Goal: Task Accomplishment & Management: Use online tool/utility

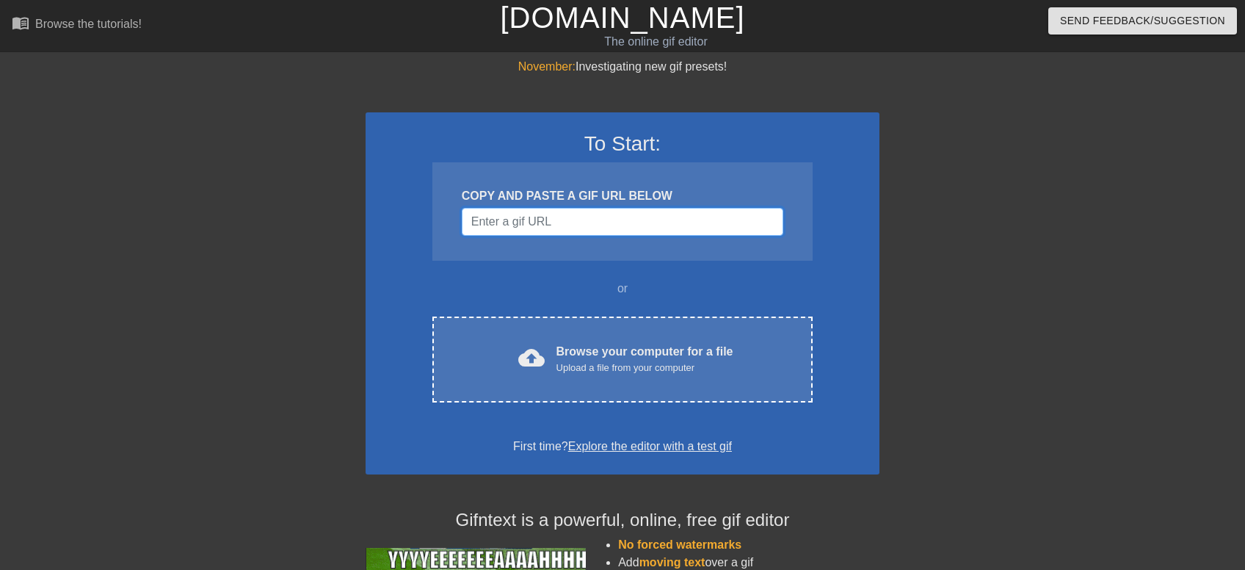
click at [641, 219] on input "Username" at bounding box center [623, 222] width 322 height 28
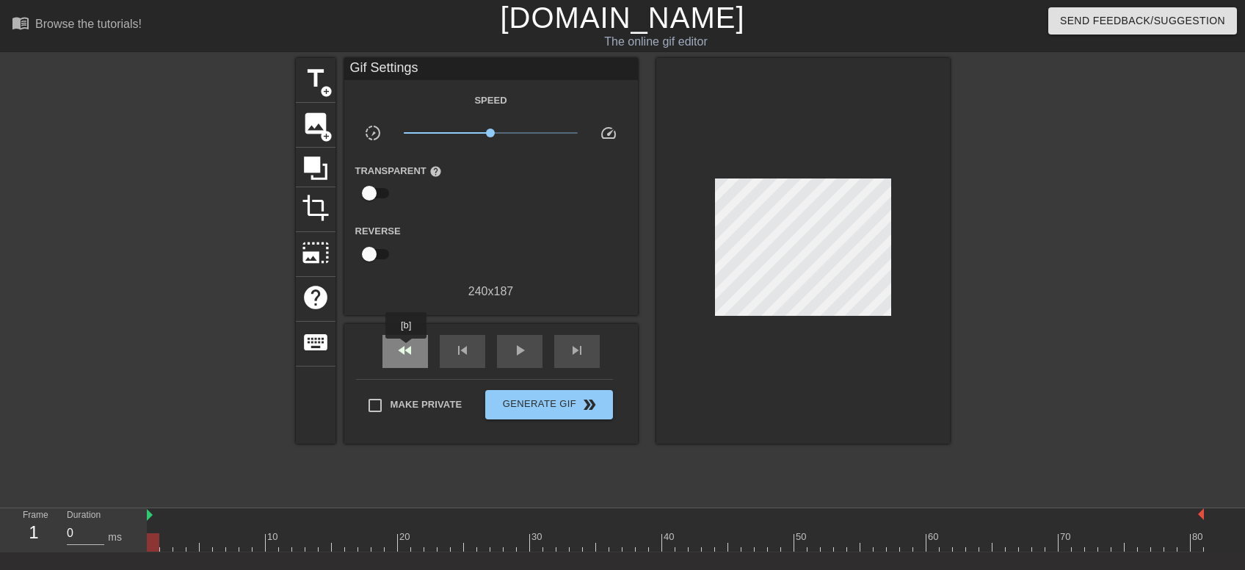
click at [407, 349] on span "fast_rewind" at bounding box center [405, 350] width 18 height 18
click at [471, 353] on span "skip_previous" at bounding box center [463, 350] width 18 height 18
click at [520, 338] on div "play_arrow" at bounding box center [520, 351] width 46 height 33
click at [523, 351] on span "pause" at bounding box center [520, 350] width 18 height 18
drag, startPoint x: 562, startPoint y: 535, endPoint x: 106, endPoint y: 520, distance: 456.1
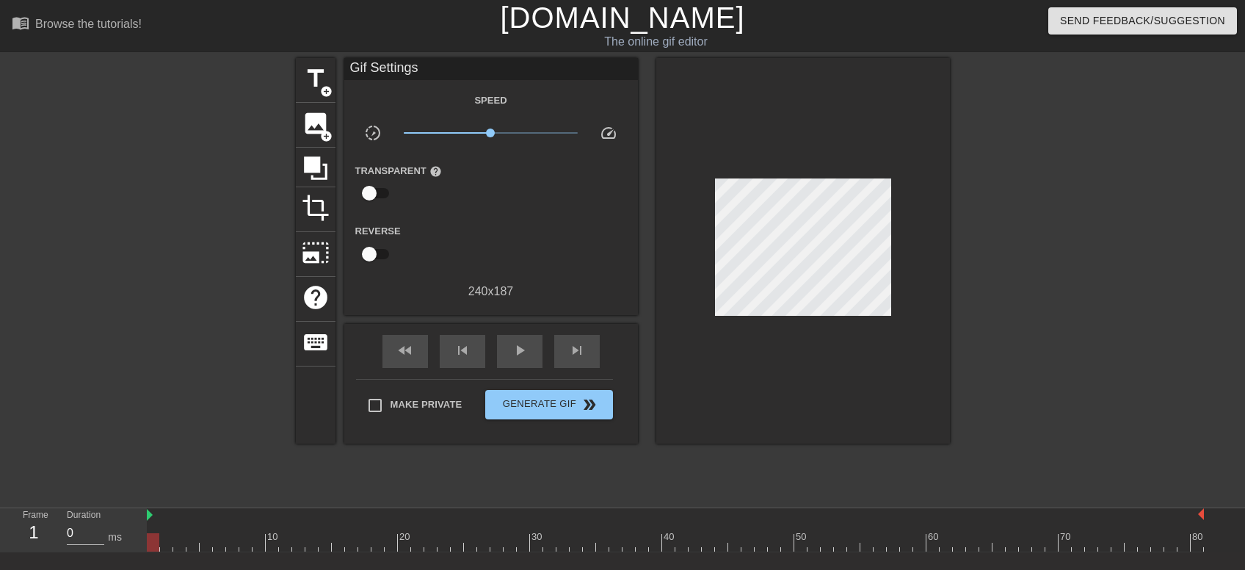
click at [106, 520] on div "Frame 1 Duration 0 ms 10 20 30 40 50 60 70 80" at bounding box center [622, 530] width 1245 height 44
click at [319, 76] on span "title" at bounding box center [316, 79] width 28 height 28
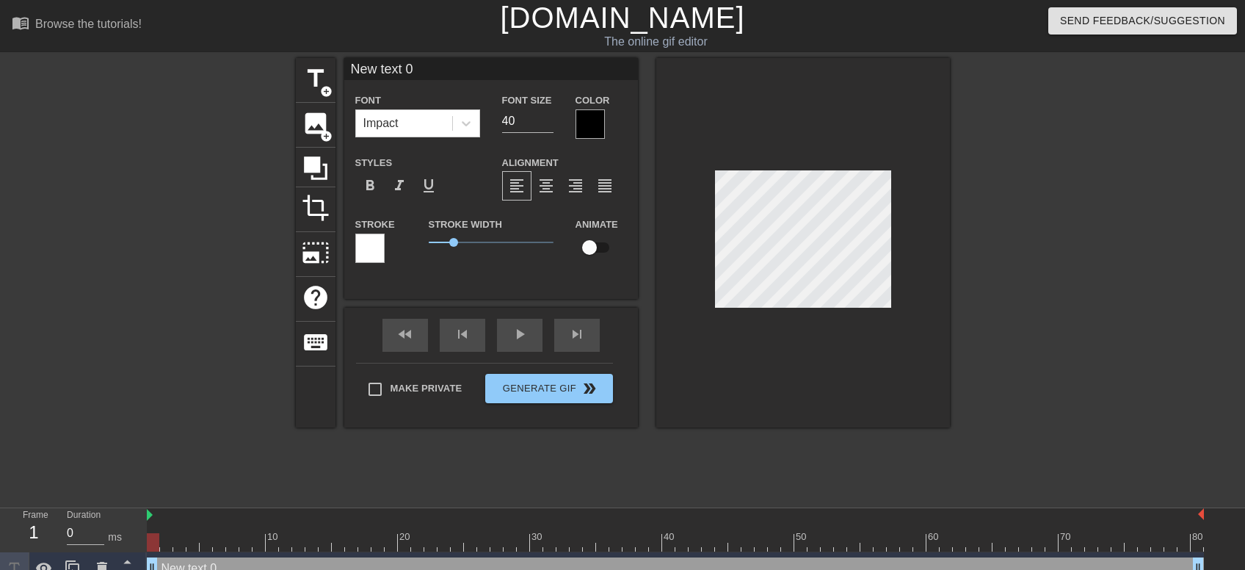
scroll to position [18, 0]
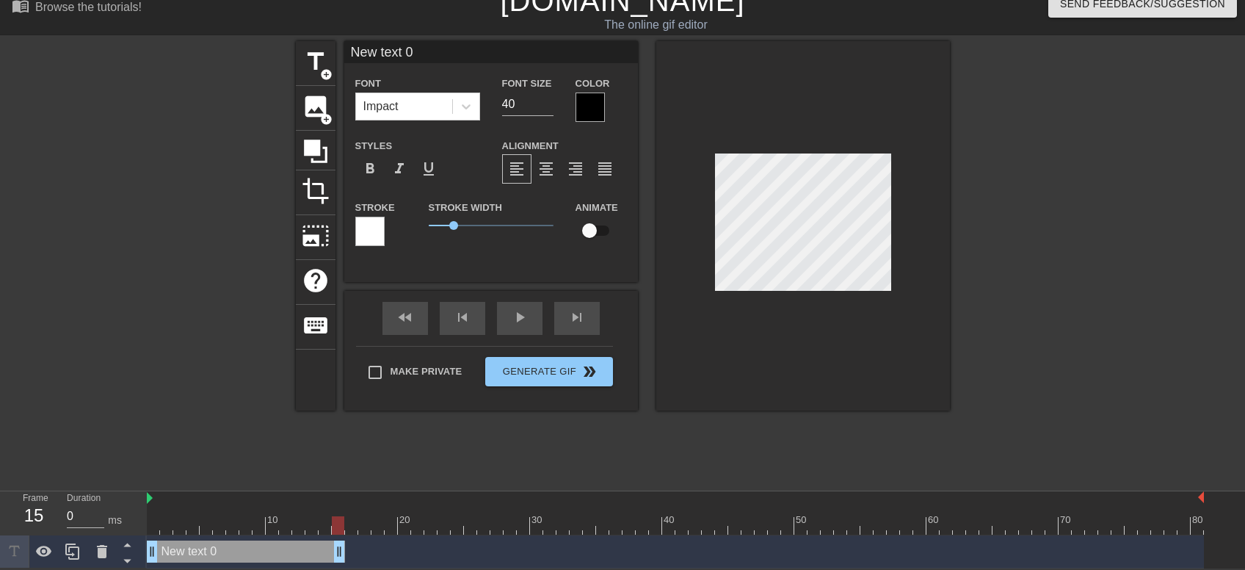
drag, startPoint x: 1196, startPoint y: 543, endPoint x: 340, endPoint y: 564, distance: 856.9
click at [340, 564] on html "menu_book Browse the tutorials! [DOMAIN_NAME] The online gif editor Send Feedba…" at bounding box center [622, 275] width 1245 height 585
type input "New 0"
type textarea "New 0"
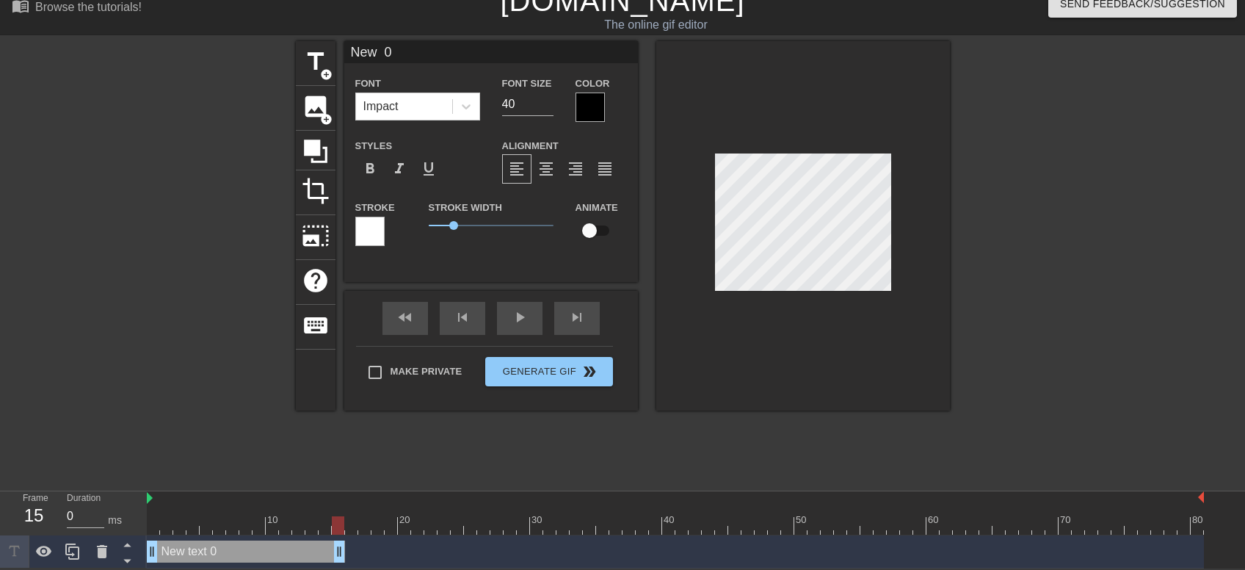
type input "New 0"
type textarea "New 0"
type input "Ne 0"
type textarea "Ne 0"
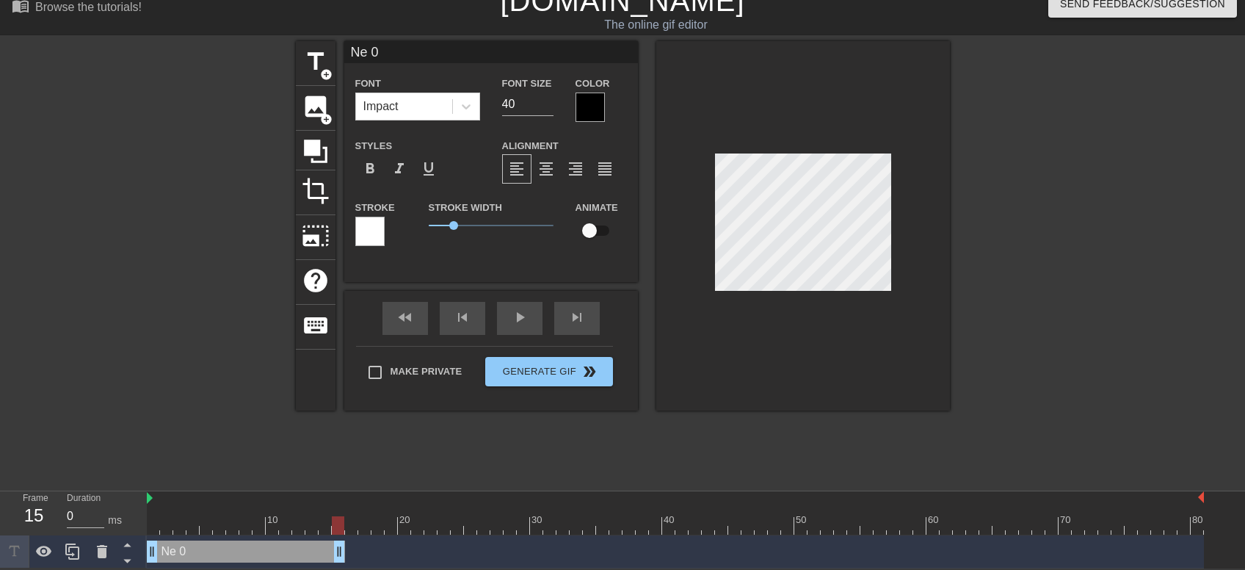
type input "N 0"
type textarea "N 0"
type input "0"
type textarea "0"
type input "L 0"
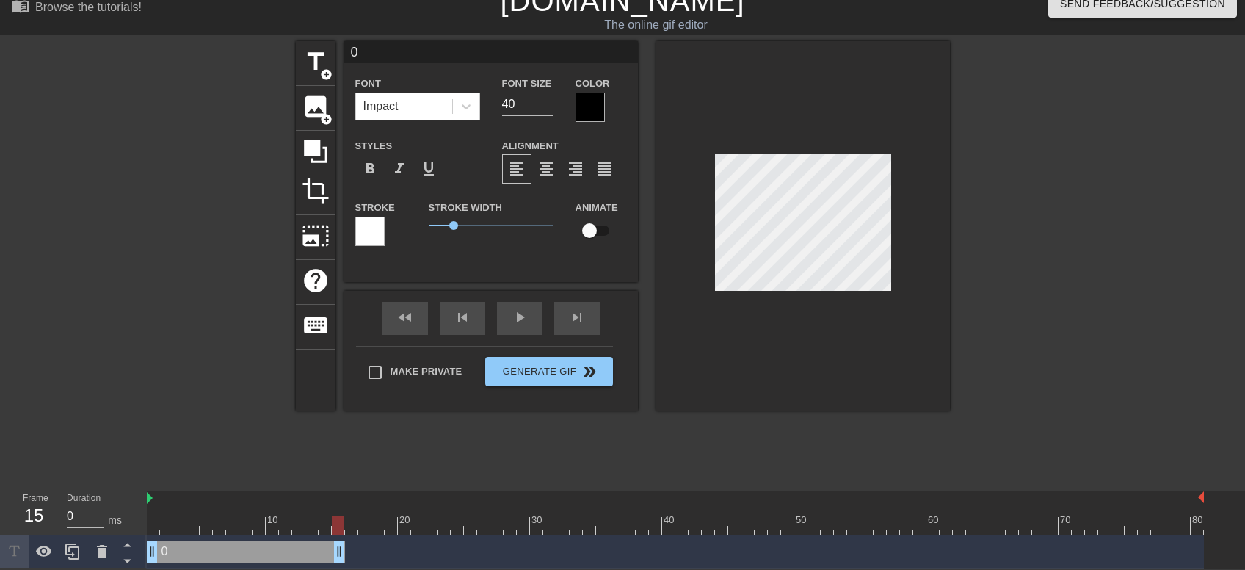
type textarea "L 0"
type input "LE 0"
type textarea "LE 0"
type input "LEt 0"
type textarea "LEt 0"
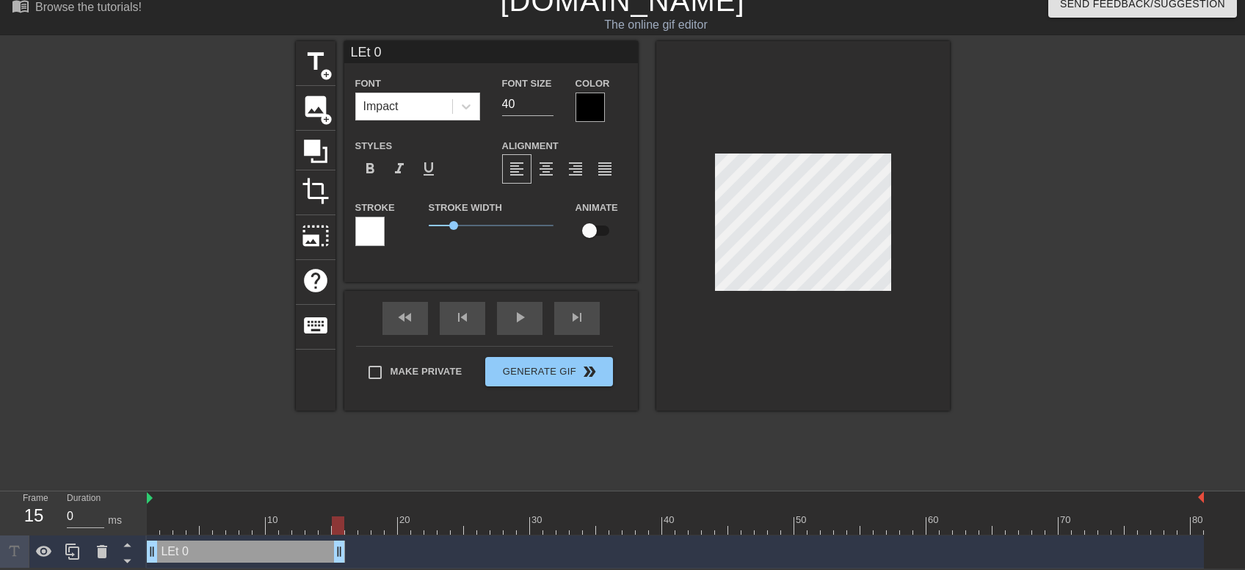
type input "LEt' 0"
type textarea "LEt' 0"
type input "LEt's 0"
type textarea "LEt's 0"
type input "LEt's 0"
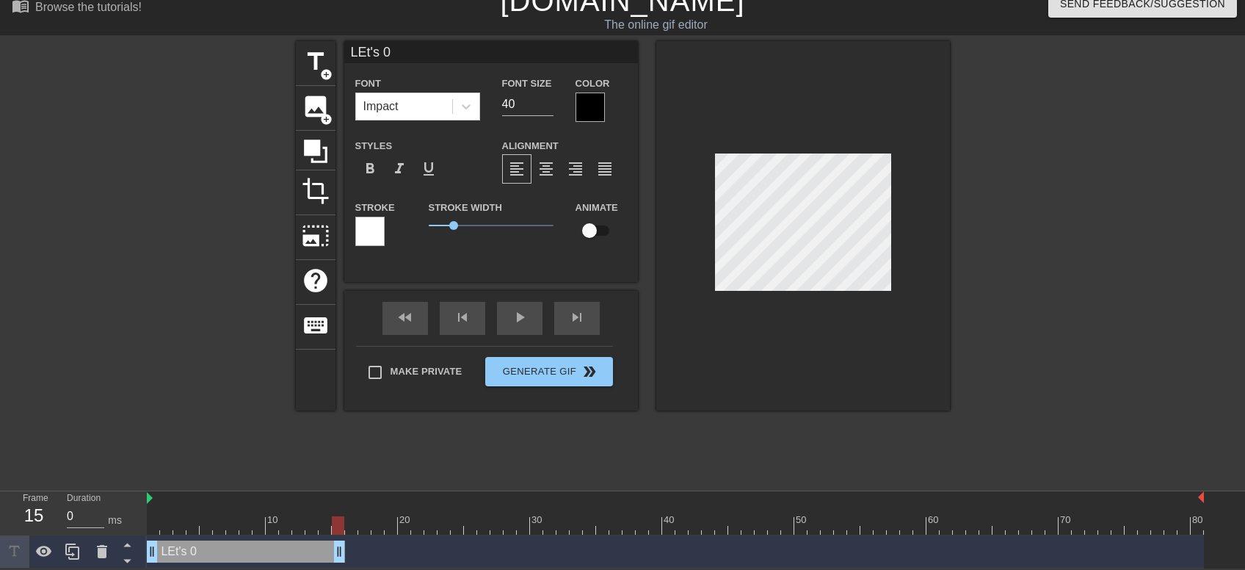
type textarea "LEt's 0"
type input "LEt's s 0"
type textarea "LEt's s 0"
type input "LEt's se 0"
type textarea "LEt's se 0"
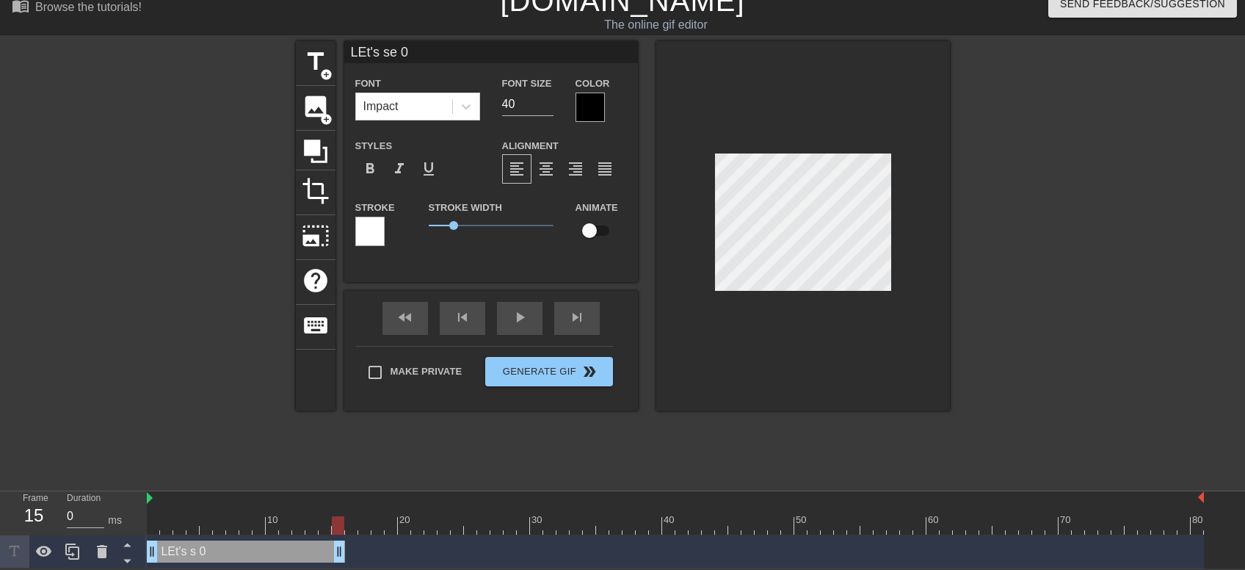
type input "LEt's see 0"
type textarea "LEt's see 0"
type input "LEt's see"
type textarea "LEt's see"
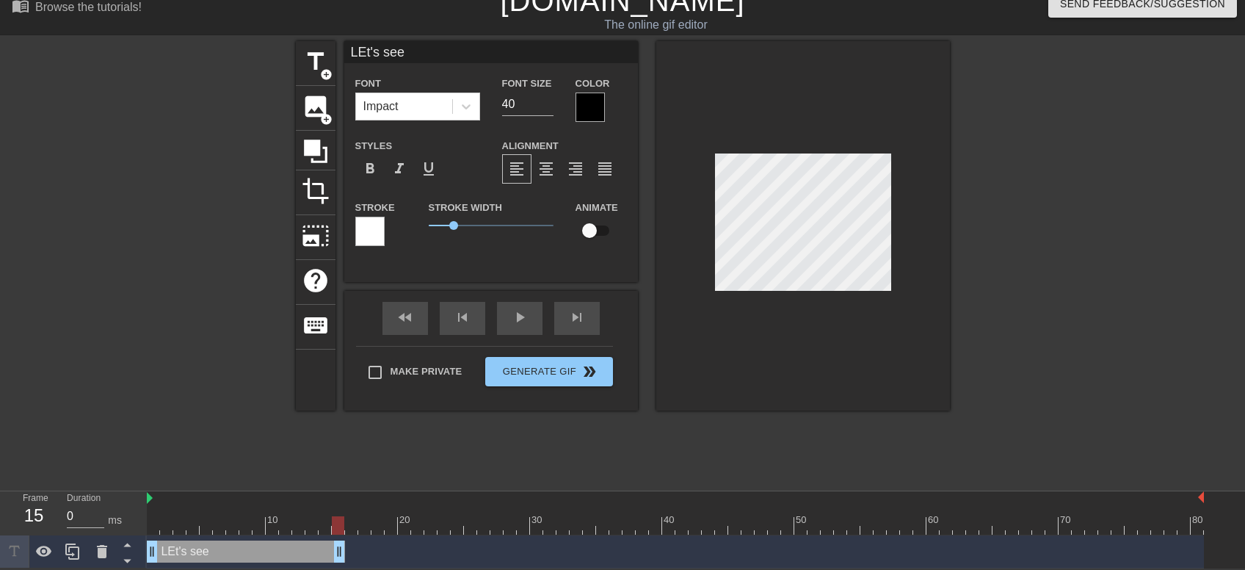
type input "LEt's see"
type textarea "LEt's see"
type input "Lt's see"
type textarea "Lt's see"
type input "Let's see"
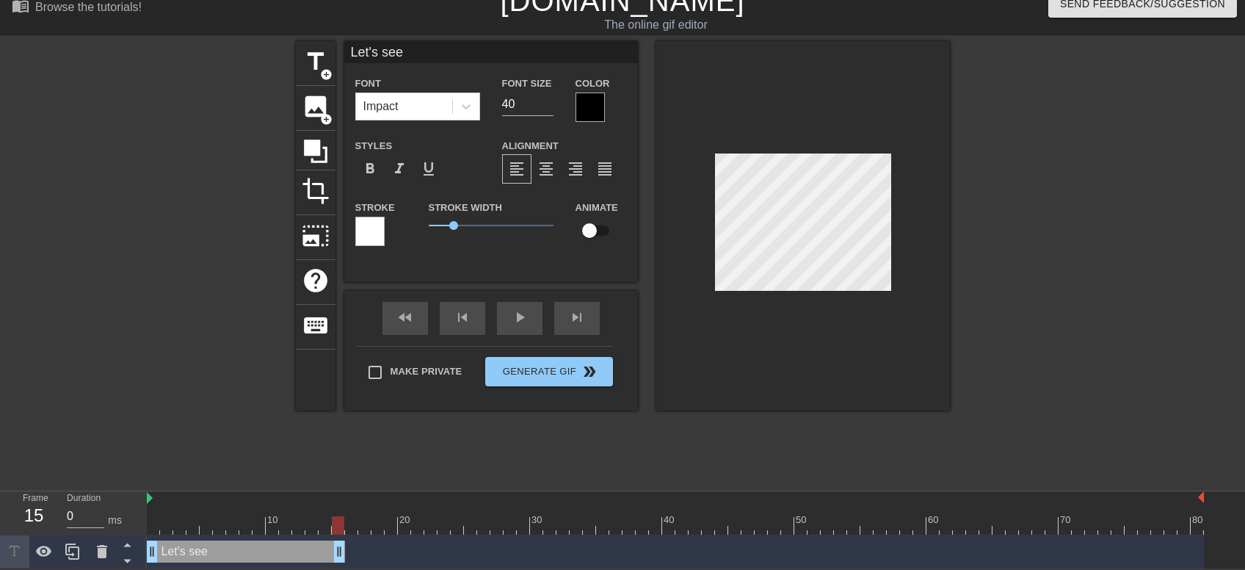
scroll to position [0, 0]
type textarea "Let's see"
click at [319, 64] on span "title" at bounding box center [316, 62] width 28 height 28
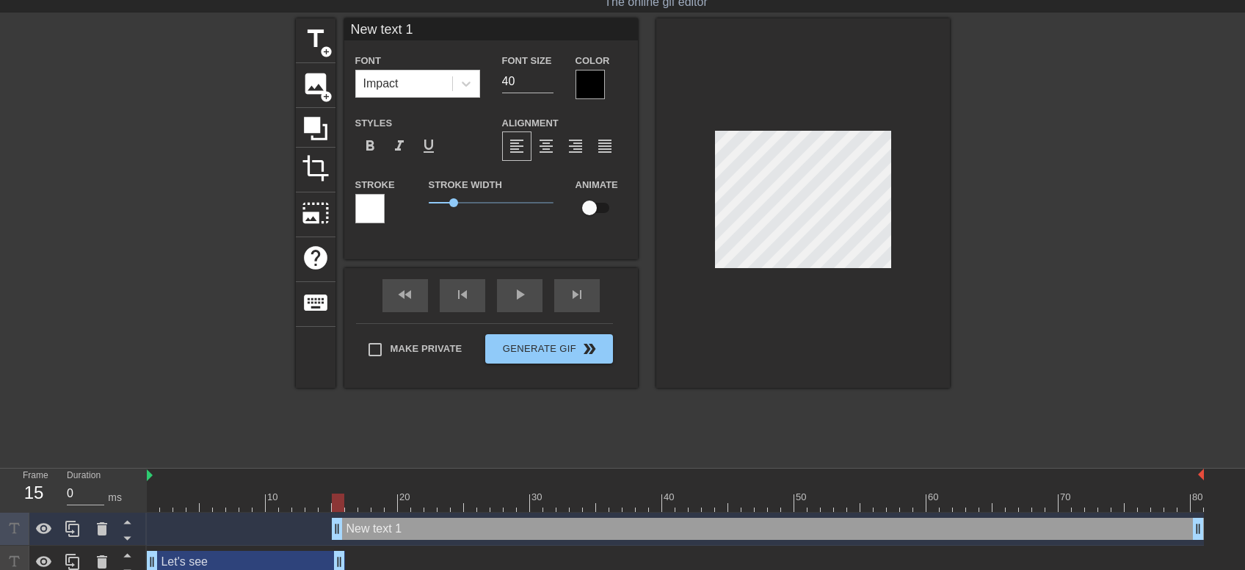
scroll to position [51, 0]
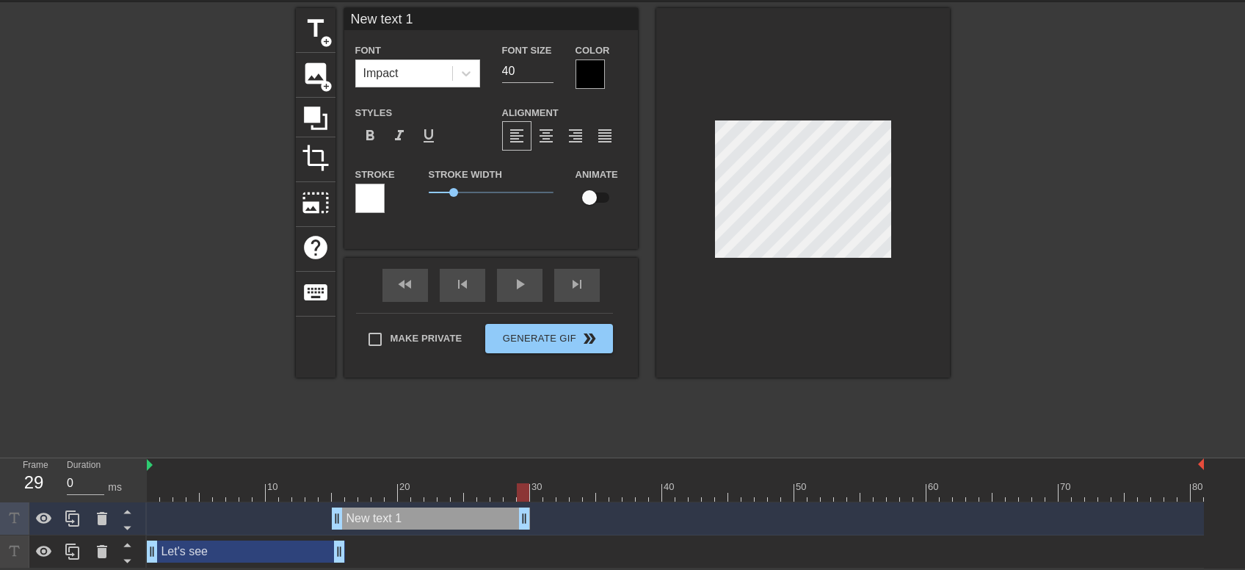
drag, startPoint x: 1201, startPoint y: 515, endPoint x: 524, endPoint y: 515, distance: 676.8
click at [524, 515] on div "New text 1 drag_handle drag_handle" at bounding box center [431, 518] width 198 height 22
drag, startPoint x: 336, startPoint y: 518, endPoint x: 348, endPoint y: 518, distance: 11.8
click at [348, 518] on div "New text 1 drag_handle drag_handle" at bounding box center [437, 518] width 185 height 22
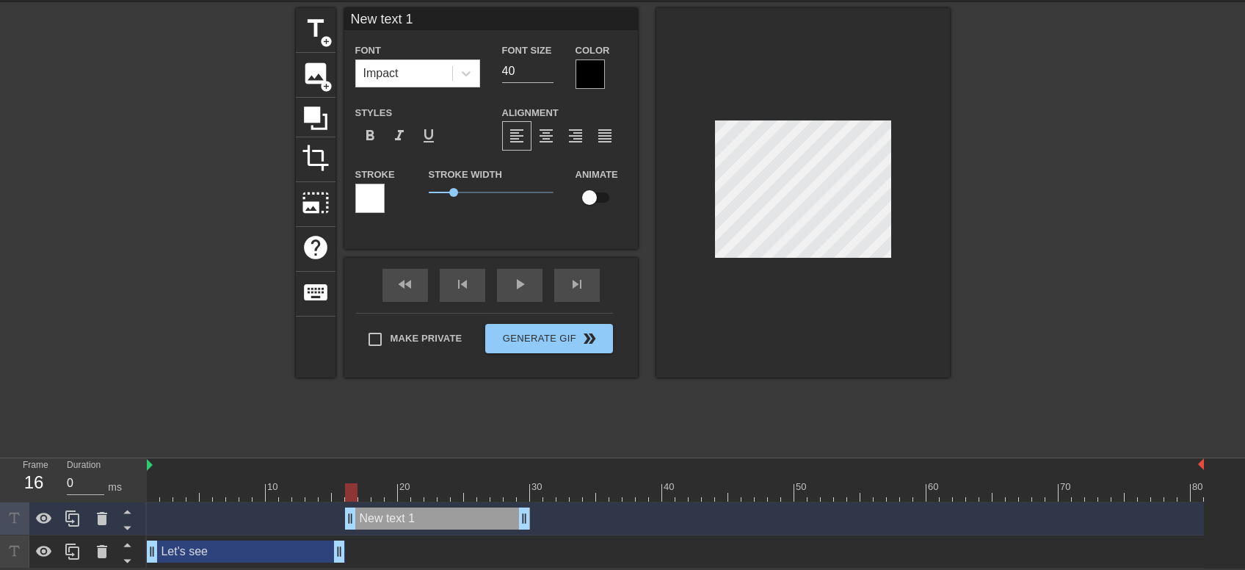
type input "New text"
type textarea "New text"
type input "New text"
type textarea "New text"
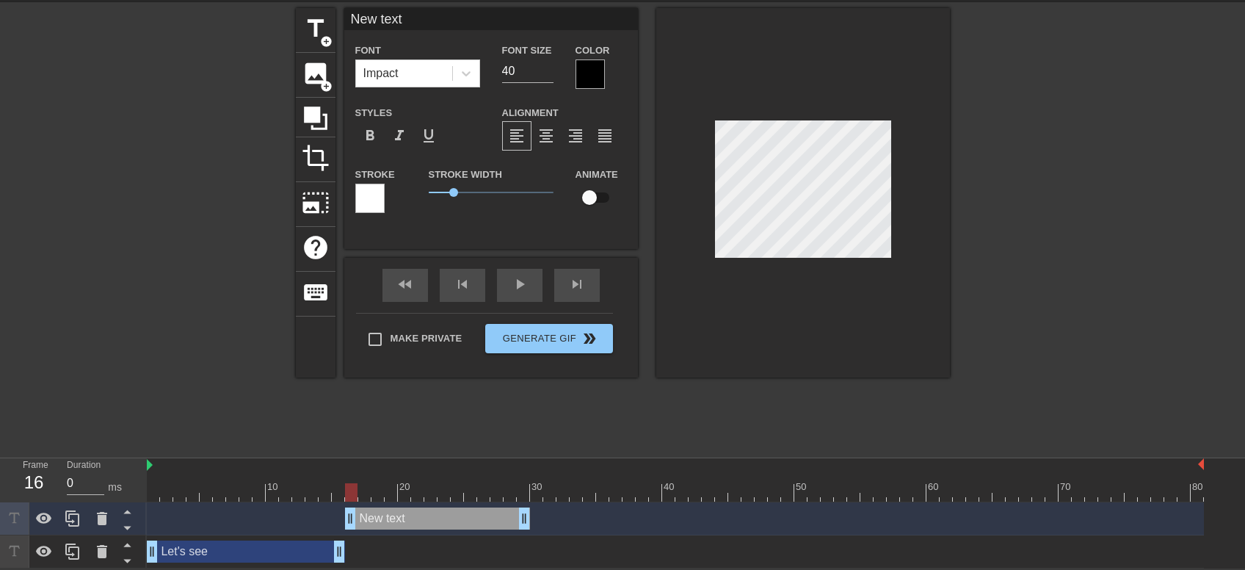
type input "New tex"
type textarea "New tex"
type input "New te"
type textarea "New te"
type input "New t"
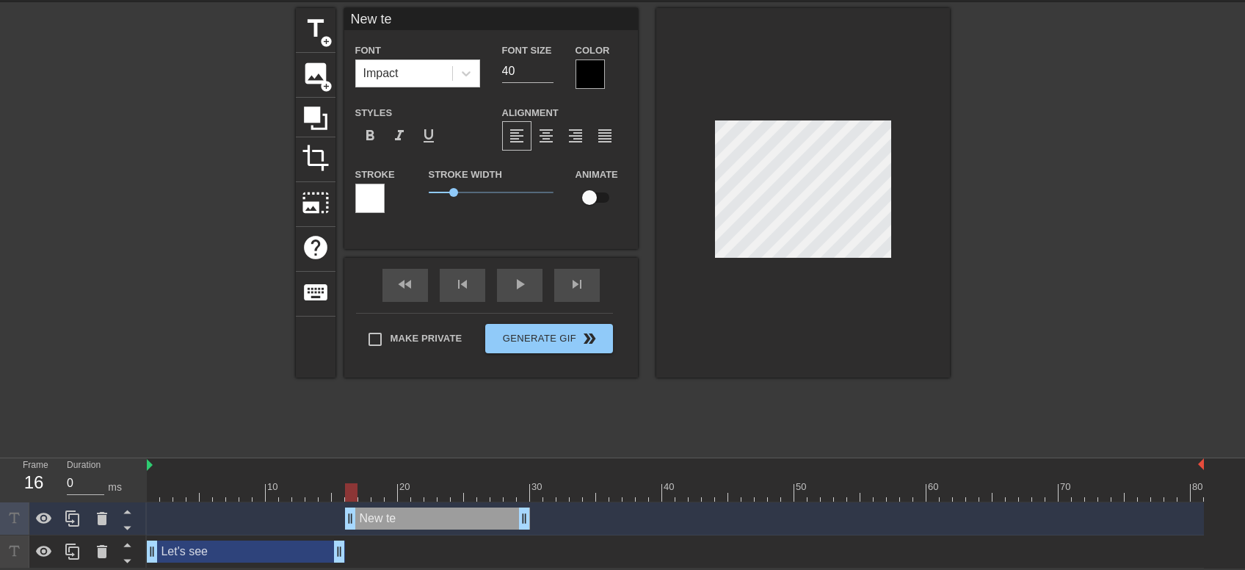
type textarea "New t"
type input "New"
type textarea "New"
type input "New"
type textarea "New"
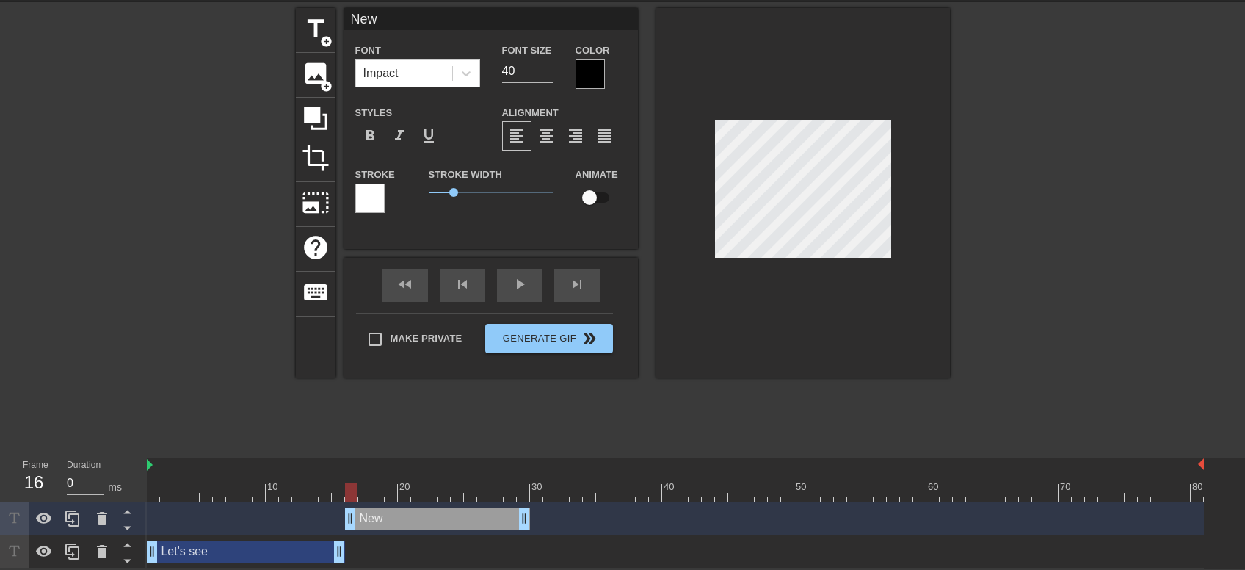
scroll to position [0, 0]
type input "Ne"
type textarea "Ne"
type input "N"
type textarea "N"
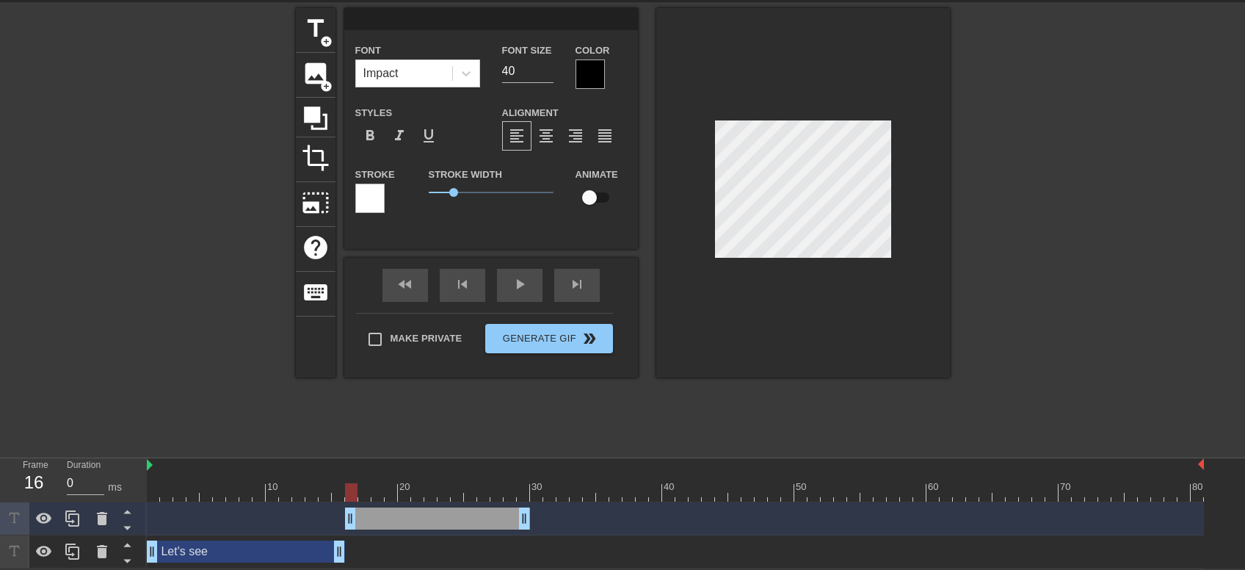
type input "T"
type textarea "T"
type input "Th"
type textarea "Th"
type input "Thi"
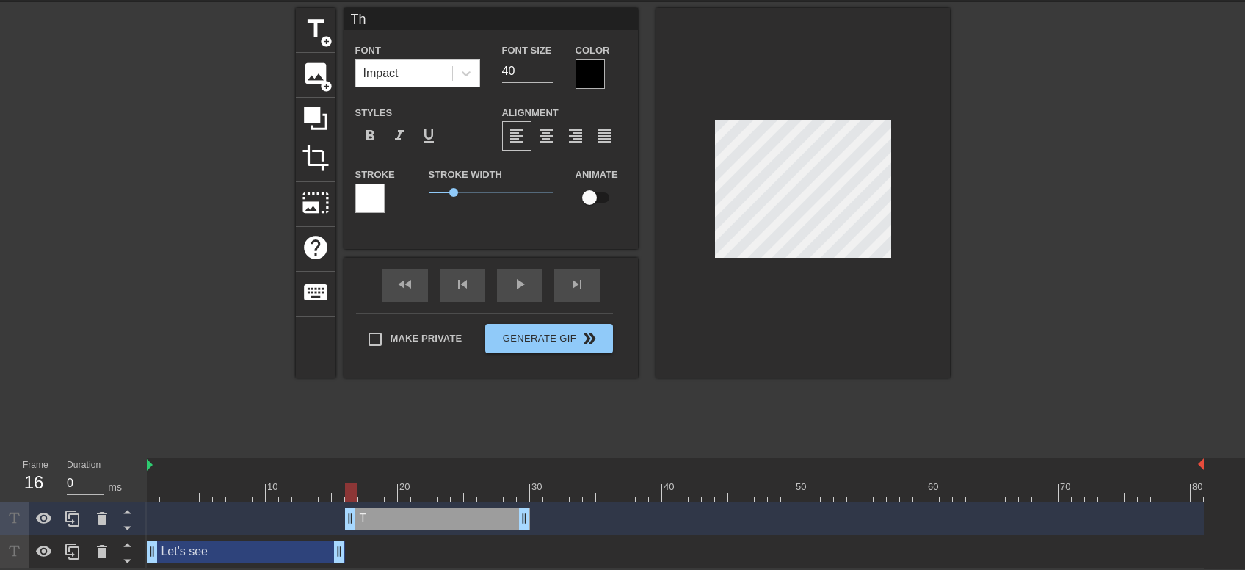
type textarea "Thi"
type input "This"
type textarea "This"
type input "This"
type textarea "This"
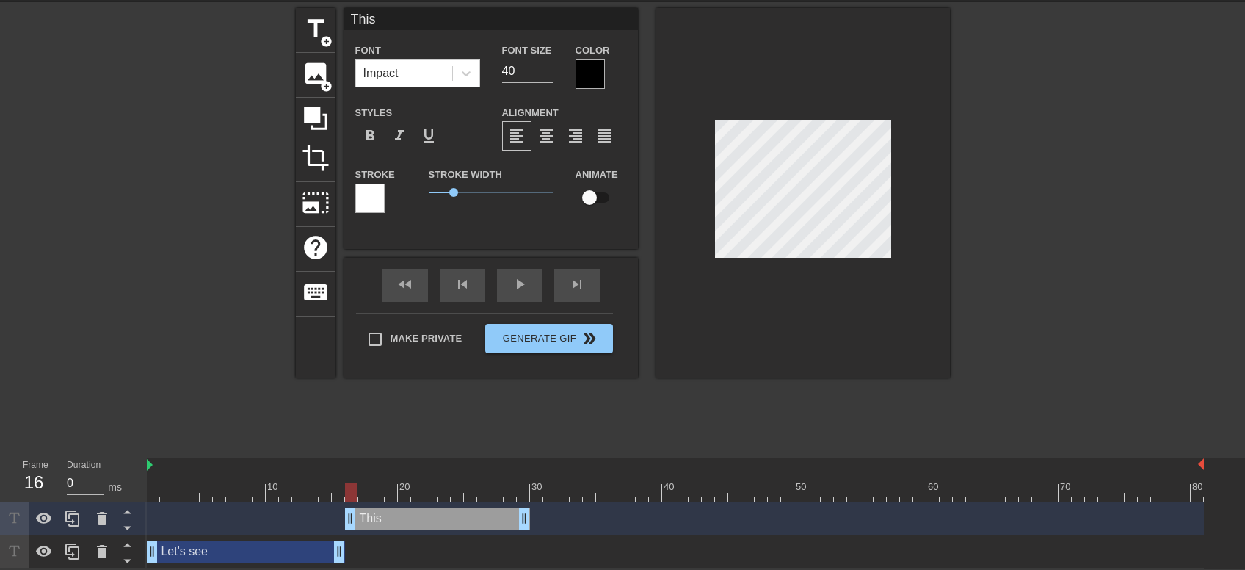
type input "This N"
type textarea "This N"
type input "This Ne"
type textarea "This Ne"
type input "This Nex"
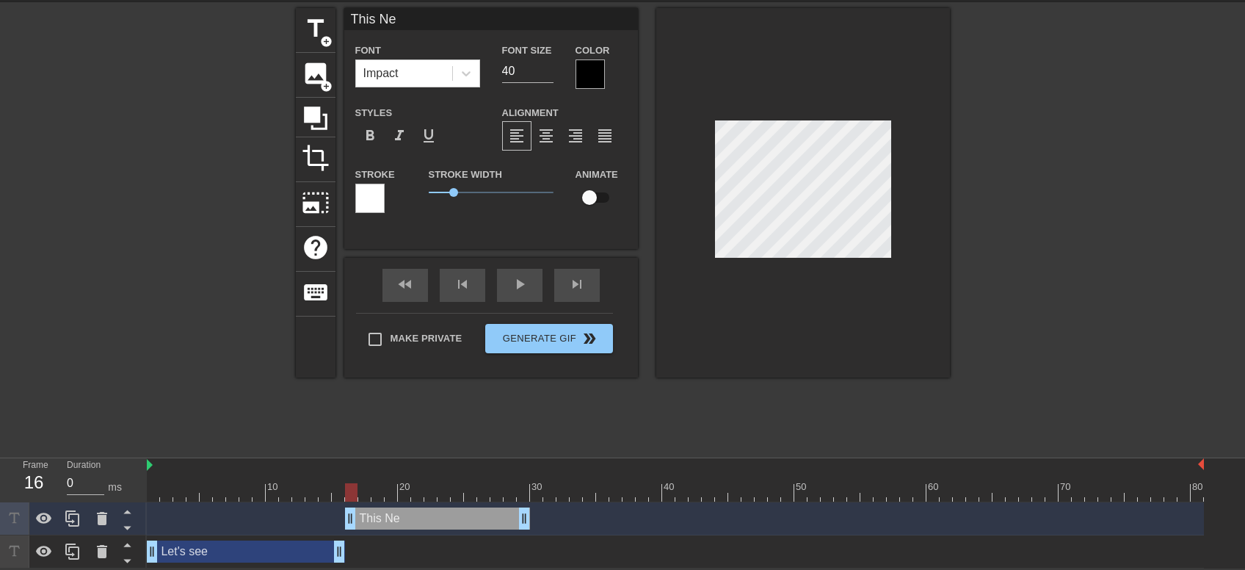
type textarea "This Nex"
type input "This Nexo"
type textarea "This Nexo"
type input "This Nexon"
type textarea "This Nexon"
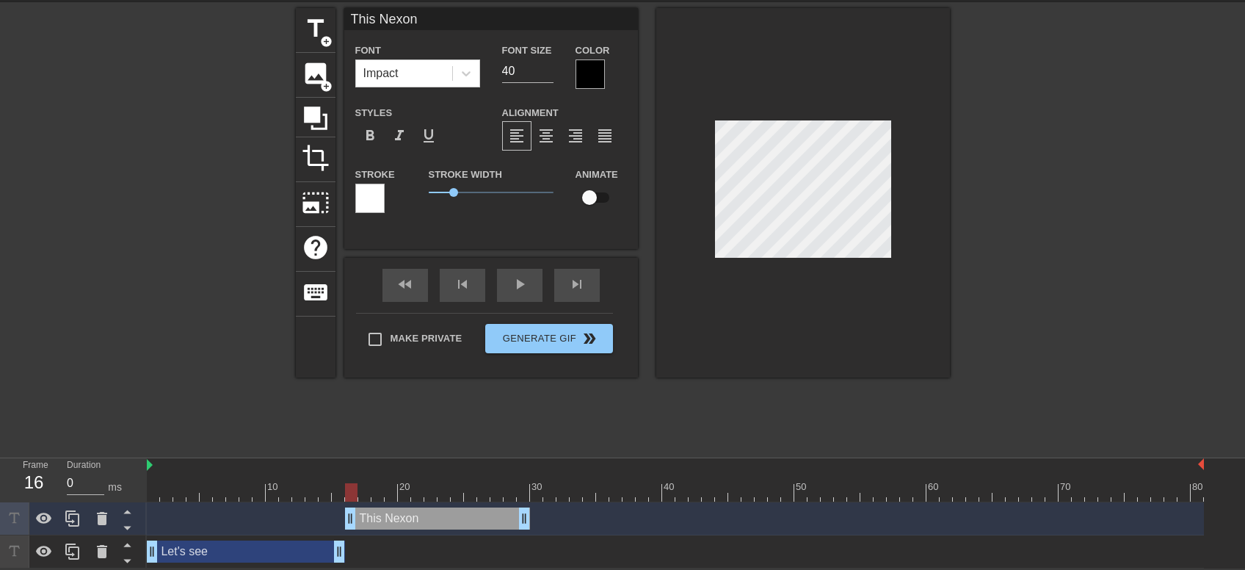
type input "This Nexon"
type textarea "This Nexon"
type input "This Nexon s"
type textarea "This Nexon s"
type input "This Nexon st"
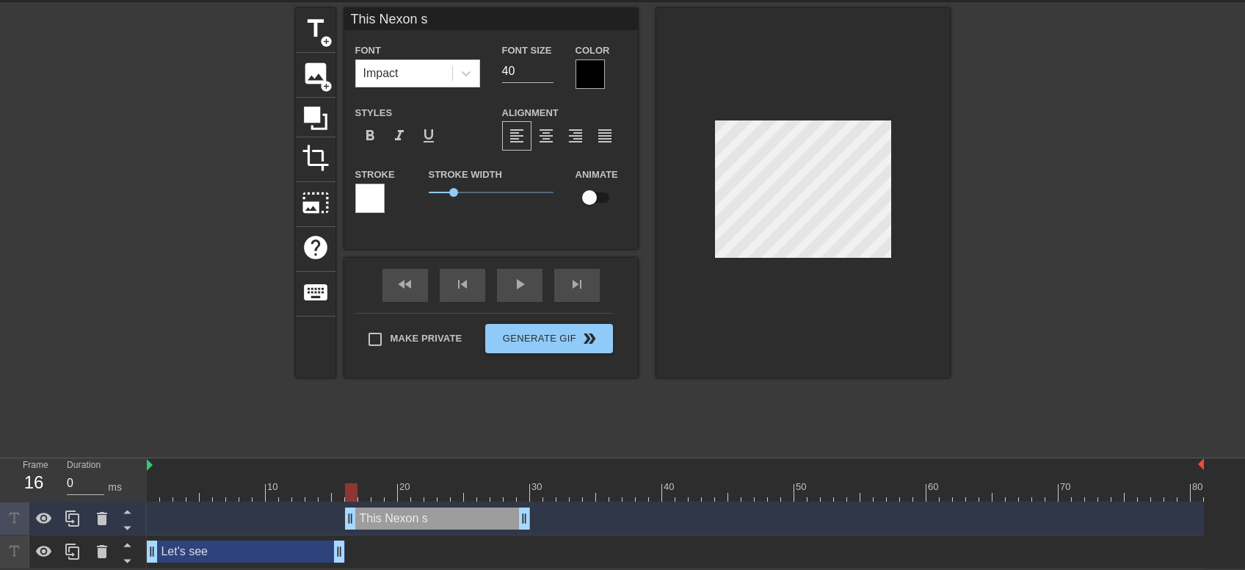
type textarea "This Nexon st"
type input "This Nexon sta"
type textarea "This Nexon sta"
type input "This Nexon stas"
type textarea "This Nexon stas"
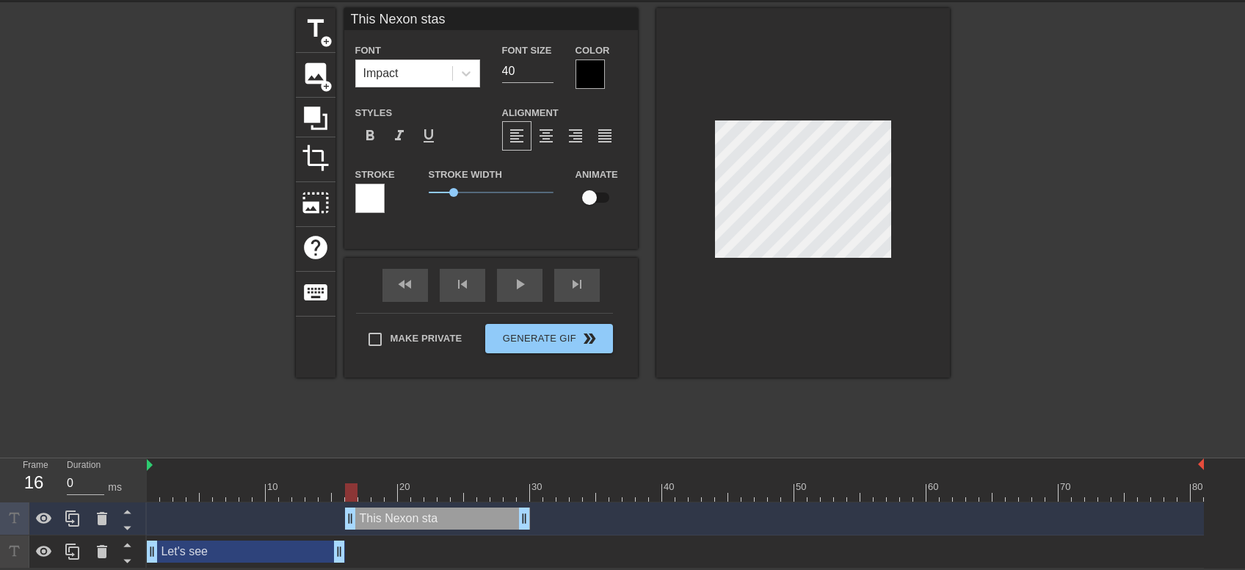
type input "This Nexon stash"
type textarea "This Nexon stash"
type input "This Nexon stas"
type textarea "This Nexon stas"
type input "This Nexon sta"
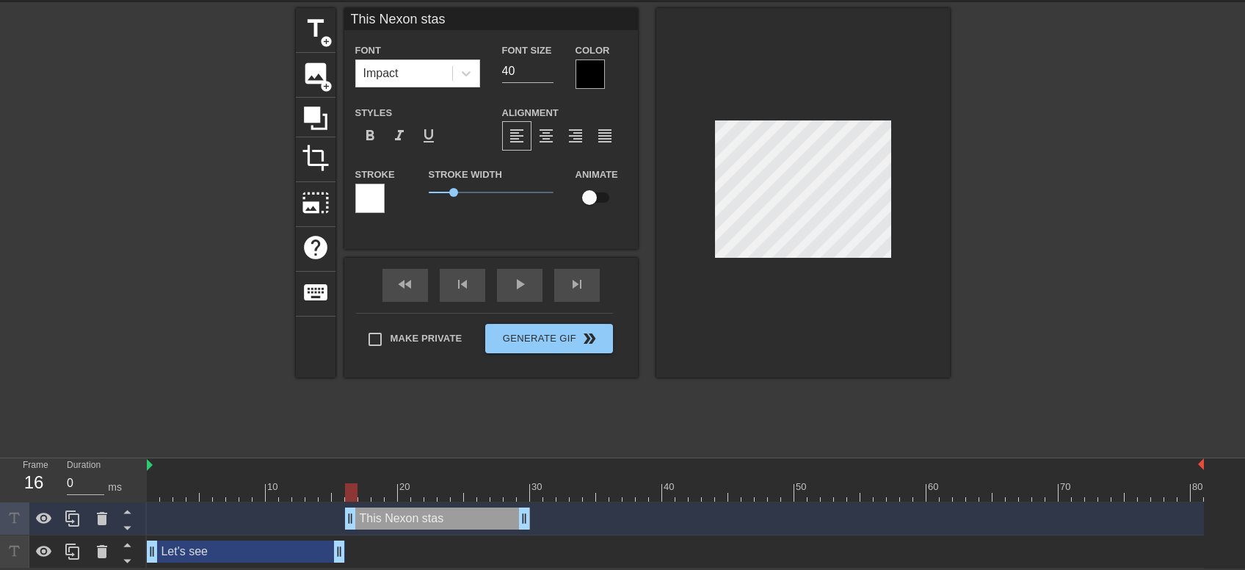
type textarea "This Nexon sta"
type input "This Nexon st"
type textarea "This Nexon st"
type input "This Nexon s"
type textarea "This Nexon s"
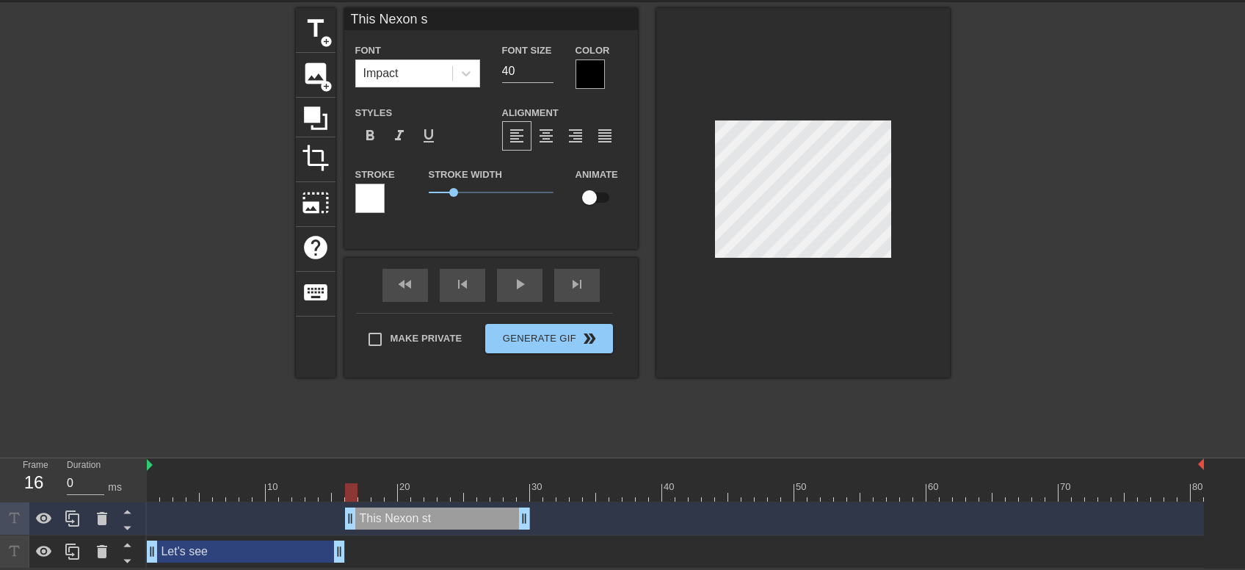
type input "This Nexon"
type textarea "This Nexon"
type input "This Nexon"
type textarea "This Nexon"
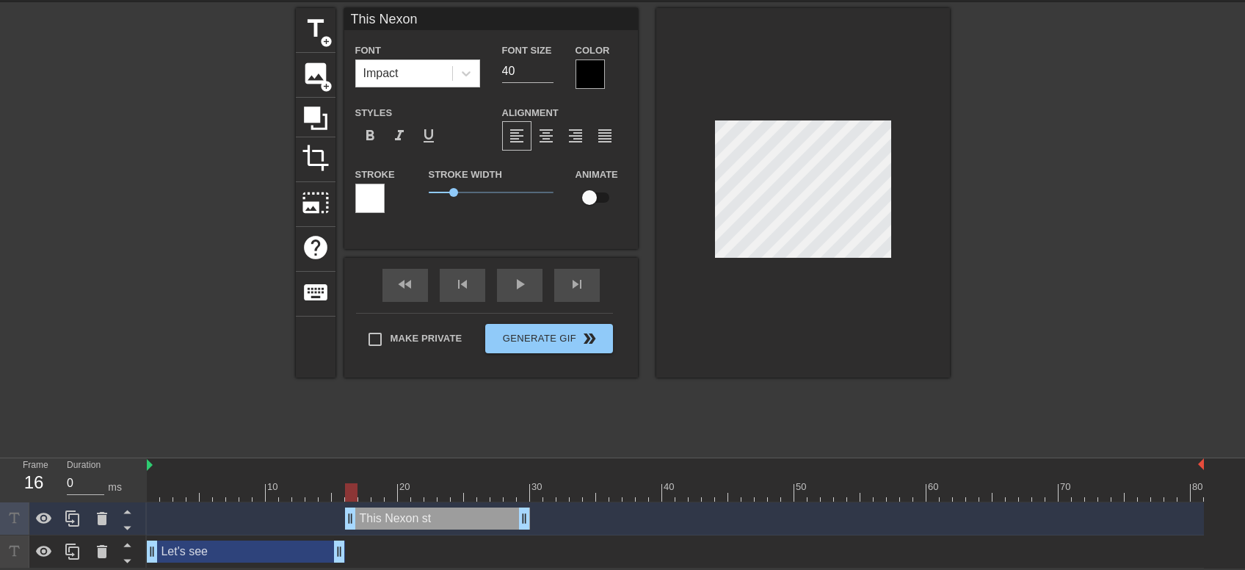
type input "This Nexo"
type textarea "This Nexo"
type input "This Nex"
type textarea "This Nex"
type input "This Ne"
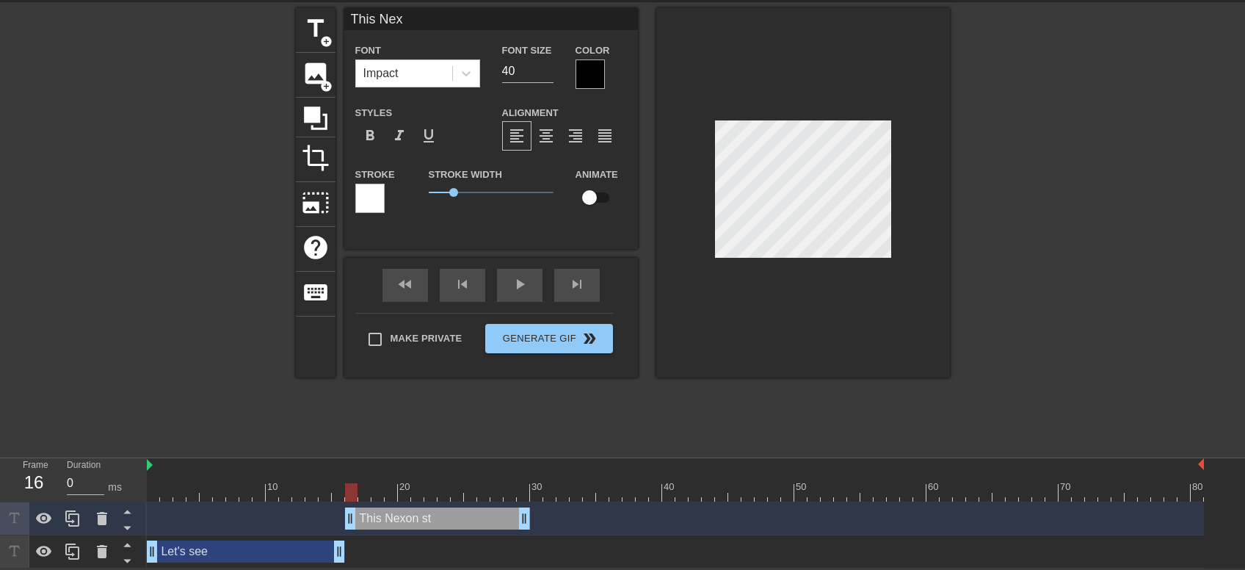
type textarea "This Ne"
type input "This N"
type textarea "This N"
type input "This"
type textarea "This"
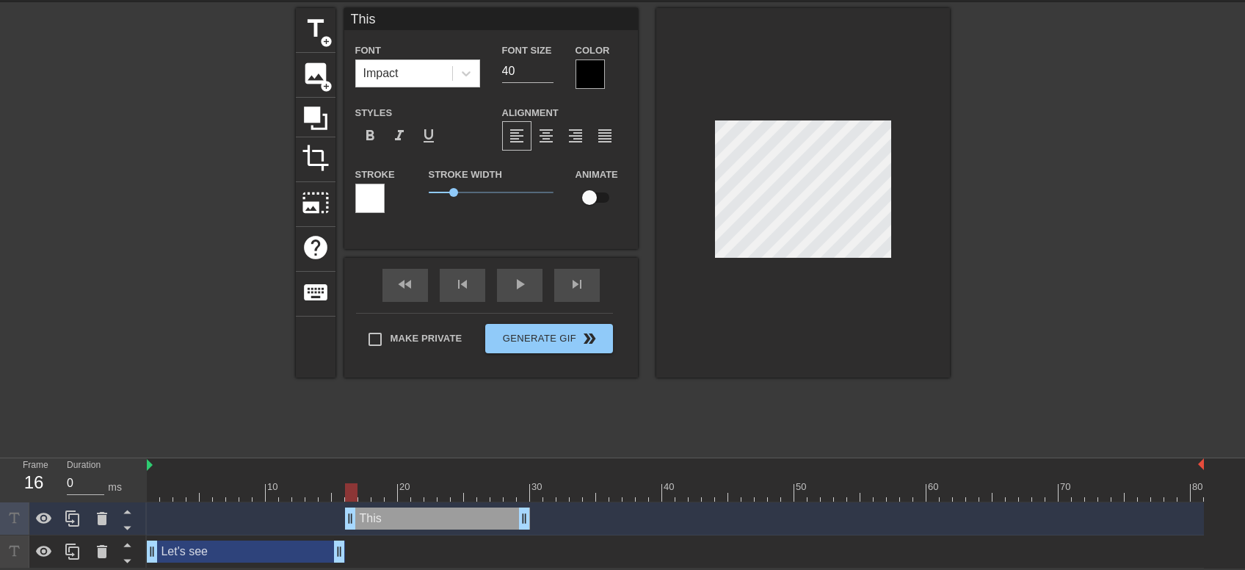
type input "This"
type textarea "This"
type input "Thi"
type textarea "Thi"
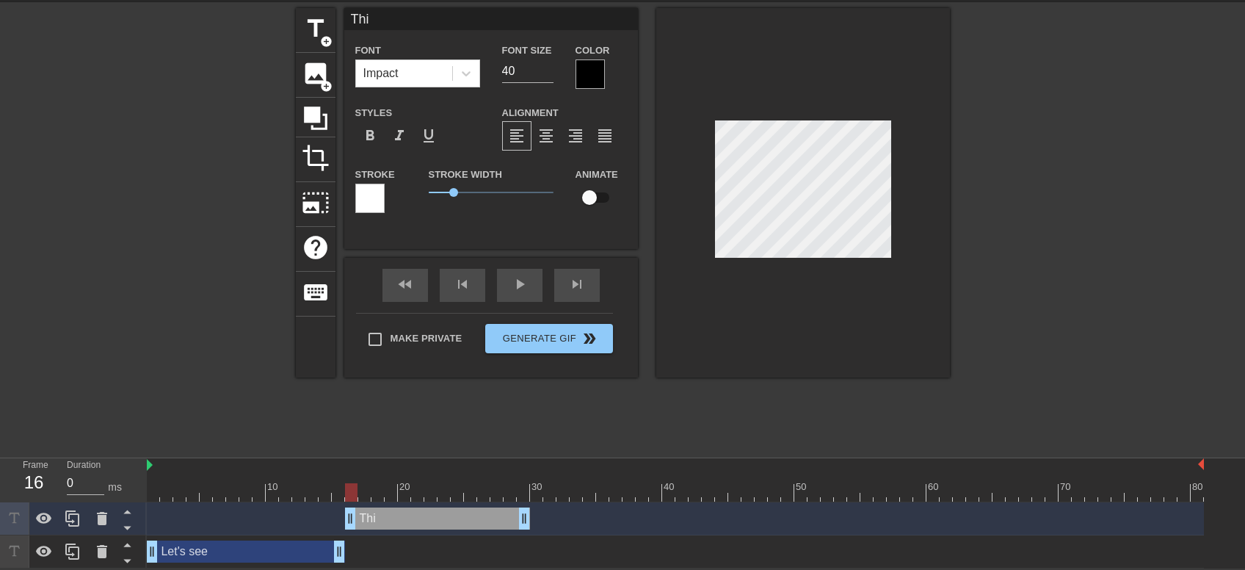
type input "Th"
type textarea "Th"
type input "T"
type textarea "T"
type input "I"
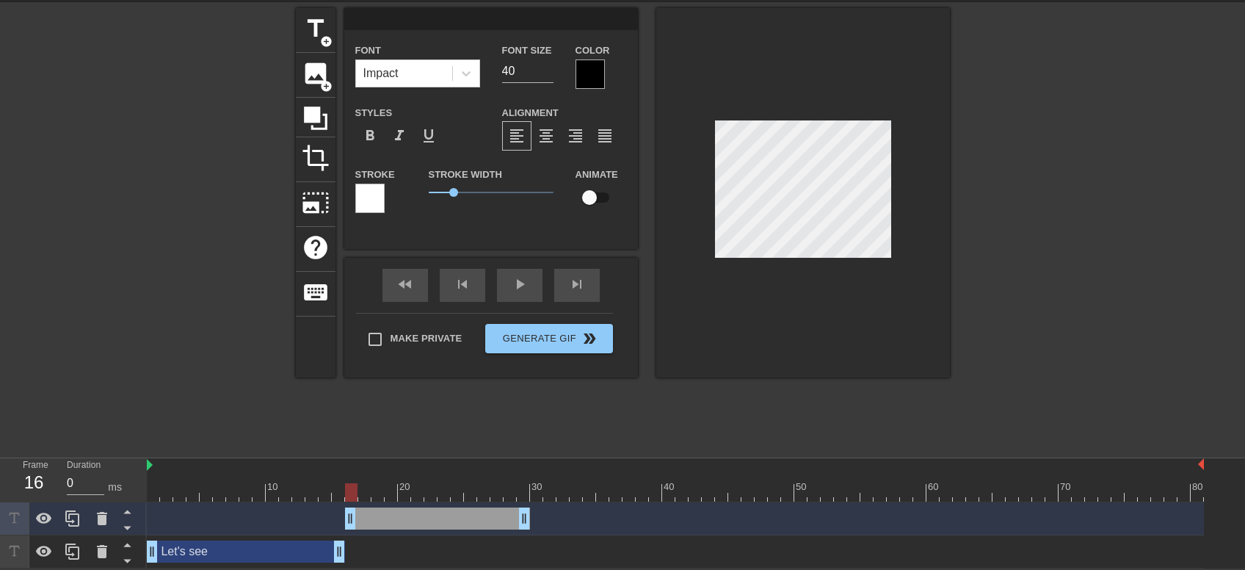
type textarea "I"
type input "Is"
type textarea "Is"
type input "Is"
type textarea "Is"
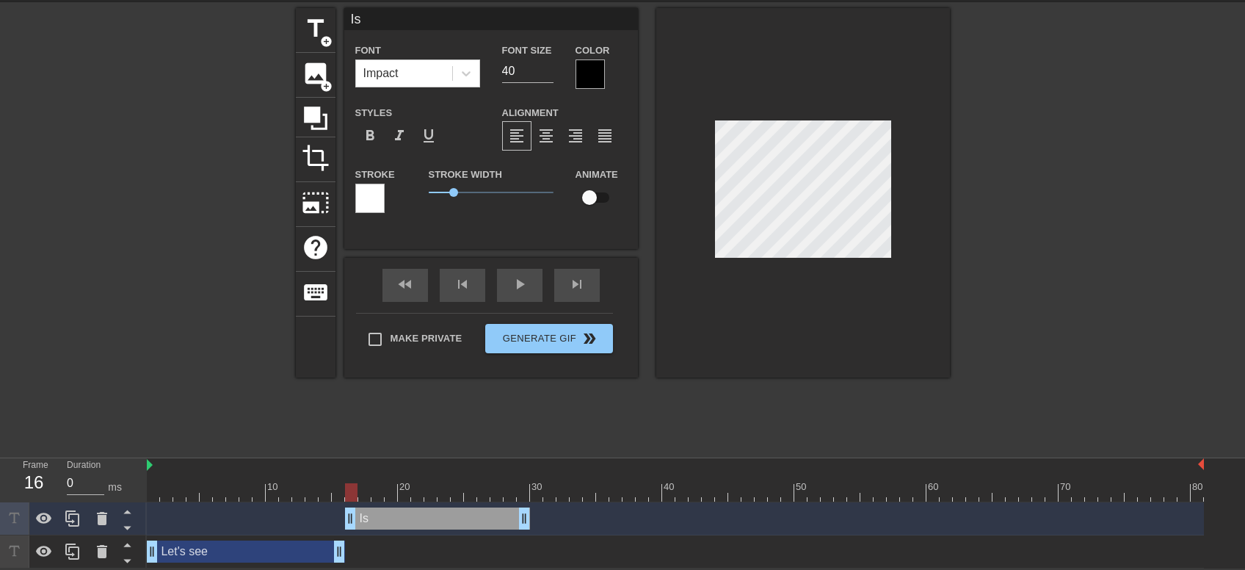
type input "Is t"
type textarea "Is t"
type input "Is th"
type textarea "Is th"
type input "Is thi"
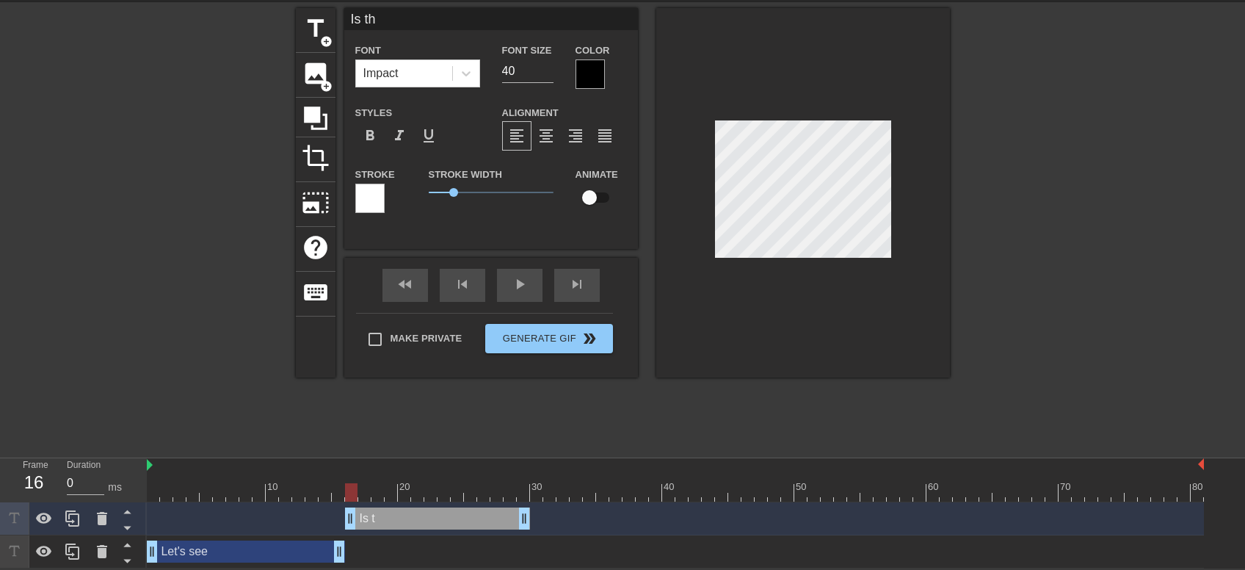
type textarea "Is thi"
type input "Is this"
type textarea "Is this"
type input "Is this"
type textarea "Is this"
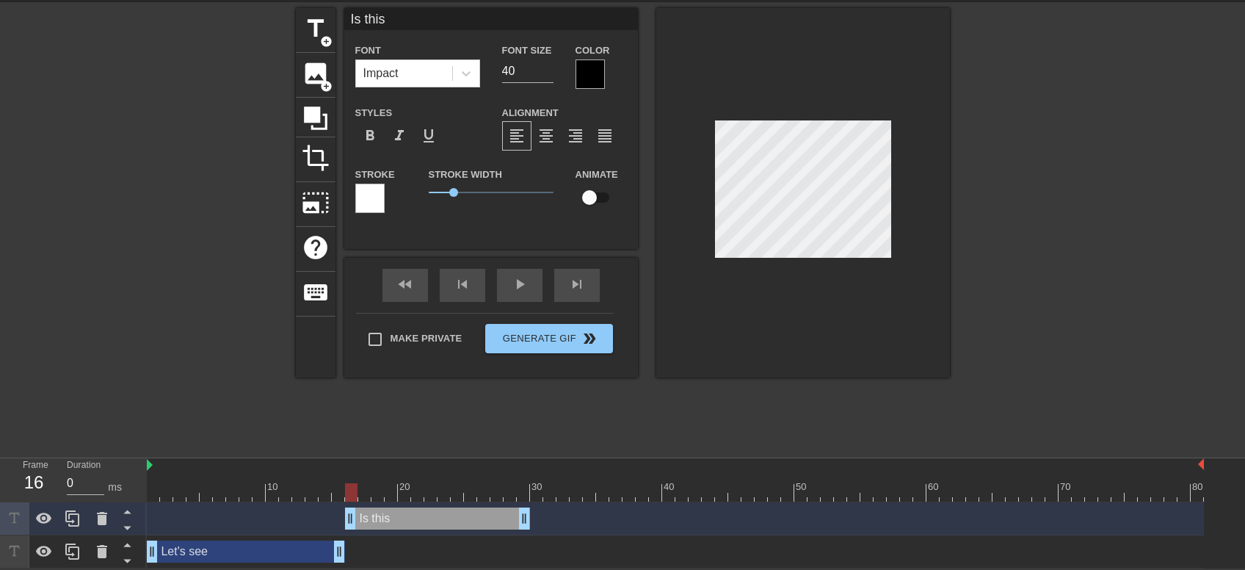
type input "Is this f"
type textarea "Is this f"
type input "Is this fi"
type textarea "Is this fi"
type input "Is this fil"
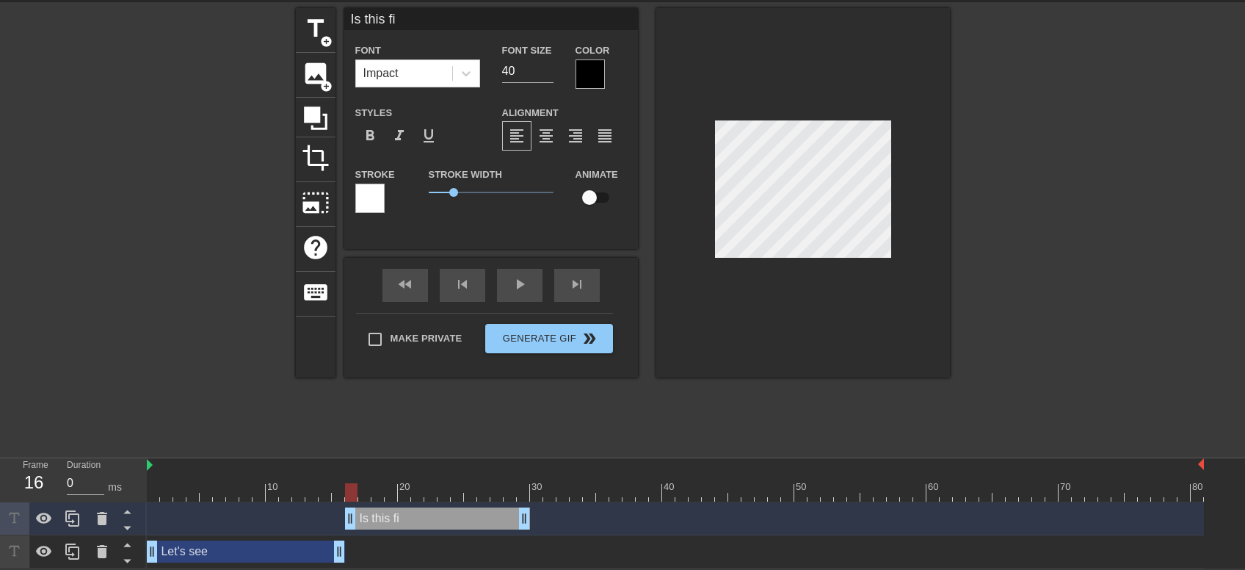
type textarea "Is this fil"
type input "Is this fill"
type textarea "Is this fill"
type input "Is this fille"
type textarea "Is this fille"
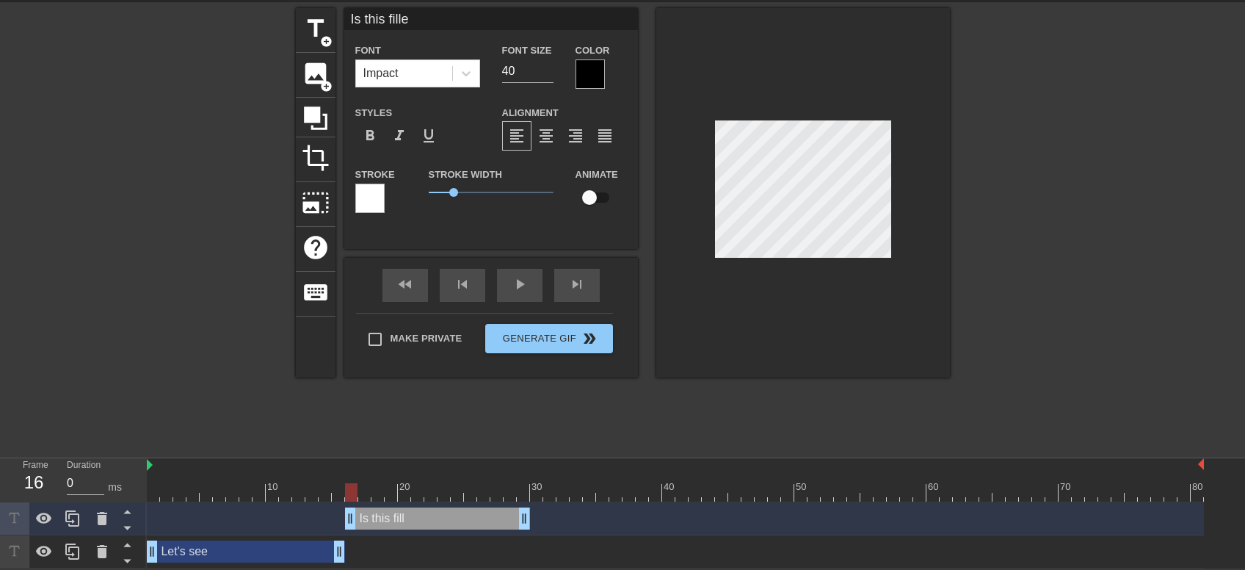
type input "Is this filled"
type textarea "Is this filled"
type input "Is this filled?"
type textarea "Is this filled?"
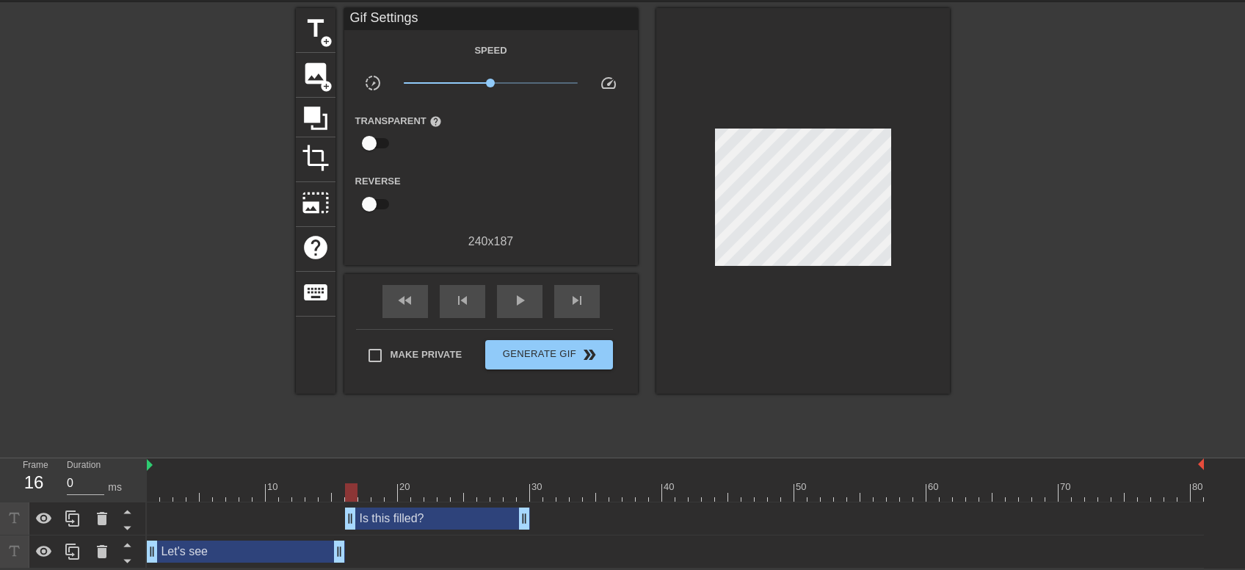
click at [1023, 222] on div at bounding box center [1077, 228] width 220 height 440
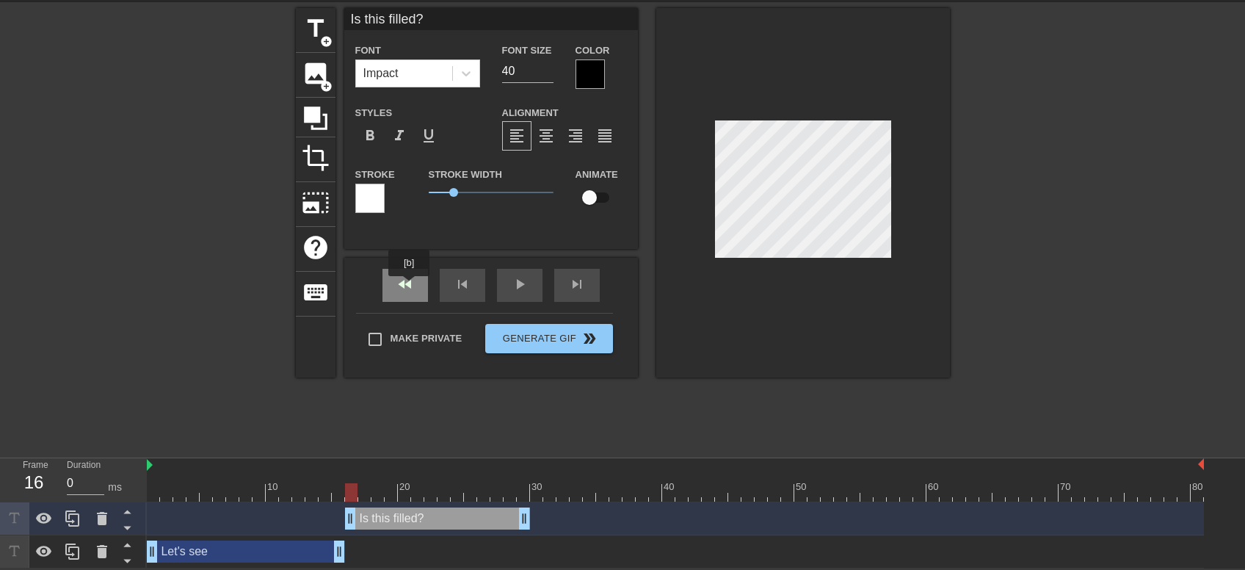
click at [410, 286] on div "fast_rewind" at bounding box center [405, 285] width 46 height 33
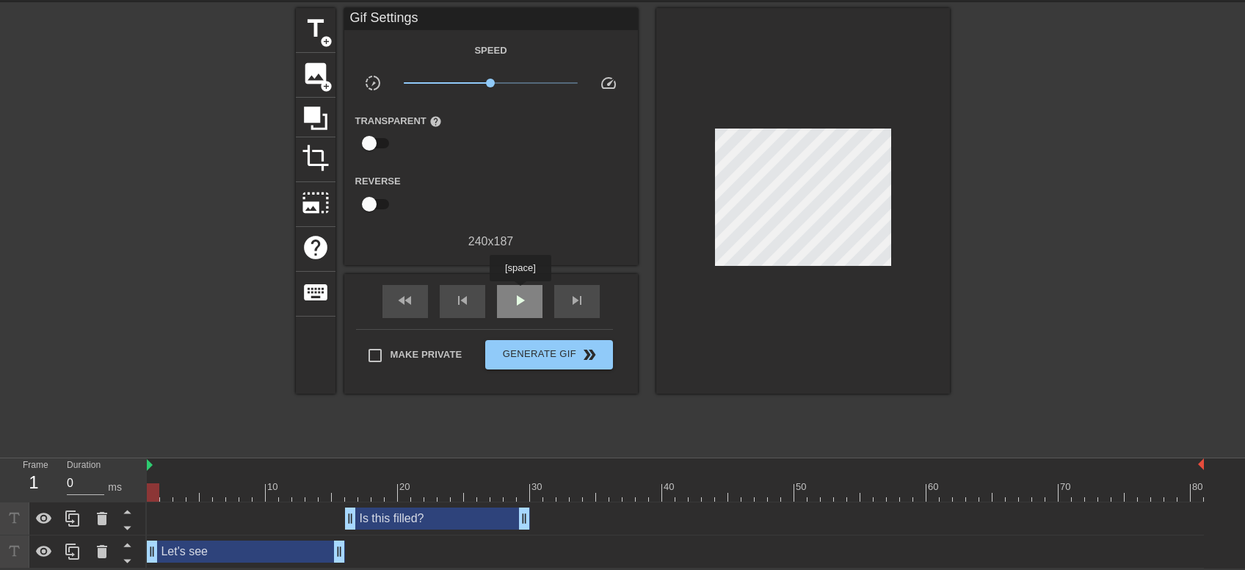
click at [520, 291] on span "play_arrow" at bounding box center [520, 300] width 18 height 18
click at [520, 296] on span "pause" at bounding box center [520, 300] width 18 height 18
click at [422, 514] on div "Is this filled? drag_handle drag_handle" at bounding box center [437, 518] width 185 height 22
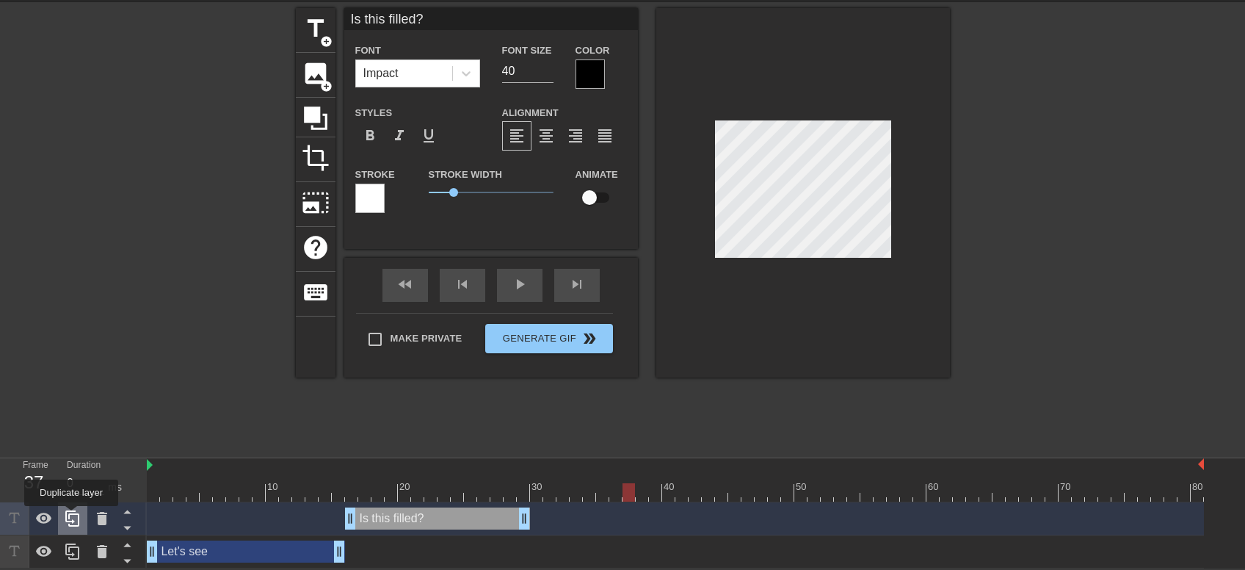
click at [71, 516] on icon at bounding box center [73, 518] width 18 height 18
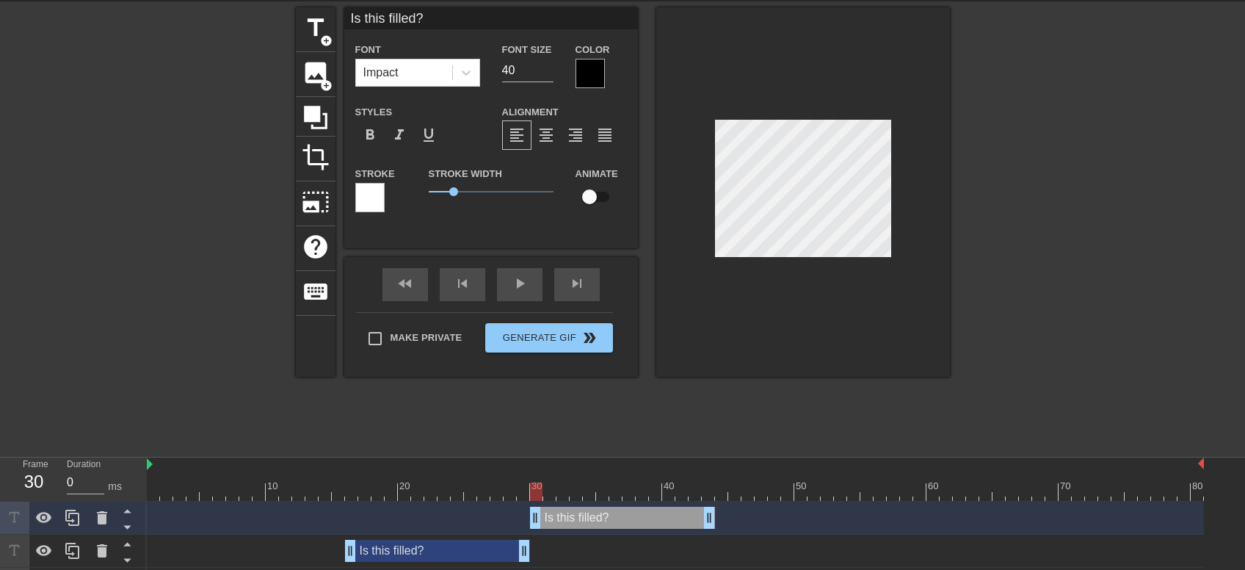
drag, startPoint x: 461, startPoint y: 512, endPoint x: 644, endPoint y: 518, distance: 183.6
click at [644, 518] on div "Is this filled? drag_handle drag_handle" at bounding box center [622, 517] width 185 height 22
click at [626, 519] on div "Is this filled? drag_handle drag_handle" at bounding box center [622, 517] width 185 height 22
type input "Is this filled"
type textarea "Is this filled"
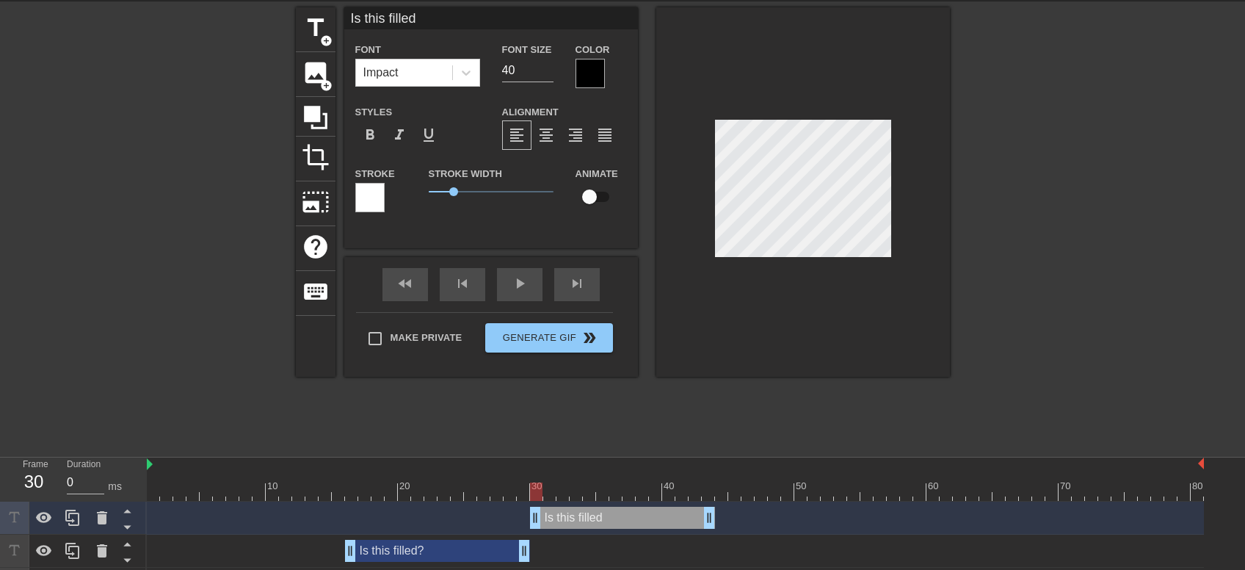
scroll to position [0, 1]
type input "Is this fille"
type textarea "Is this fille"
type input "Is this fill"
type textarea "Is this fill"
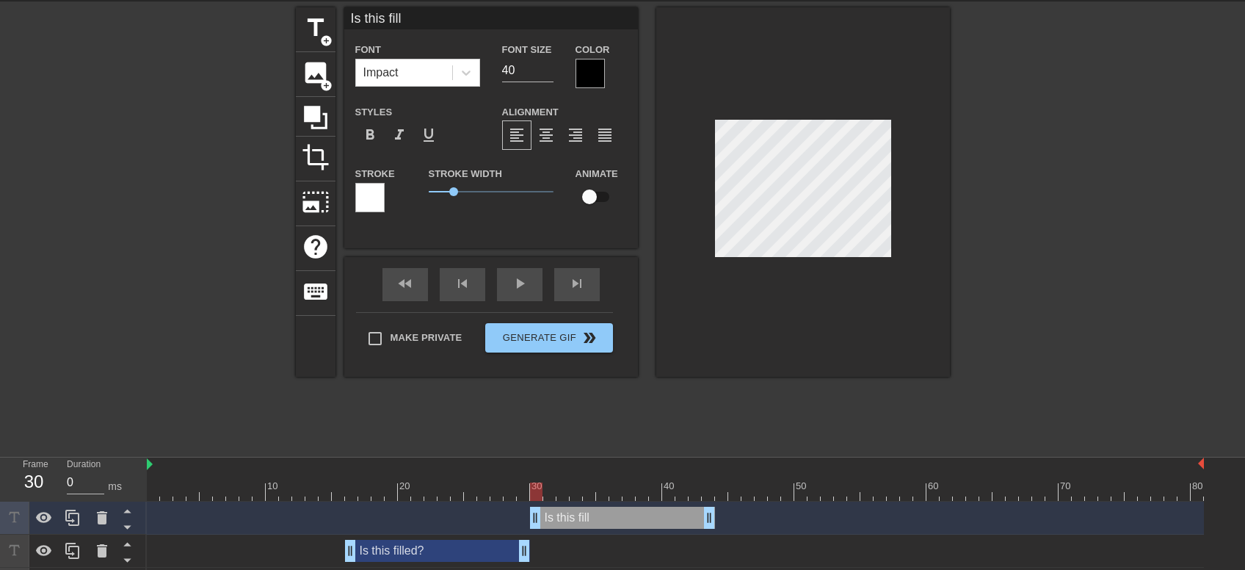
type input "Is this fil"
type textarea "Is this fil"
type input "Is this fi"
type textarea "Is this fi"
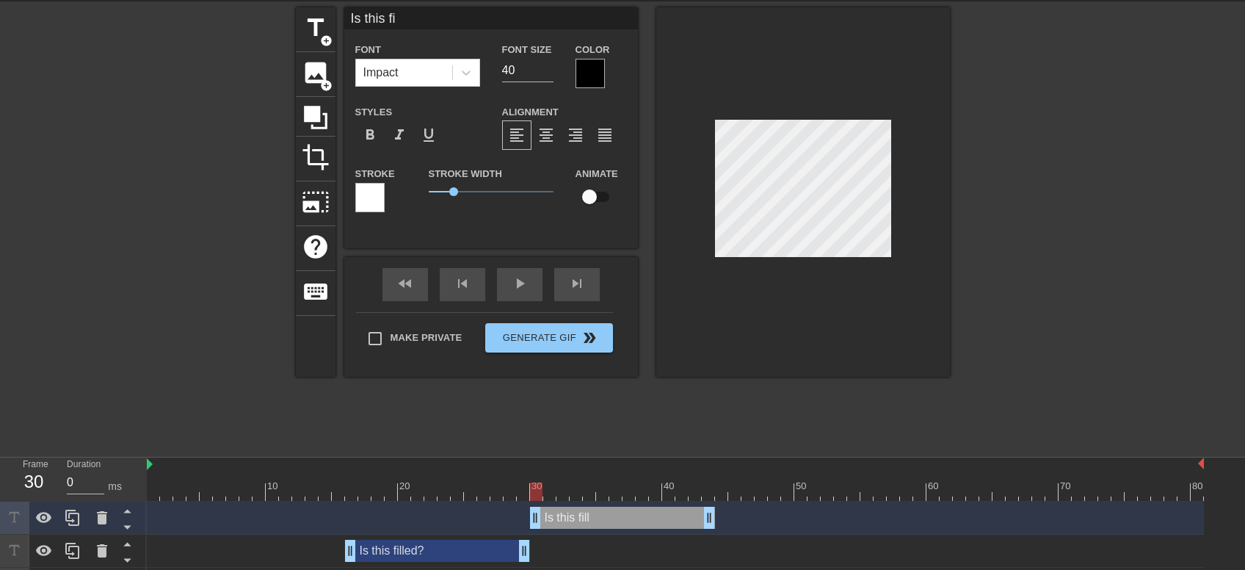
type input "Is this f"
type textarea "Is this f"
type input "Is this"
type textarea "Is this"
type input "Is this"
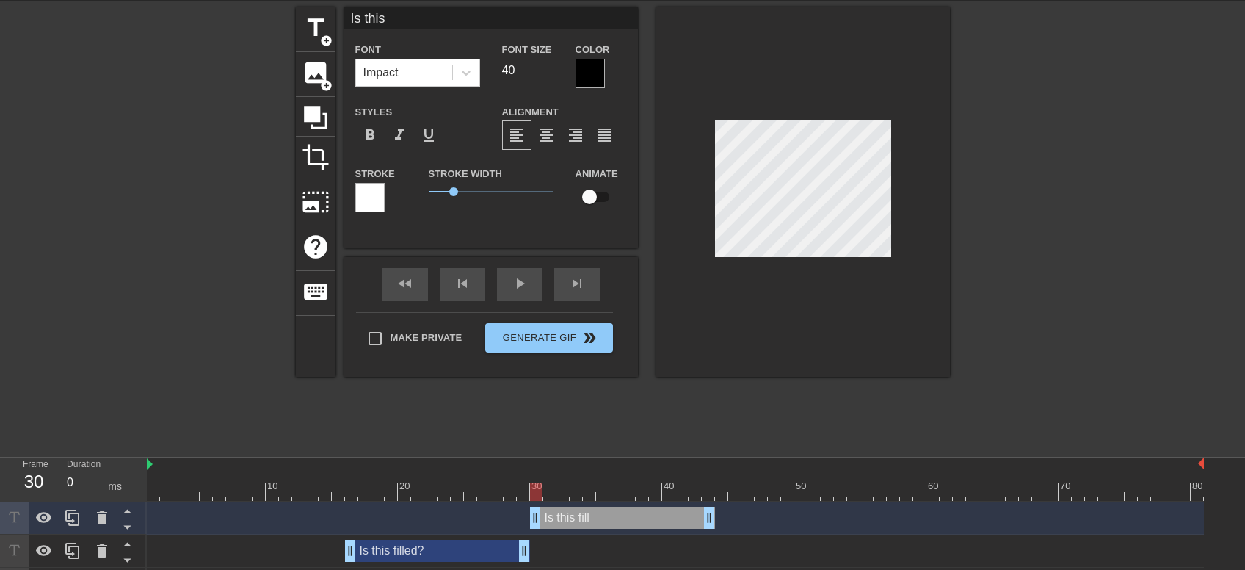
type textarea "Is this"
type input "Is thi"
type textarea "Is thi"
type input "Is th"
type textarea "Is th"
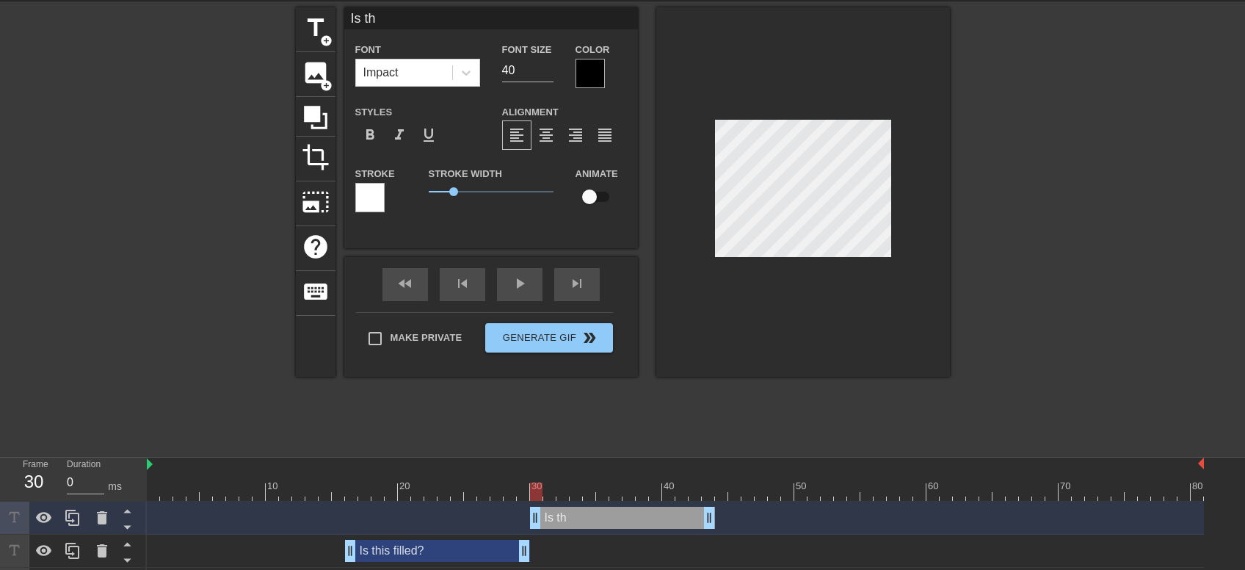
type input "Is t"
type textarea "Is t"
type input "Is"
type textarea "Is"
type input "Is"
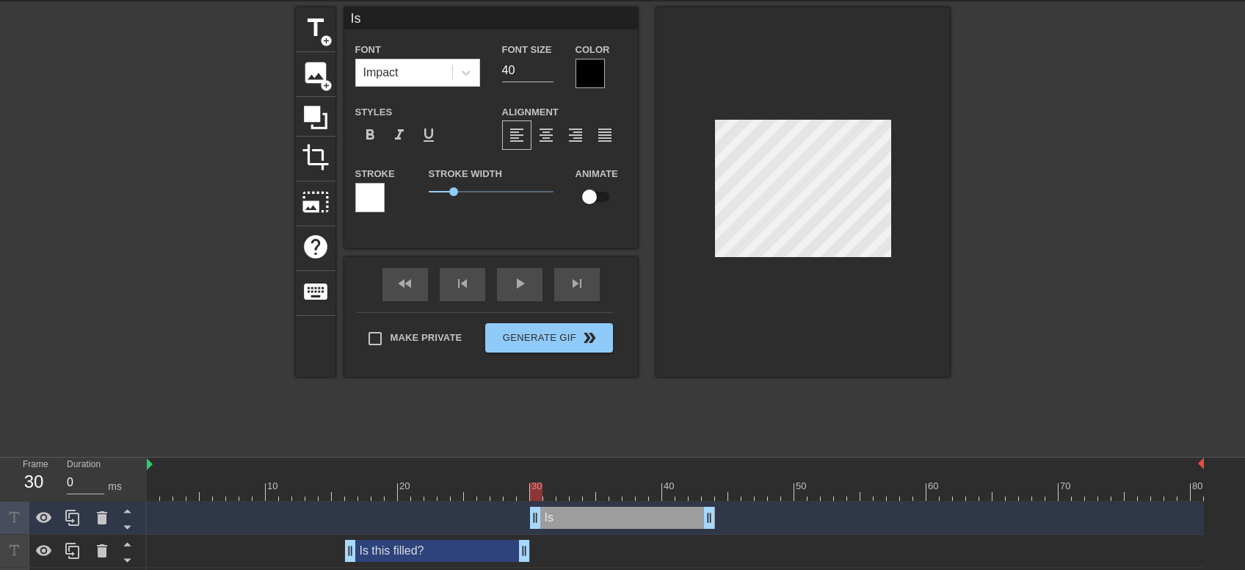
type textarea "Is"
type input "I"
type textarea "I"
type input "P"
type textarea "P"
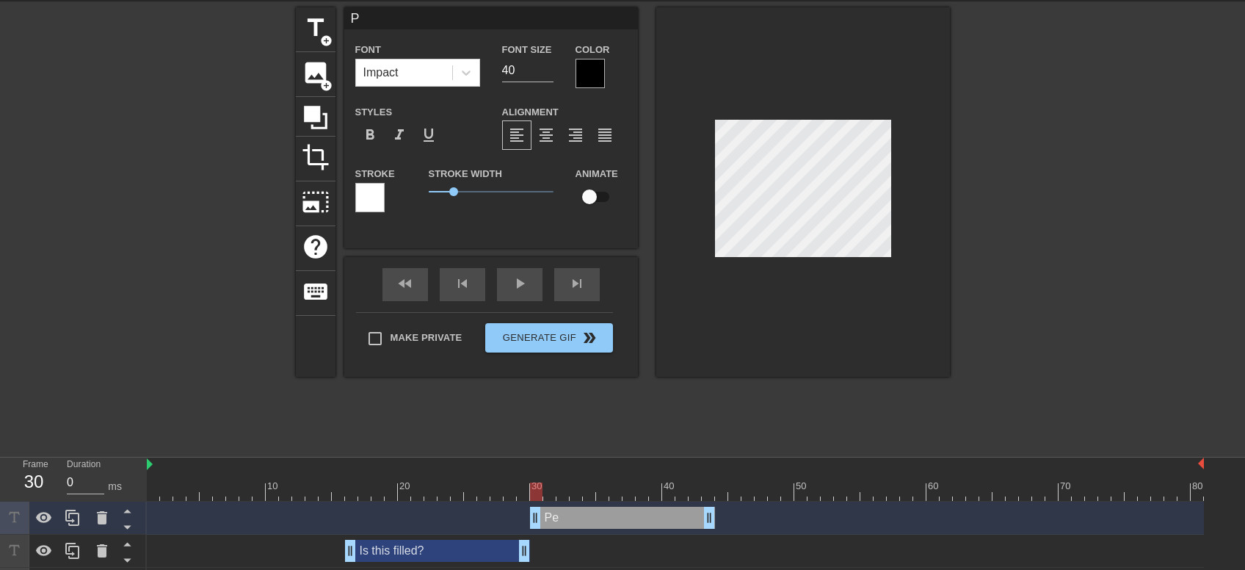
type input "Pe"
type textarea "Pe"
type input "Pee"
type textarea "Pee"
type input "Peek"
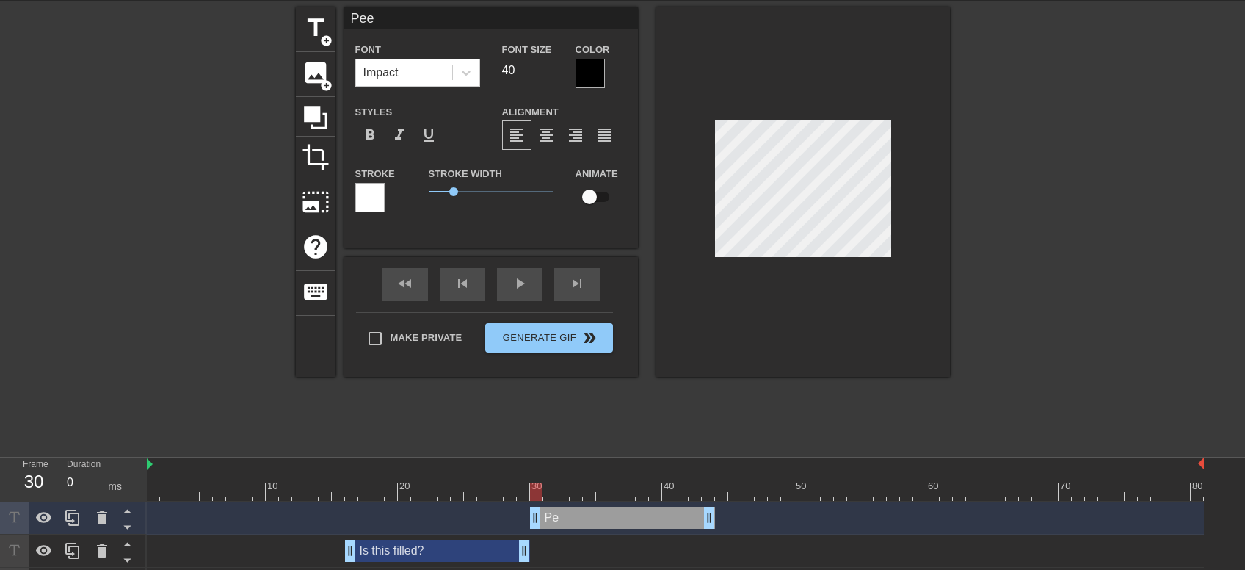
type textarea "Peek"
type input "Peek-"
type textarea "Peek-"
type input "Peek-a"
type textarea "Peek-a"
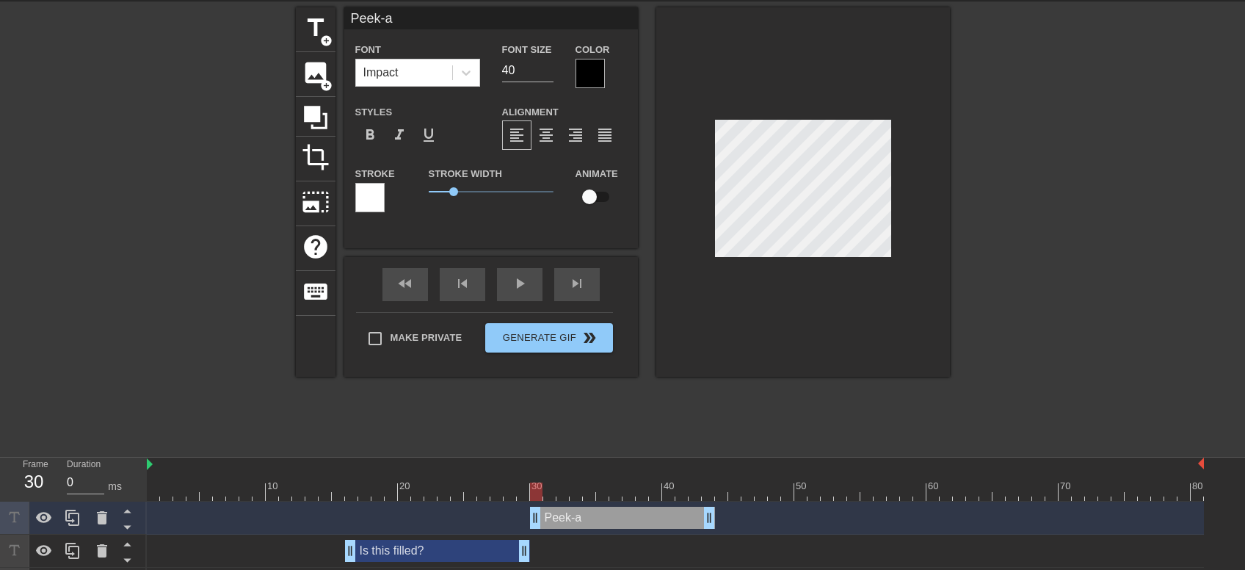
type input "Peek-a-"
type textarea "Peek-a-"
type input "Peek-a-b"
type textarea "Peek-a-b"
type input "Peek-a-bo"
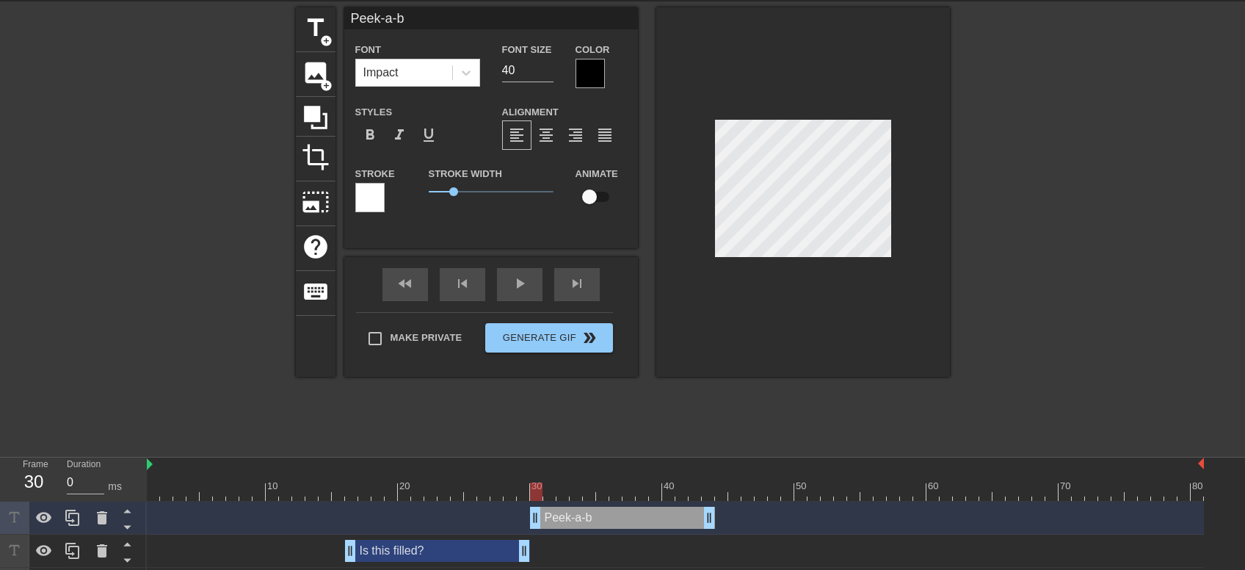
type textarea "Peek-a-bo"
type input "Peek-a-boo"
type textarea "Peek-a-boo"
click at [512, 275] on div "fast_rewind skip_previous play_arrow skip_next" at bounding box center [490, 284] width 239 height 55
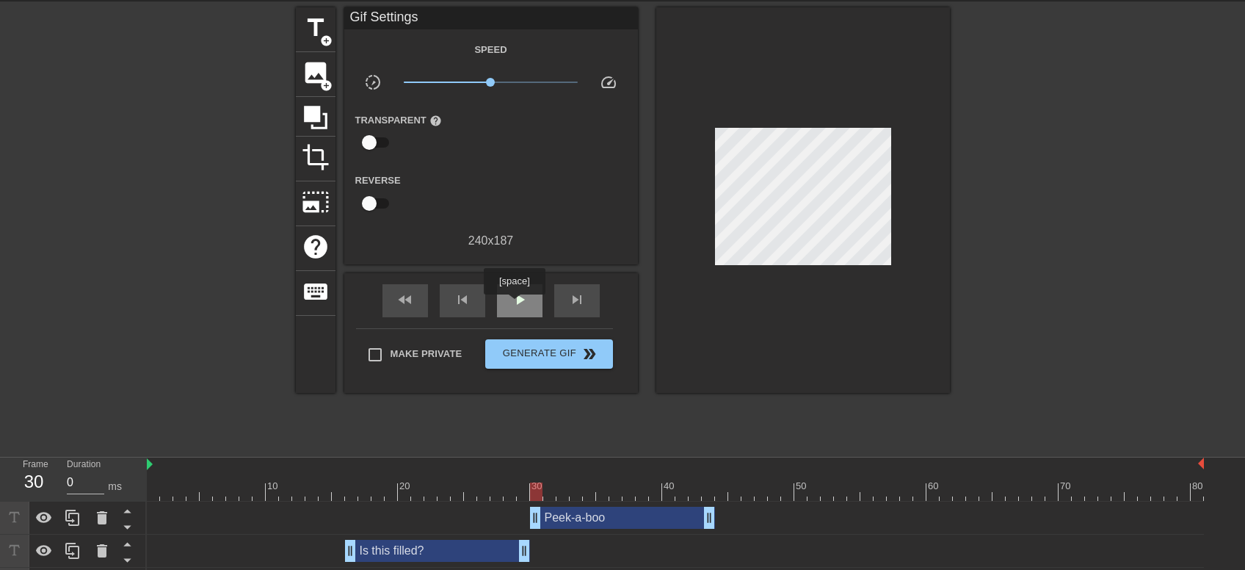
click at [514, 305] on span "play_arrow" at bounding box center [520, 300] width 18 height 18
click at [515, 301] on span "pause" at bounding box center [520, 300] width 18 height 18
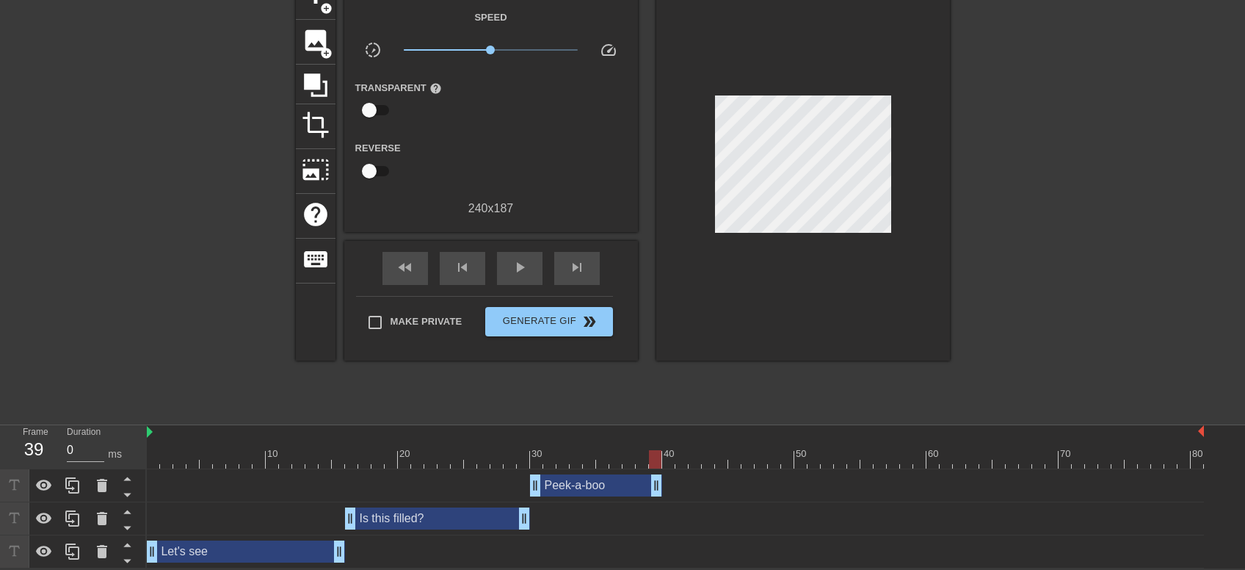
drag, startPoint x: 711, startPoint y: 487, endPoint x: 664, endPoint y: 491, distance: 47.1
click at [664, 491] on div "Peek-a-boo drag_handle drag_handle" at bounding box center [675, 485] width 1057 height 22
drag, startPoint x: 656, startPoint y: 453, endPoint x: 664, endPoint y: 456, distance: 8.6
click at [664, 456] on div at bounding box center [668, 459] width 12 height 18
click at [579, 482] on div "Peek-a-boo drag_handle drag_handle" at bounding box center [596, 485] width 132 height 22
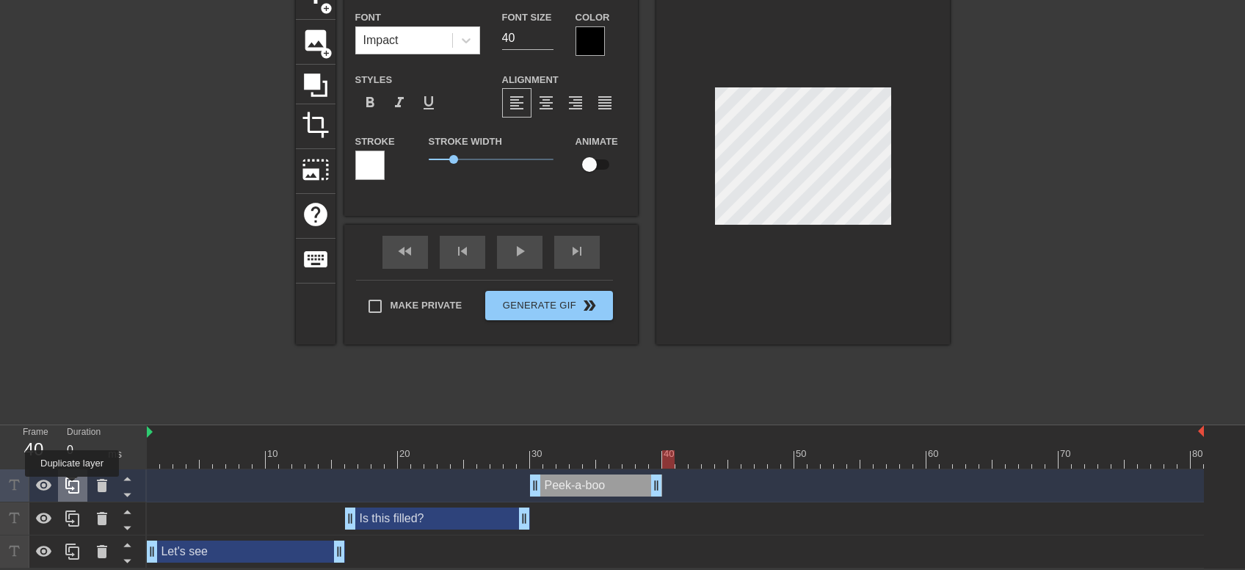
click at [72, 487] on icon at bounding box center [73, 485] width 18 height 18
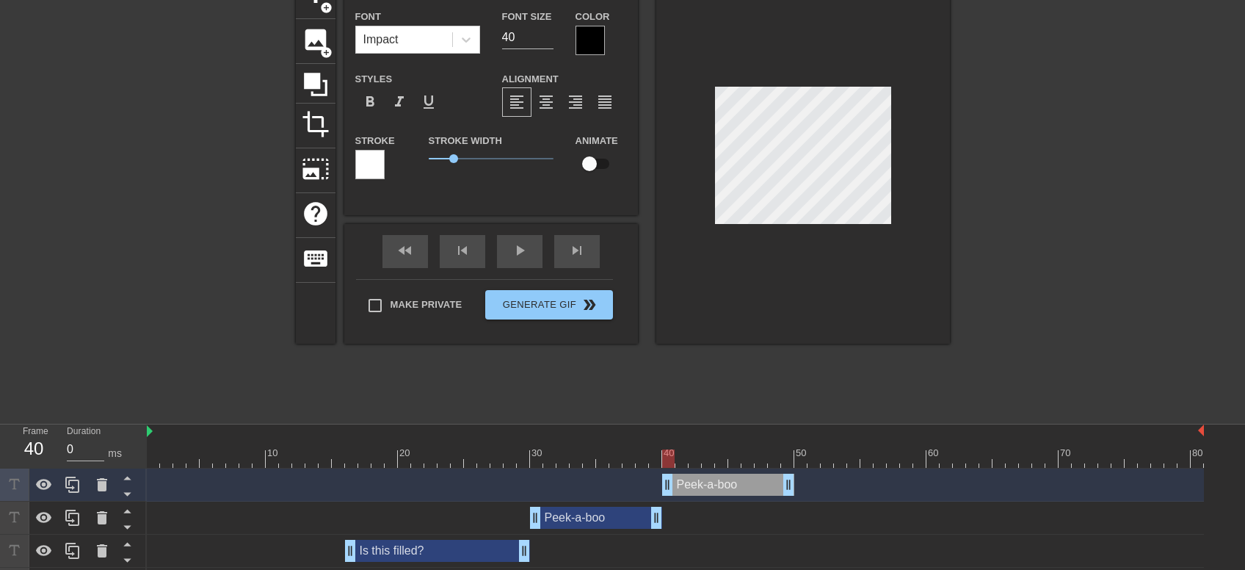
drag, startPoint x: 568, startPoint y: 479, endPoint x: 697, endPoint y: 482, distance: 128.5
click at [697, 482] on div "Peek-a-boo drag_handle drag_handle" at bounding box center [728, 484] width 132 height 22
click at [529, 255] on div "play_arrow" at bounding box center [520, 251] width 46 height 33
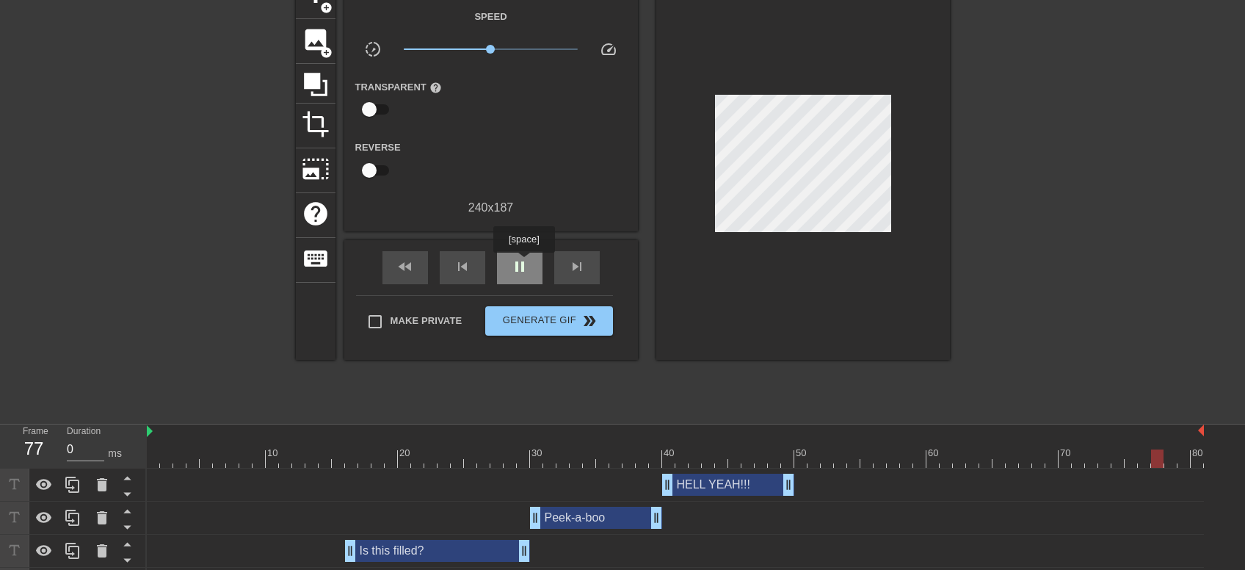
click at [523, 263] on span "pause" at bounding box center [520, 267] width 18 height 18
click at [719, 484] on div "HELL YEAH!!! drag_handle drag_handle" at bounding box center [728, 484] width 132 height 22
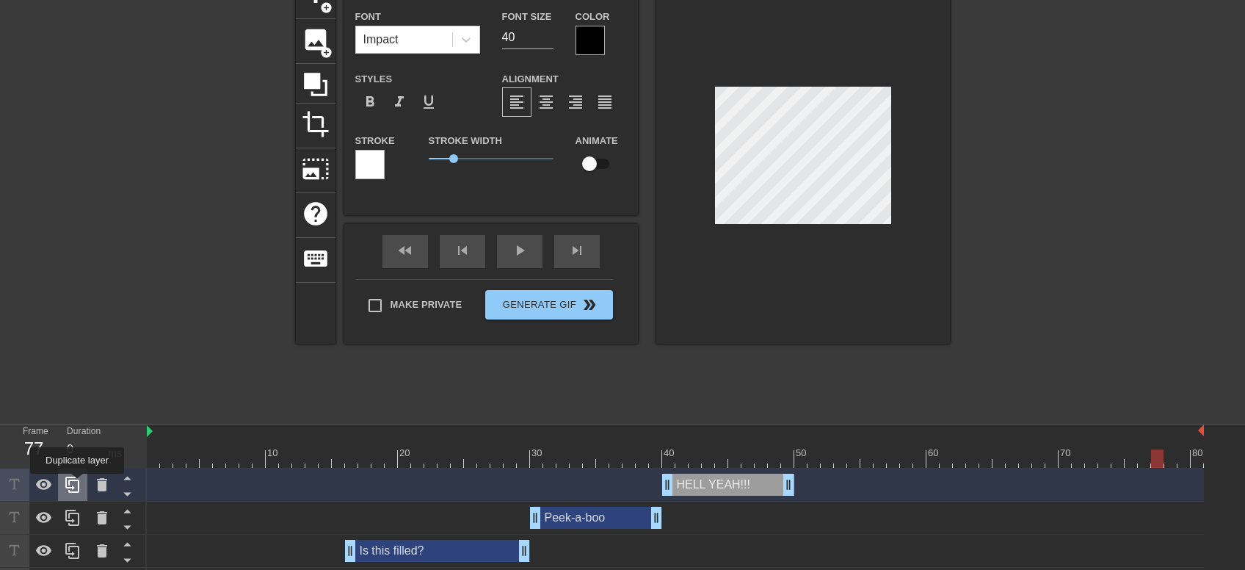
click at [77, 482] on icon at bounding box center [73, 485] width 18 height 18
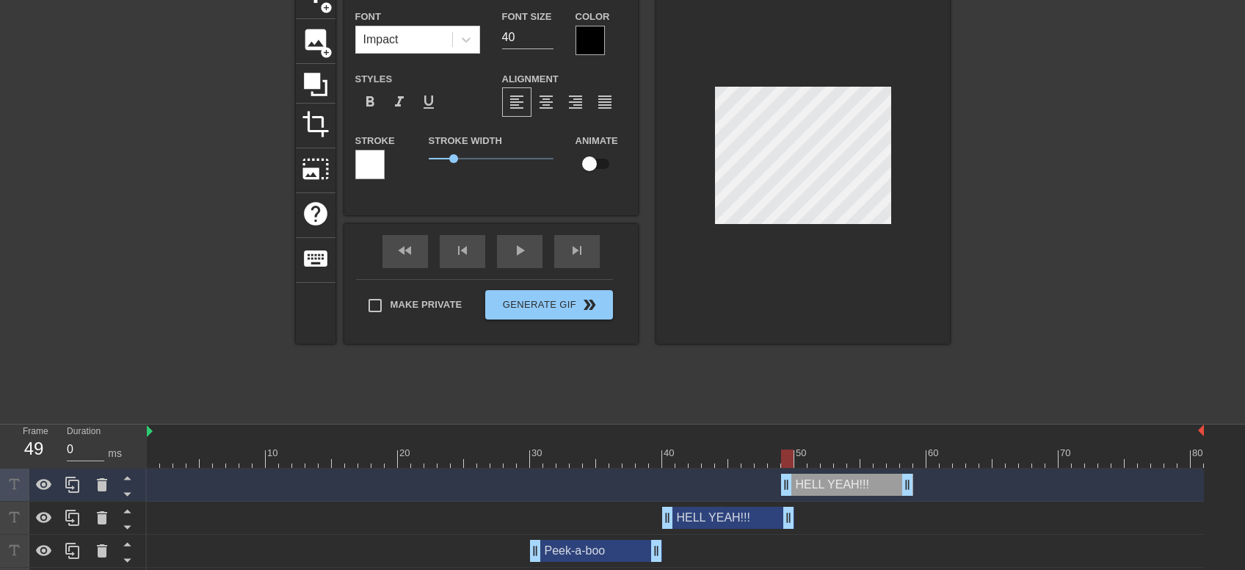
drag, startPoint x: 742, startPoint y: 488, endPoint x: 865, endPoint y: 490, distance: 123.3
click at [865, 490] on div "HELL YEAH!!! drag_handle drag_handle" at bounding box center [847, 484] width 132 height 22
drag, startPoint x: 786, startPoint y: 487, endPoint x: 796, endPoint y: 484, distance: 9.8
click at [796, 484] on div "HELL !!! drag_handle drag_handle" at bounding box center [853, 484] width 119 height 22
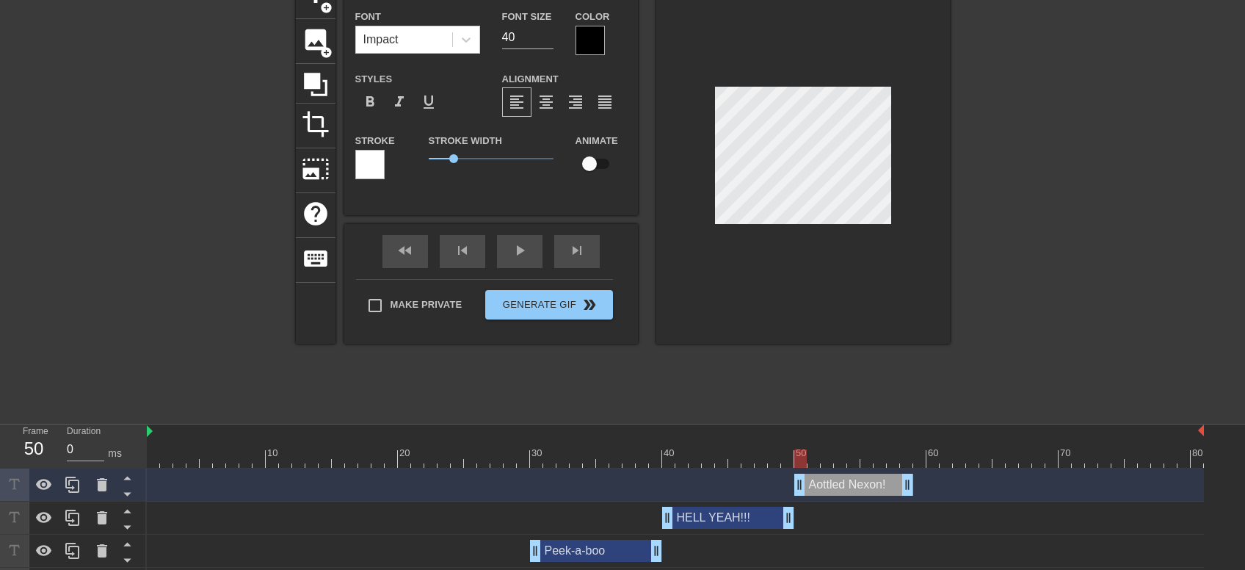
scroll to position [0, 1]
drag, startPoint x: 911, startPoint y: 486, endPoint x: 926, endPoint y: 479, distance: 16.1
click at [926, 479] on div "Bottled Nexon! drag_handle drag_handle" at bounding box center [860, 484] width 132 height 22
click at [885, 487] on div "Bottled Nexon! drag_handle drag_handle" at bounding box center [860, 484] width 132 height 22
click at [73, 480] on icon at bounding box center [73, 485] width 18 height 18
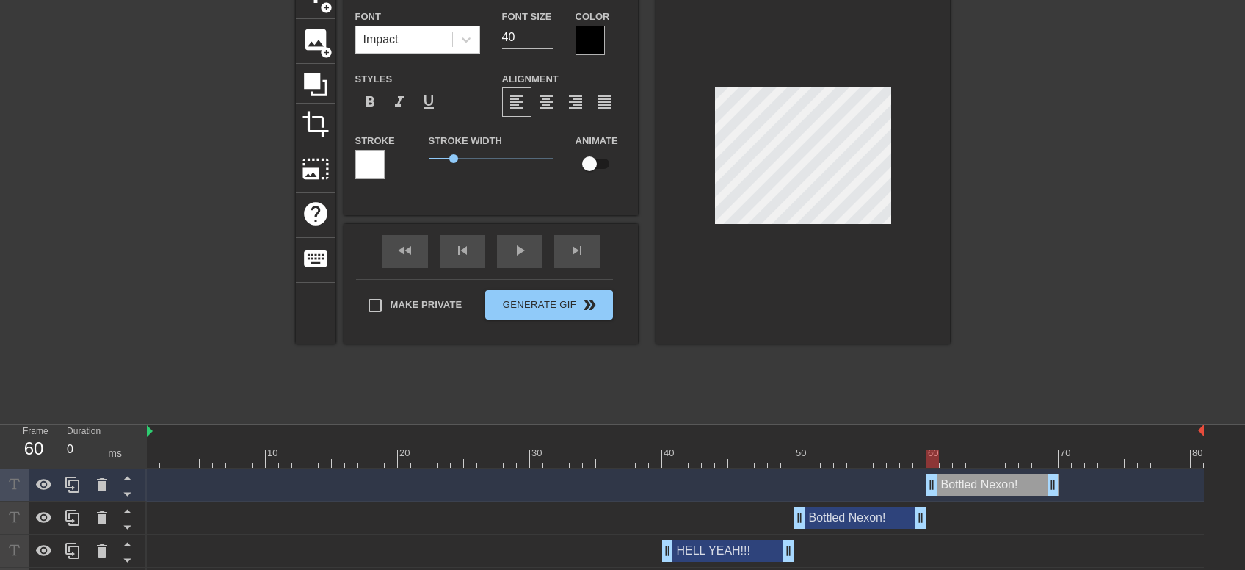
drag, startPoint x: 871, startPoint y: 490, endPoint x: 1008, endPoint y: 475, distance: 137.3
click at [1008, 475] on div "Bottled Nexon! drag_handle drag_handle" at bounding box center [992, 484] width 132 height 22
drag, startPoint x: 1050, startPoint y: 481, endPoint x: 1191, endPoint y: 484, distance: 141.0
click at [1191, 484] on div "Bottled Nexon! drag_handle drag_handle" at bounding box center [1064, 484] width 277 height 22
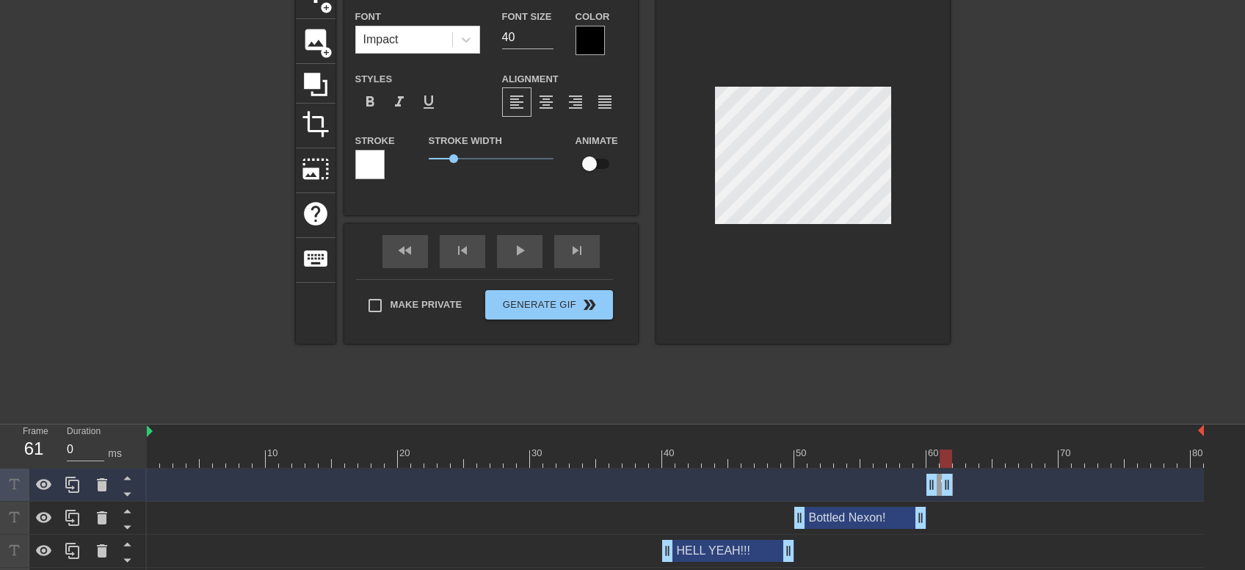
drag, startPoint x: 1199, startPoint y: 484, endPoint x: 947, endPoint y: 492, distance: 252.6
click at [947, 492] on div "W drag_handle drag_handle" at bounding box center [939, 484] width 26 height 22
click at [75, 491] on icon at bounding box center [73, 485] width 18 height 18
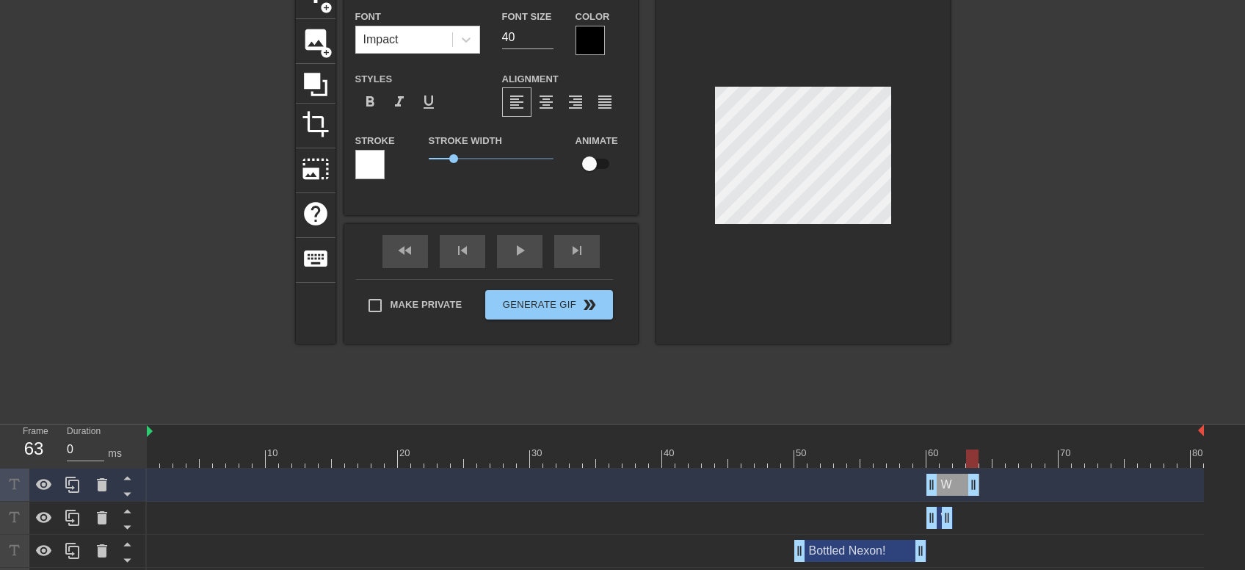
drag, startPoint x: 949, startPoint y: 481, endPoint x: 972, endPoint y: 479, distance: 22.9
click at [972, 479] on div "W drag_handle drag_handle" at bounding box center [952, 484] width 53 height 22
drag, startPoint x: 936, startPoint y: 481, endPoint x: 962, endPoint y: 481, distance: 25.7
click at [962, 481] on div "W drag_handle drag_handle" at bounding box center [966, 484] width 26 height 22
click at [971, 482] on div "WE drag_handle drag_handle" at bounding box center [966, 484] width 26 height 22
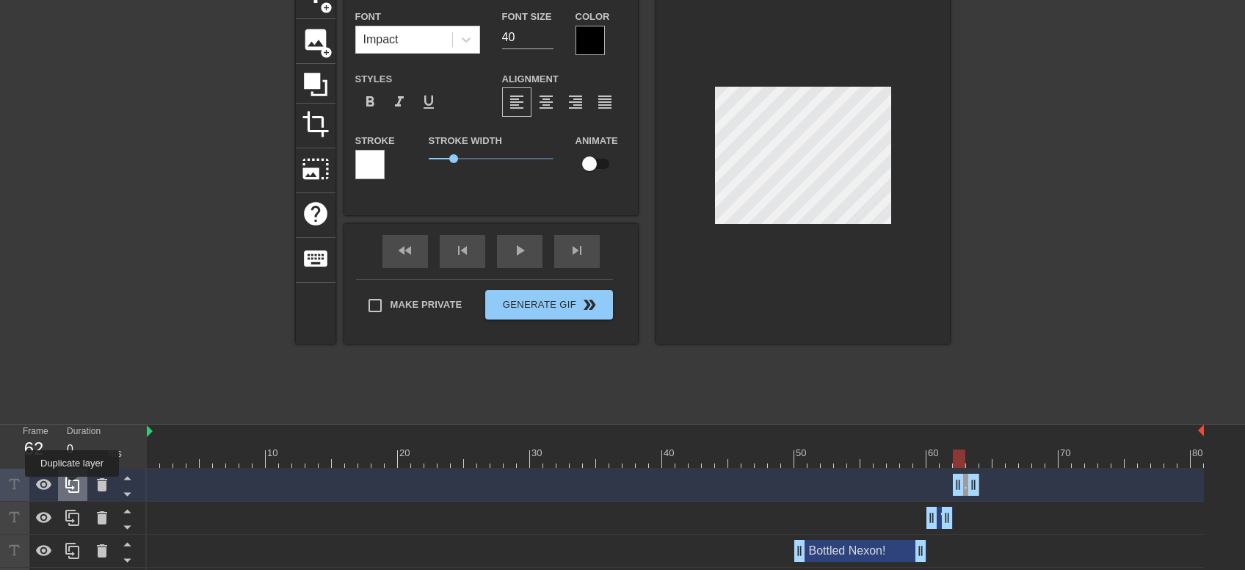
click at [72, 487] on icon at bounding box center [73, 485] width 18 height 18
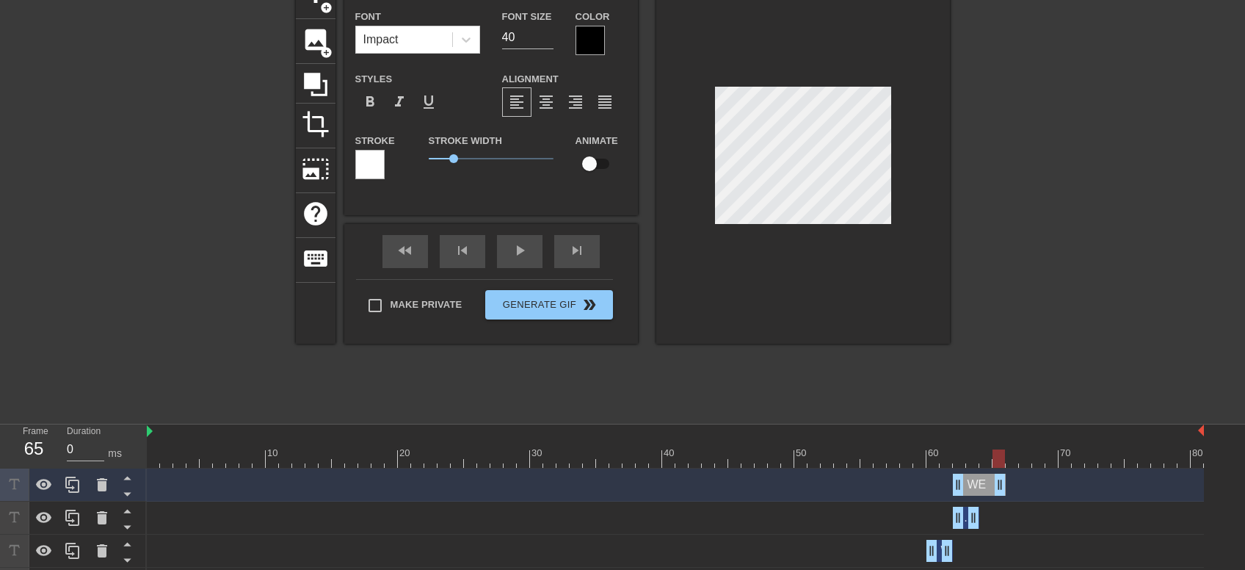
drag, startPoint x: 974, startPoint y: 488, endPoint x: 997, endPoint y: 487, distance: 22.8
click at [997, 487] on div "WE drag_handle drag_handle" at bounding box center [979, 484] width 53 height 22
drag, startPoint x: 959, startPoint y: 487, endPoint x: 987, endPoint y: 487, distance: 28.6
click at [987, 487] on div "WE drag_handle drag_handle" at bounding box center [992, 484] width 26 height 22
click at [998, 487] on div "WEE drag_handle drag_handle" at bounding box center [992, 484] width 26 height 22
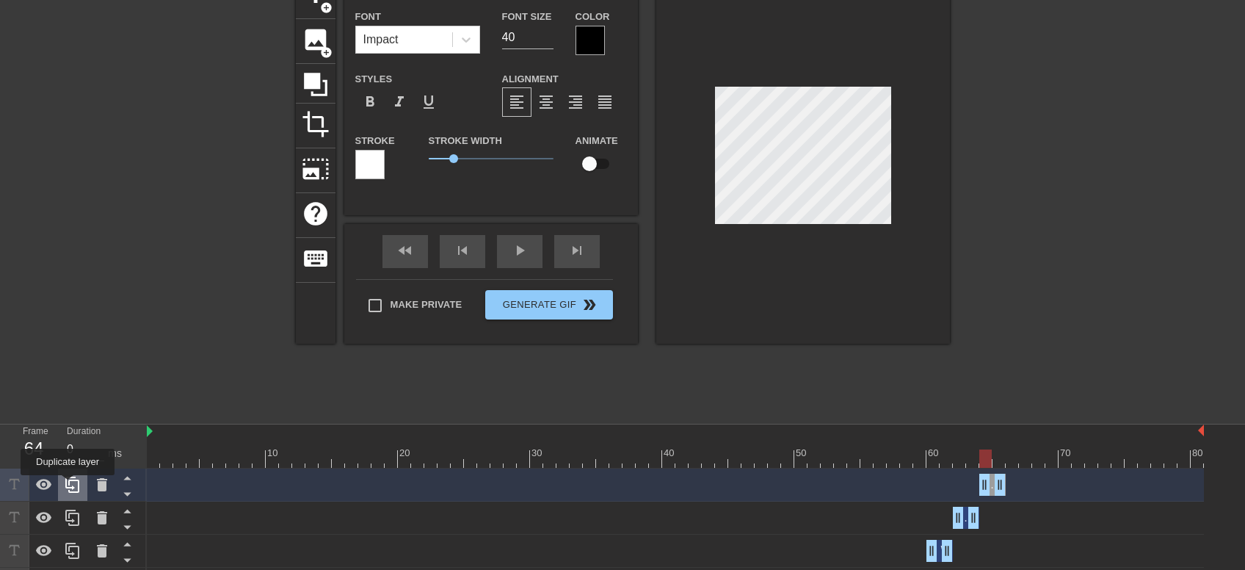
click at [68, 485] on icon at bounding box center [73, 485] width 18 height 18
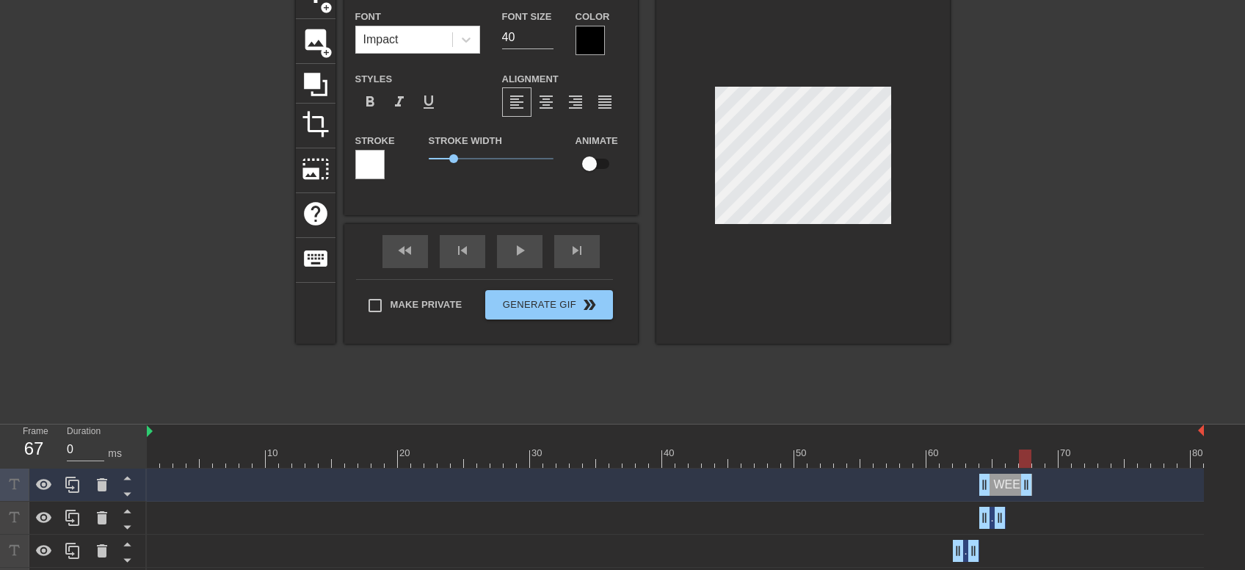
drag, startPoint x: 998, startPoint y: 483, endPoint x: 1019, endPoint y: 484, distance: 20.6
click at [1019, 484] on div "WEE drag_handle drag_handle" at bounding box center [1005, 484] width 53 height 22
drag, startPoint x: 987, startPoint y: 487, endPoint x: 1017, endPoint y: 488, distance: 29.4
click at [1017, 488] on div "WEE drag_handle drag_handle" at bounding box center [1019, 484] width 26 height 22
click at [1012, 483] on div "WEEE drag_handle drag_handle" at bounding box center [1019, 484] width 26 height 22
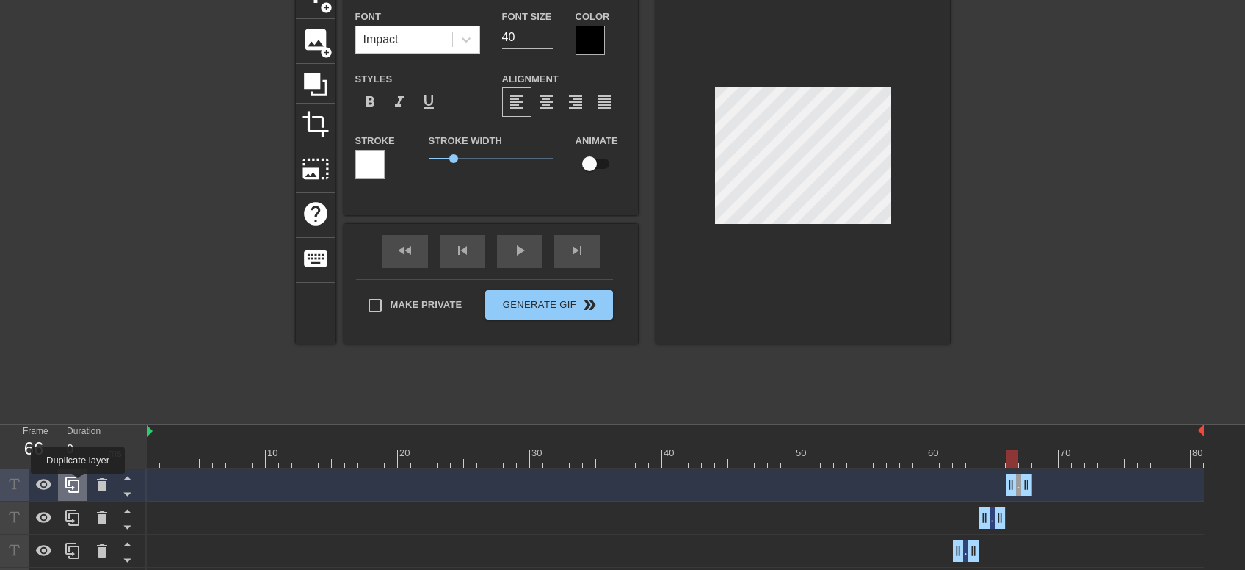
click at [78, 484] on icon at bounding box center [73, 485] width 18 height 18
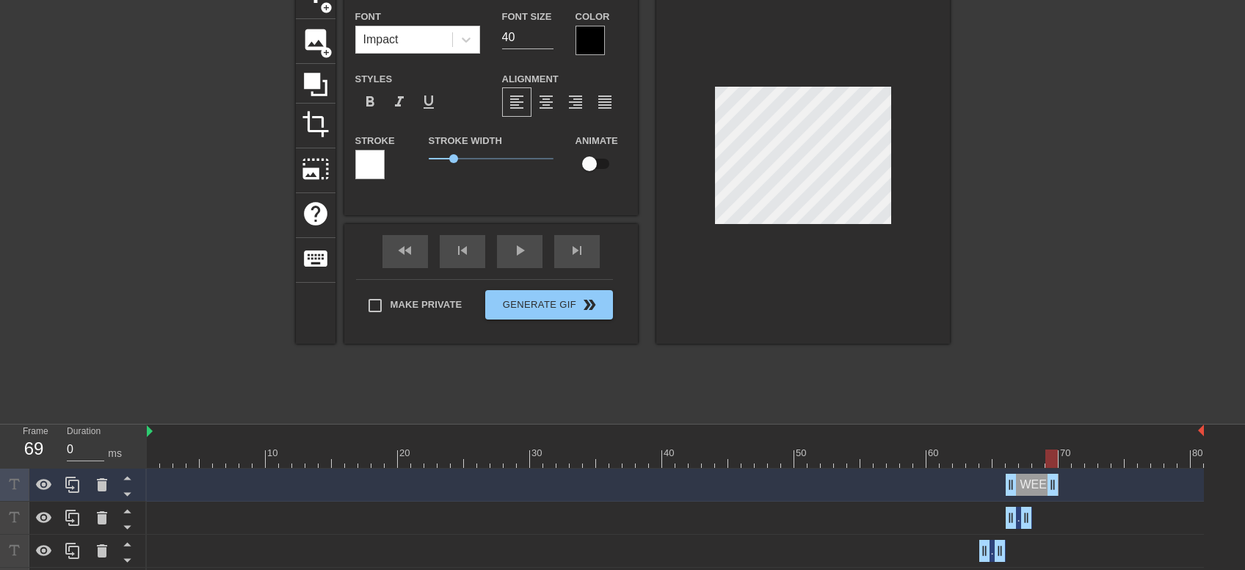
drag, startPoint x: 1025, startPoint y: 481, endPoint x: 1053, endPoint y: 477, distance: 27.4
click at [1053, 477] on div "WEEE drag_handle drag_handle" at bounding box center [1032, 484] width 53 height 22
drag, startPoint x: 1009, startPoint y: 482, endPoint x: 1039, endPoint y: 482, distance: 30.8
click at [1039, 482] on div "WEEE drag_handle drag_handle" at bounding box center [1045, 484] width 26 height 22
click at [1050, 482] on div "WEEEE drag_handle drag_handle" at bounding box center [1045, 484] width 26 height 22
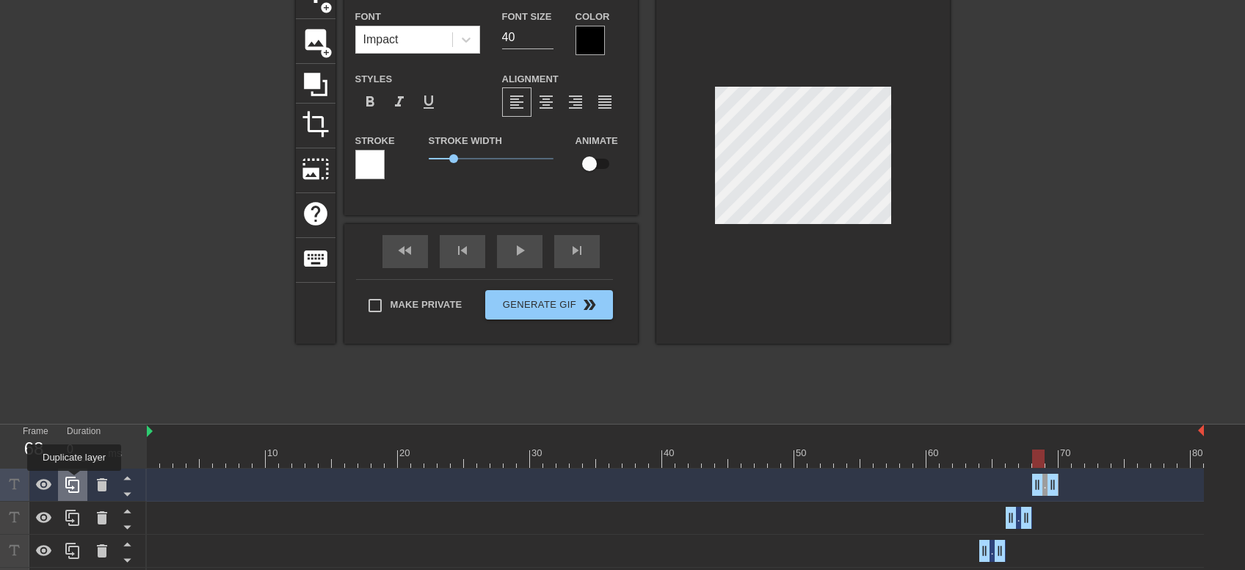
click at [74, 481] on icon at bounding box center [72, 484] width 14 height 16
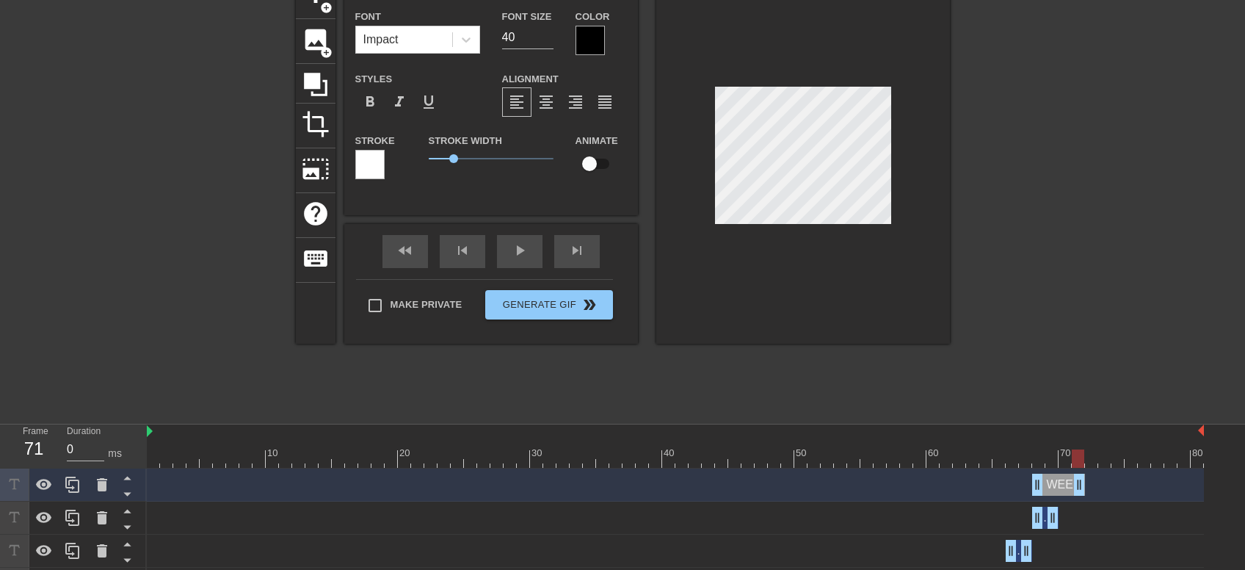
drag, startPoint x: 1052, startPoint y: 481, endPoint x: 1075, endPoint y: 481, distance: 23.5
click at [1075, 481] on div "WEEEE drag_handle drag_handle" at bounding box center [1058, 484] width 53 height 22
drag, startPoint x: 1036, startPoint y: 482, endPoint x: 1070, endPoint y: 479, distance: 33.1
click at [1070, 479] on div "WEEEE drag_handle drag_handle" at bounding box center [1071, 484] width 26 height 22
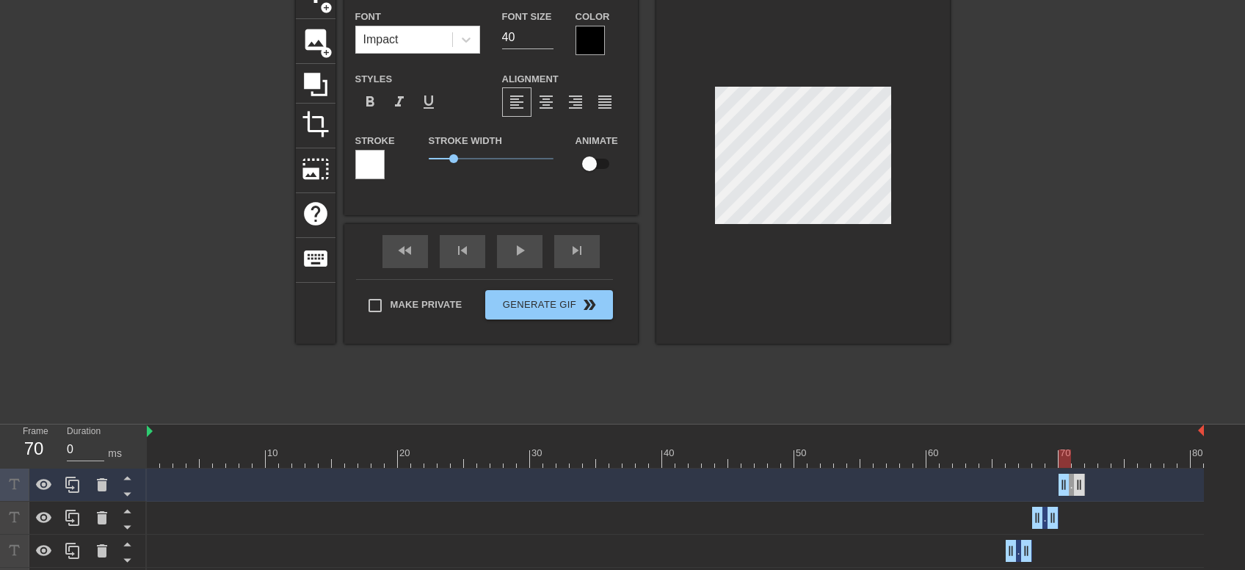
click at [1080, 484] on div "WEEEEE drag_handle drag_handle" at bounding box center [1071, 484] width 26 height 22
click at [76, 478] on icon at bounding box center [73, 485] width 18 height 18
drag, startPoint x: 1081, startPoint y: 482, endPoint x: 1103, endPoint y: 482, distance: 22.8
click at [1103, 482] on div "WEEEEE drag_handle drag_handle" at bounding box center [1084, 484] width 53 height 22
drag, startPoint x: 1064, startPoint y: 482, endPoint x: 1086, endPoint y: 482, distance: 21.3
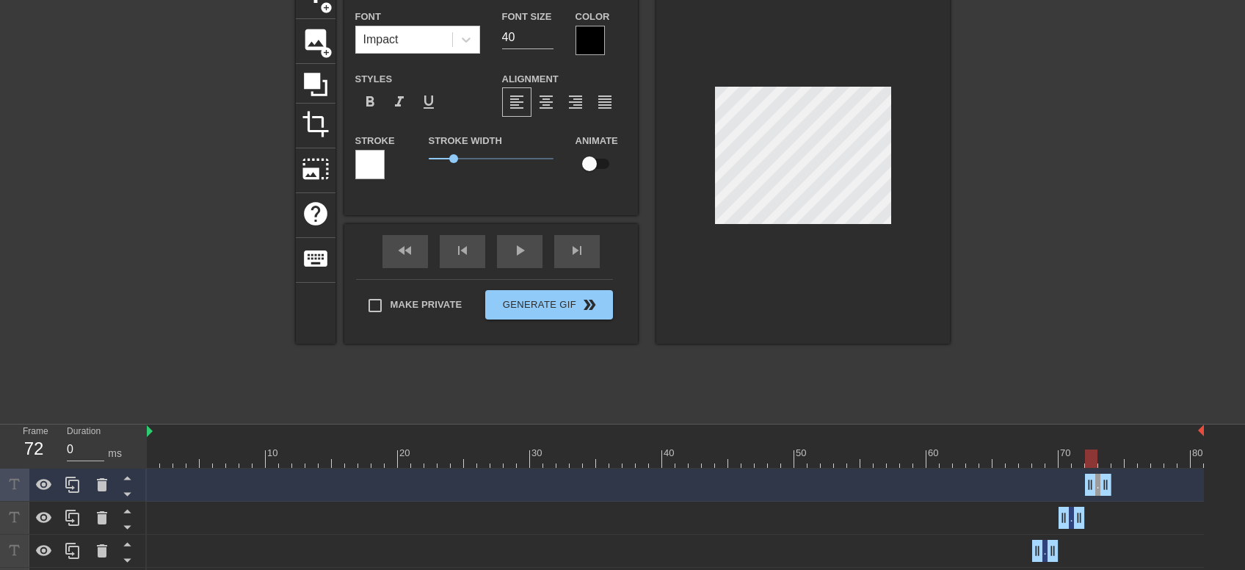
click at [1086, 482] on div "WEEEEE drag_handle drag_handle" at bounding box center [1098, 484] width 26 height 22
click at [1105, 482] on div "WEEEEEE drag_handle drag_handle" at bounding box center [1098, 484] width 26 height 22
click at [70, 483] on icon at bounding box center [73, 485] width 18 height 18
drag, startPoint x: 1105, startPoint y: 484, endPoint x: 1125, endPoint y: 484, distance: 20.6
click at [1126, 484] on div "WEEEEEE drag_handle drag_handle" at bounding box center [1111, 484] width 53 height 22
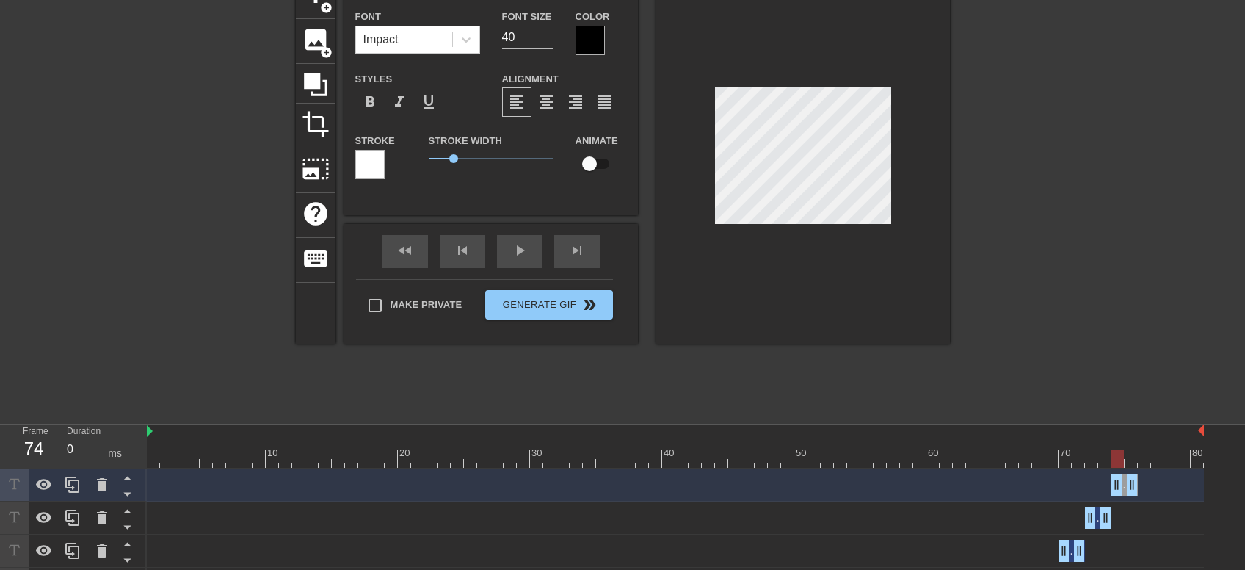
drag, startPoint x: 1088, startPoint y: 485, endPoint x: 1114, endPoint y: 483, distance: 26.5
click at [1114, 483] on div "WEEEEEE drag_handle drag_handle" at bounding box center [1124, 484] width 26 height 22
click at [68, 482] on icon at bounding box center [73, 485] width 18 height 18
drag, startPoint x: 1135, startPoint y: 492, endPoint x: 1157, endPoint y: 492, distance: 22.0
click at [1157, 492] on div "WEEEEEEE drag_handle drag_handle" at bounding box center [1137, 484] width 53 height 22
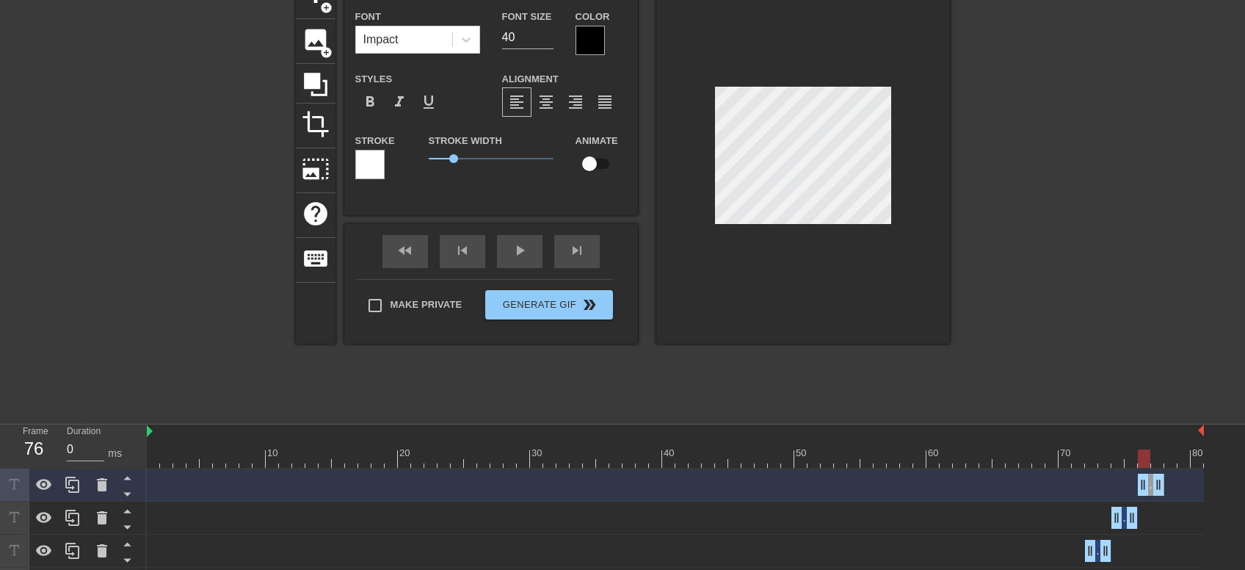
drag, startPoint x: 1118, startPoint y: 487, endPoint x: 1142, endPoint y: 487, distance: 24.2
click at [1142, 487] on div "WEEEEEEE drag_handle drag_handle" at bounding box center [1151, 484] width 26 height 22
click at [1142, 487] on div "WEEEEEEEE drag_handle drag_handle" at bounding box center [1151, 484] width 26 height 22
click at [68, 482] on icon at bounding box center [73, 485] width 18 height 18
drag, startPoint x: 1161, startPoint y: 479, endPoint x: 1188, endPoint y: 477, distance: 27.9
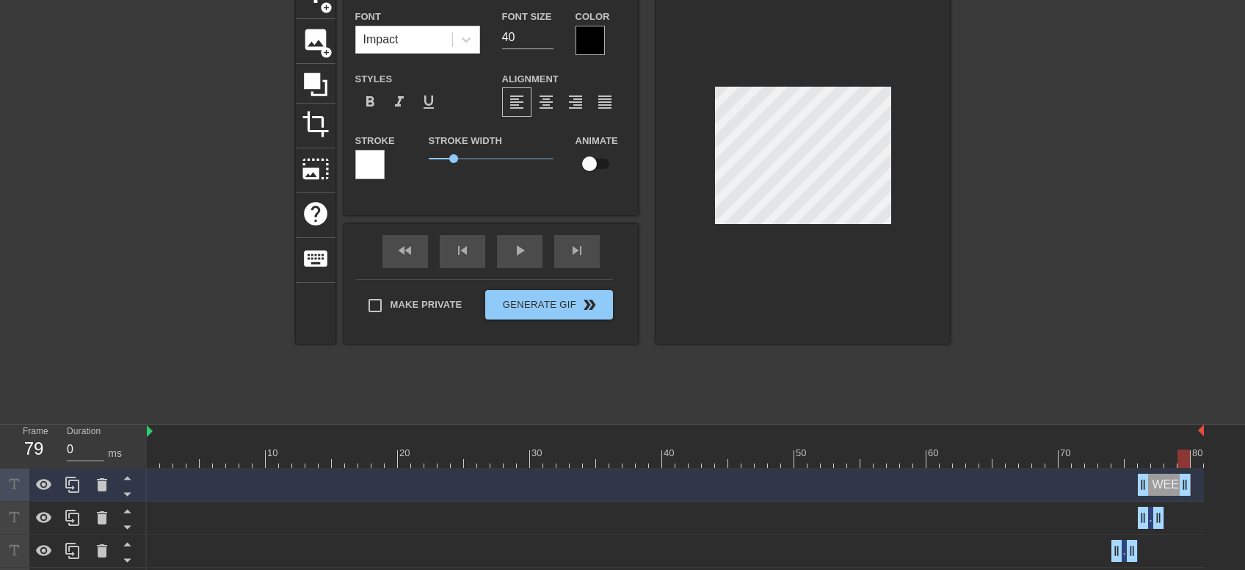
click at [1188, 477] on div "WEEEEEEEE drag_handle drag_handle" at bounding box center [1164, 484] width 53 height 22
drag, startPoint x: 1142, startPoint y: 479, endPoint x: 1174, endPoint y: 479, distance: 31.6
click at [1174, 479] on div "WEEEEEEEE drag_handle drag_handle" at bounding box center [1177, 484] width 26 height 22
drag, startPoint x: 1187, startPoint y: 482, endPoint x: 1206, endPoint y: 481, distance: 19.1
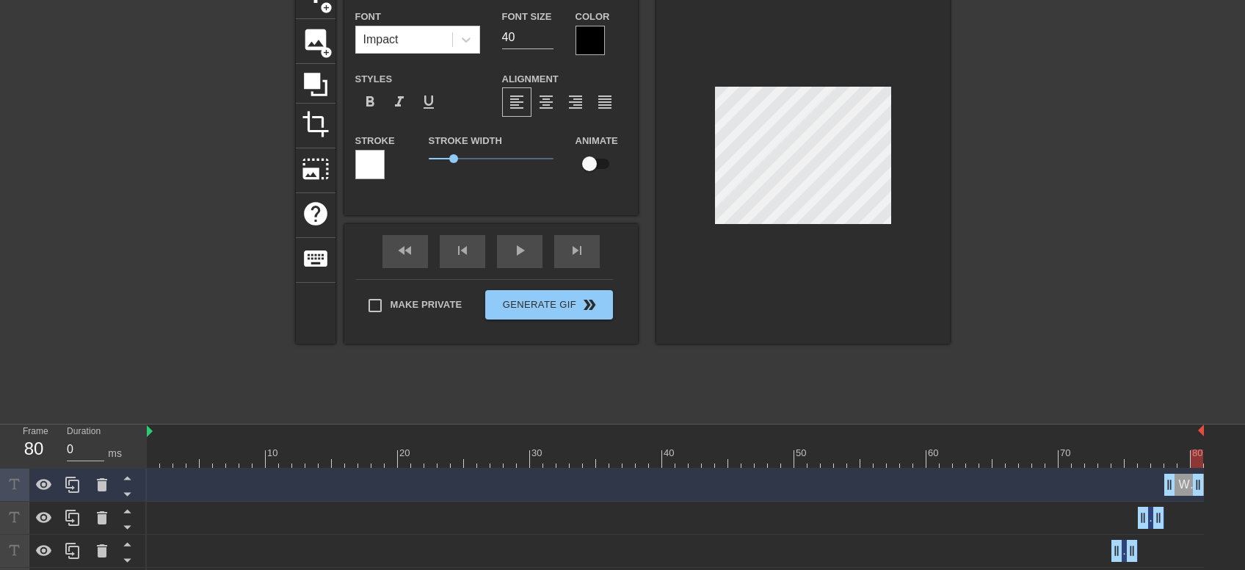
scroll to position [0, 2]
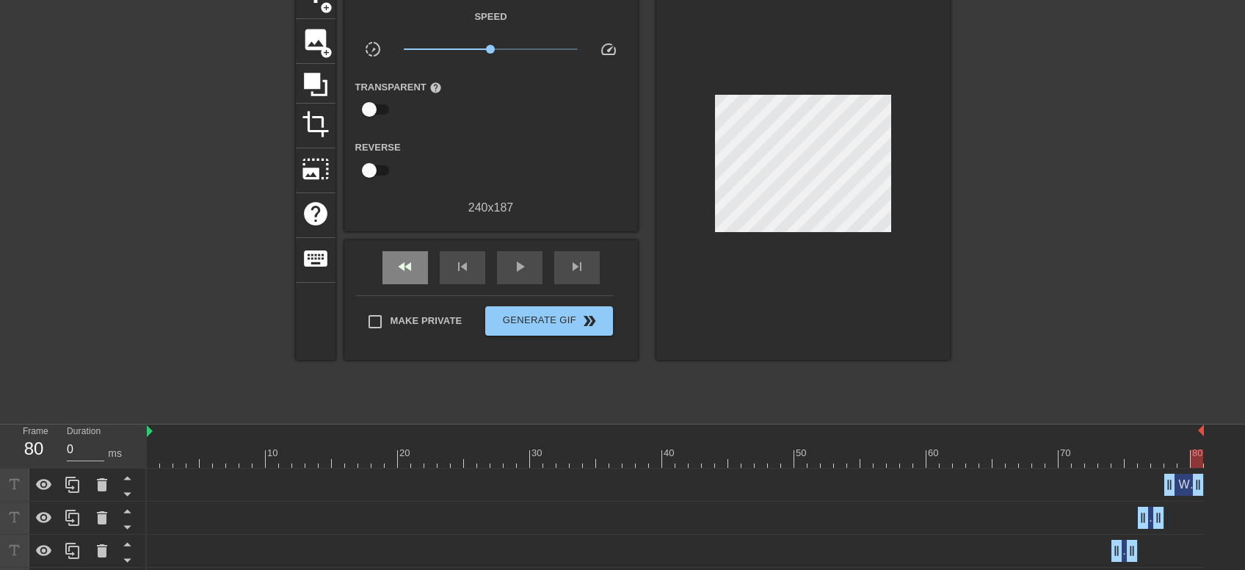
click at [403, 235] on div "Gif Settings Speed slow_motion_video x1.00 speed Transparent help Reverse 240 x…" at bounding box center [491, 166] width 294 height 385
click at [464, 264] on span "skip_previous" at bounding box center [463, 267] width 18 height 18
click at [474, 264] on div "skip_previous" at bounding box center [463, 267] width 46 height 33
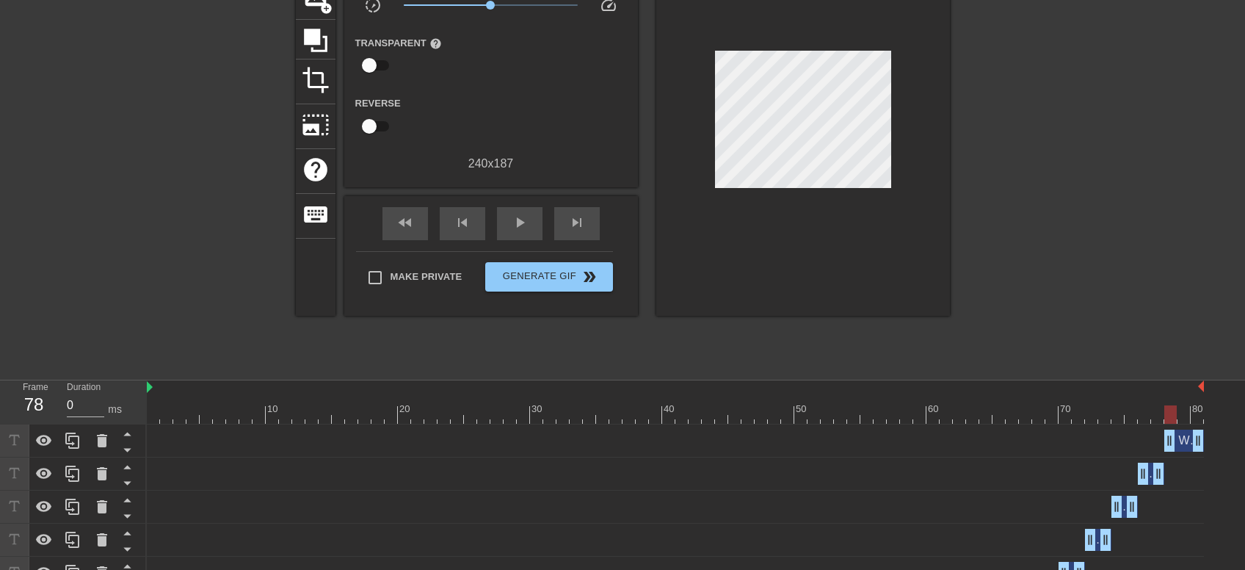
scroll to position [161, 0]
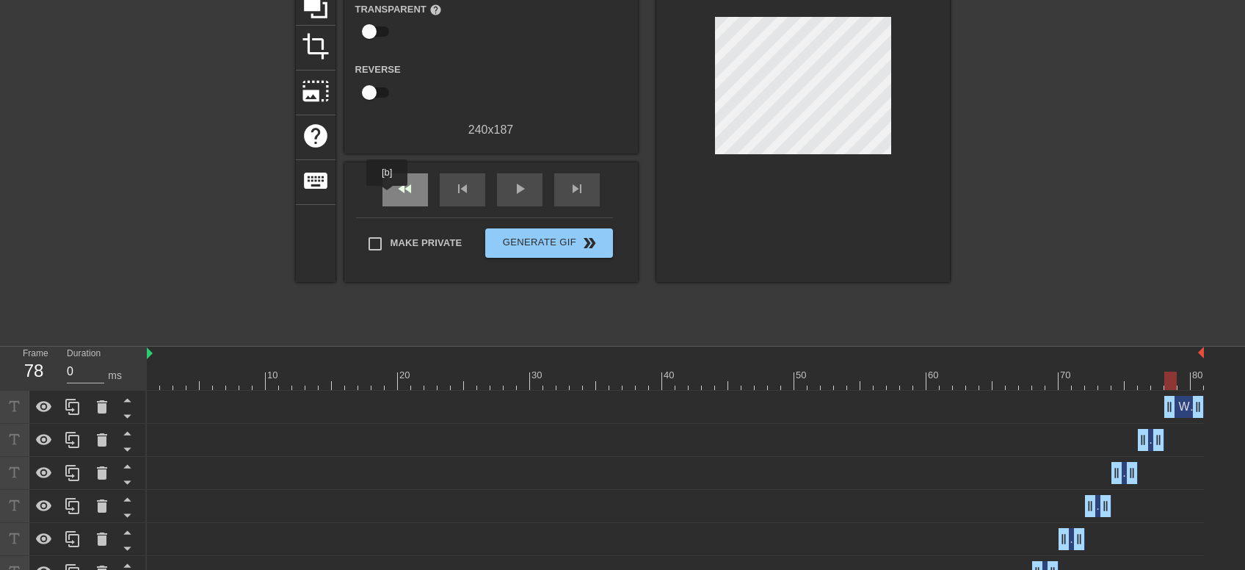
click at [384, 196] on div "fast_rewind" at bounding box center [405, 189] width 46 height 33
click at [511, 190] on span "play_arrow" at bounding box center [520, 189] width 18 height 18
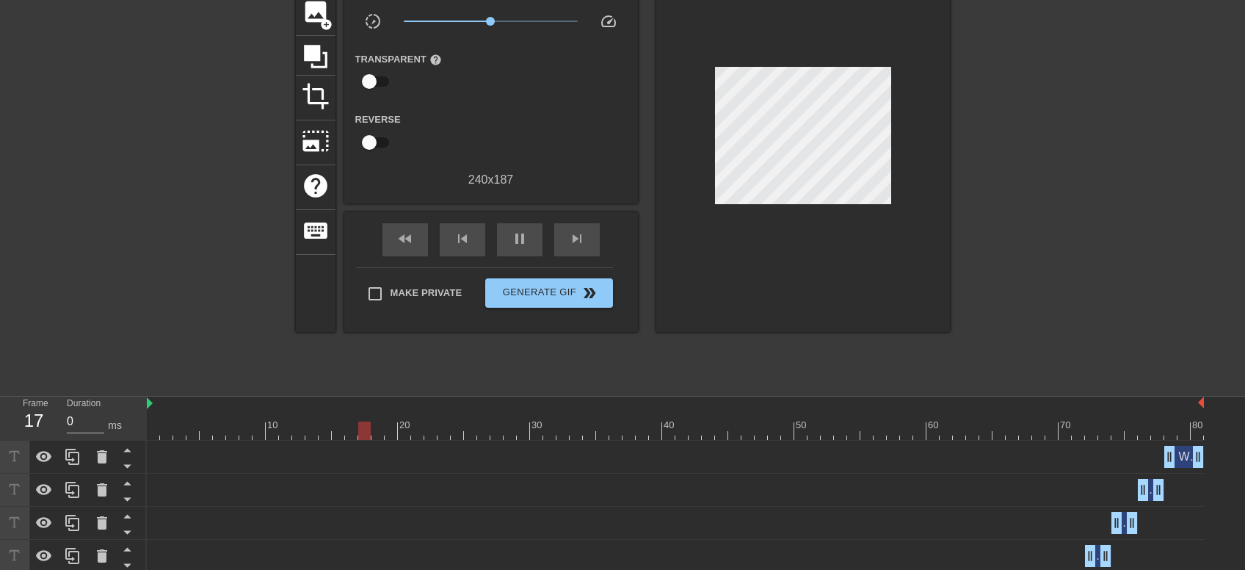
scroll to position [84, 0]
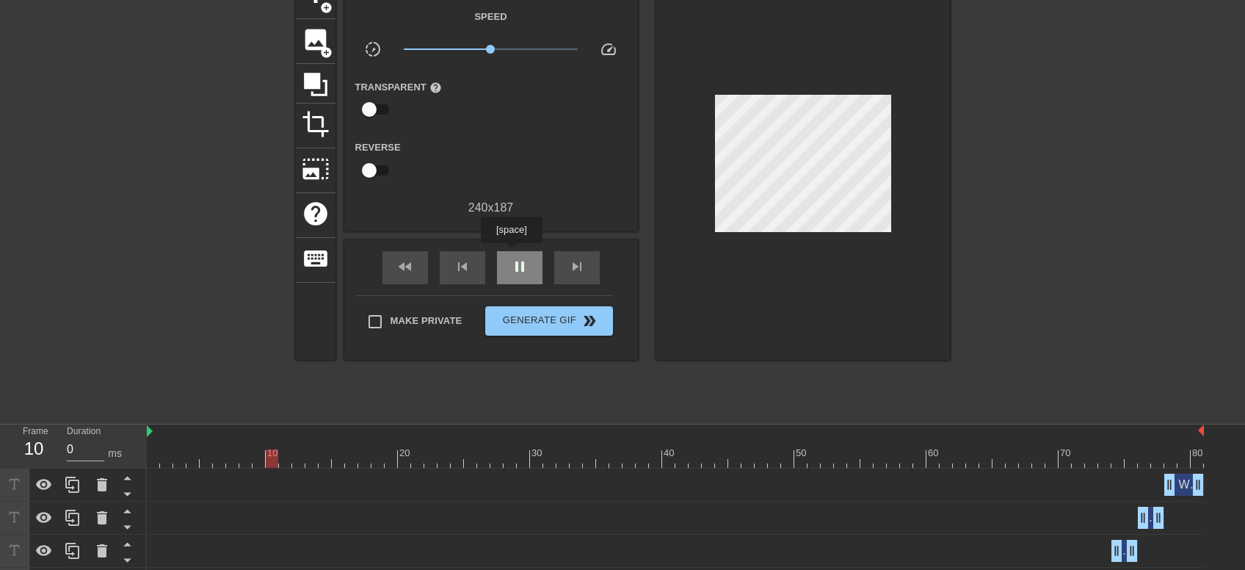
click at [514, 253] on div "pause" at bounding box center [520, 267] width 46 height 33
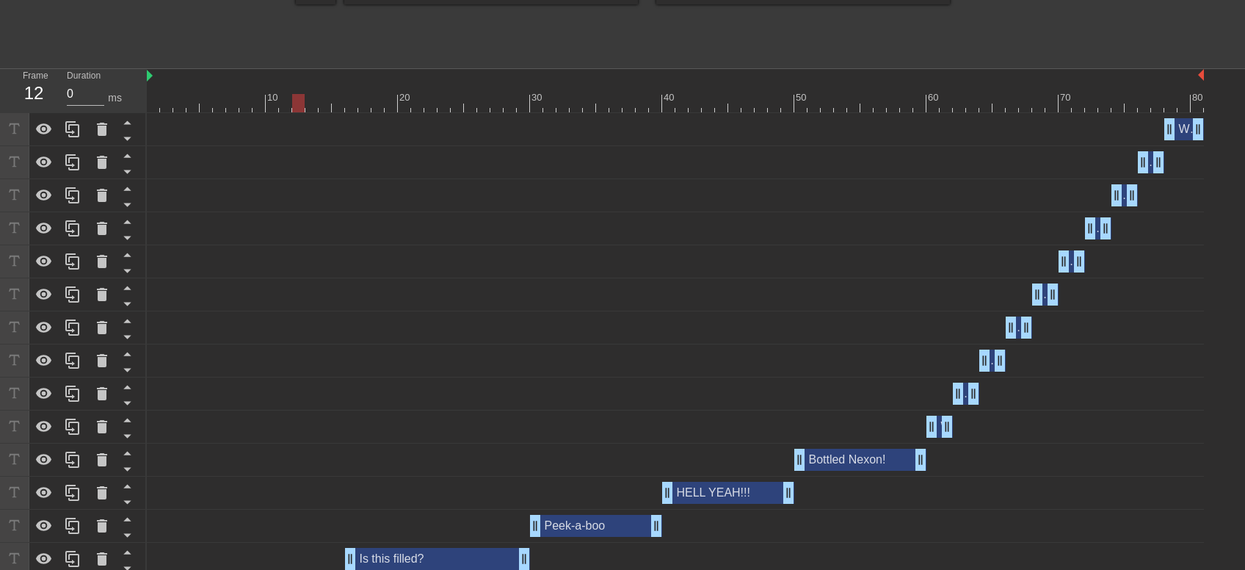
scroll to position [480, 0]
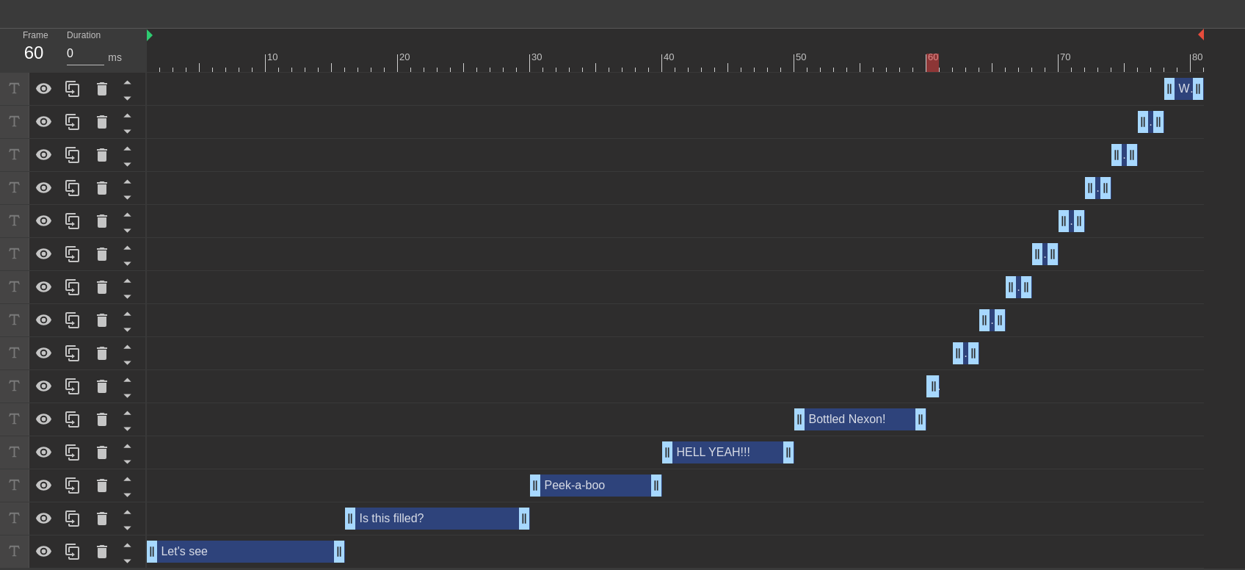
drag, startPoint x: 945, startPoint y: 377, endPoint x: 933, endPoint y: 380, distance: 11.9
click at [933, 380] on div "W drag_handle drag_handle" at bounding box center [932, 386] width 13 height 22
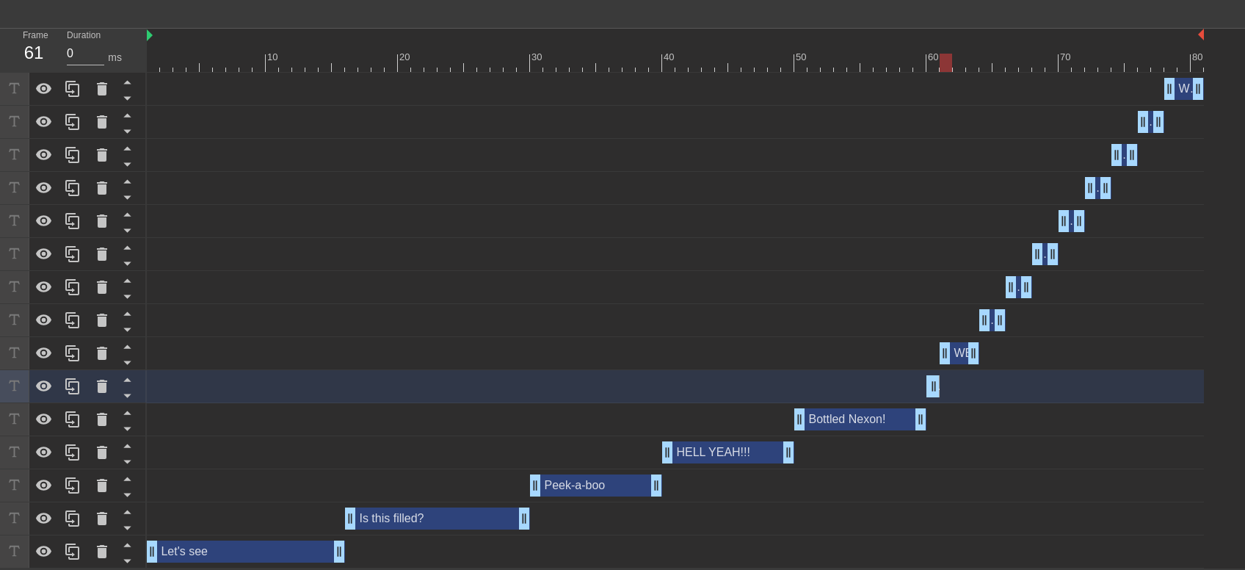
drag, startPoint x: 954, startPoint y: 358, endPoint x: 939, endPoint y: 358, distance: 14.7
click at [939, 358] on div "WE drag_handle drag_handle" at bounding box center [675, 353] width 1057 height 22
drag, startPoint x: 970, startPoint y: 358, endPoint x: 943, endPoint y: 360, distance: 27.2
click at [943, 360] on div "WE drag_handle drag_handle" at bounding box center [946, 353] width 13 height 22
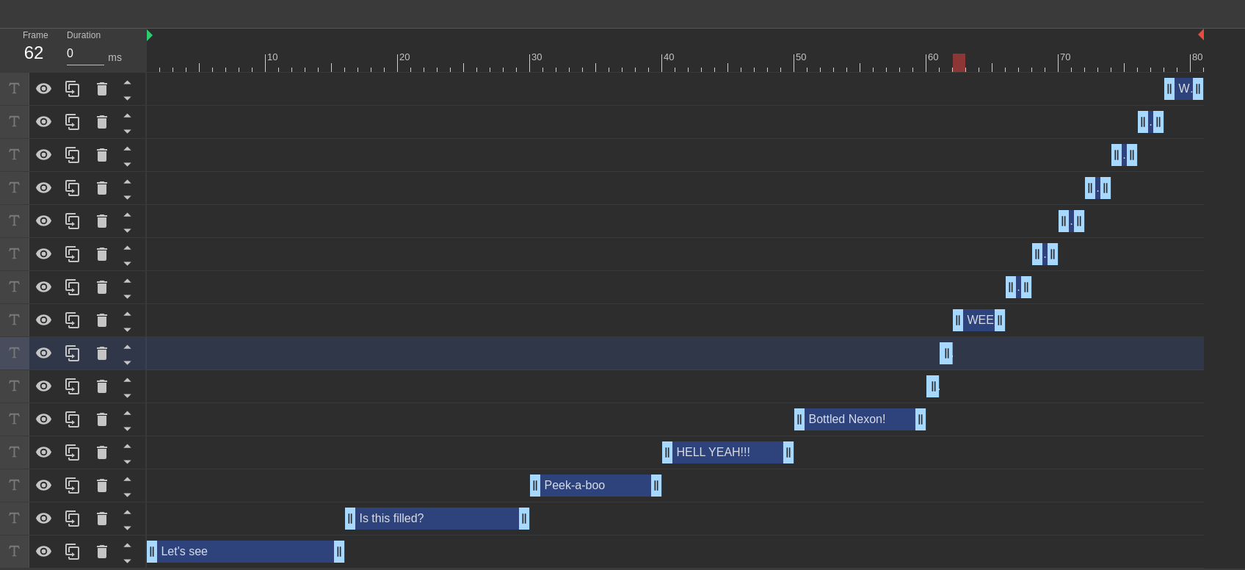
drag, startPoint x: 987, startPoint y: 324, endPoint x: 958, endPoint y: 330, distance: 29.2
click at [958, 330] on div "WEE drag_handle drag_handle" at bounding box center [979, 320] width 53 height 22
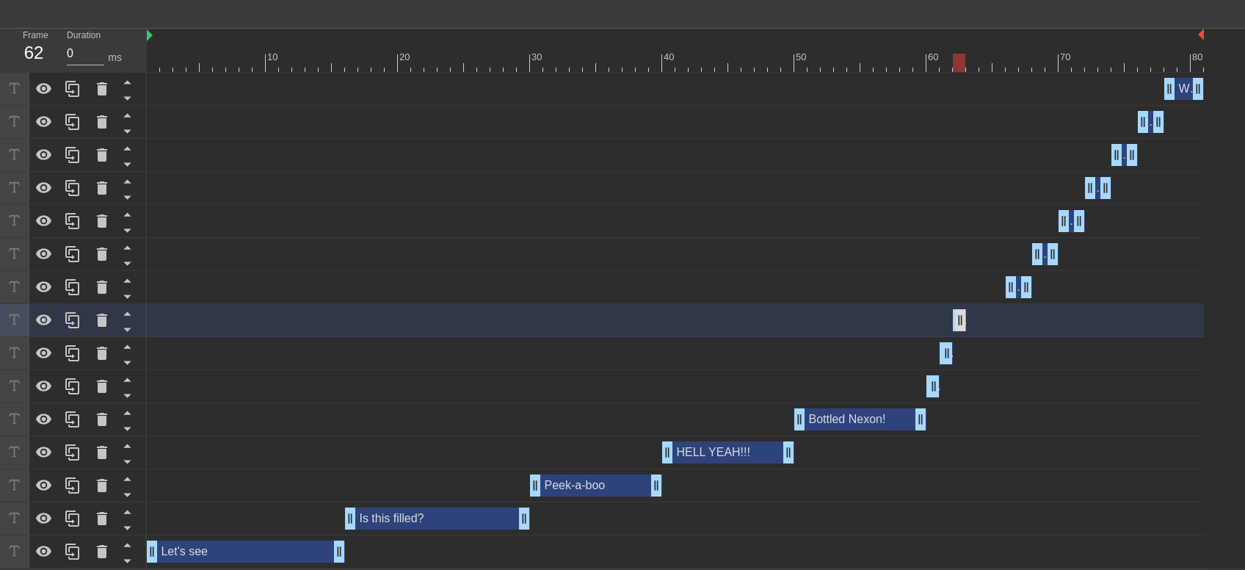
drag, startPoint x: 995, startPoint y: 325, endPoint x: 965, endPoint y: 327, distance: 30.1
click at [958, 328] on div "WEE drag_handle drag_handle" at bounding box center [959, 320] width 13 height 22
drag, startPoint x: 1008, startPoint y: 291, endPoint x: 990, endPoint y: 294, distance: 18.0
click at [965, 294] on div "WEEE drag_handle drag_handle" at bounding box center [675, 287] width 1057 height 22
drag, startPoint x: 1025, startPoint y: 286, endPoint x: 972, endPoint y: 292, distance: 53.2
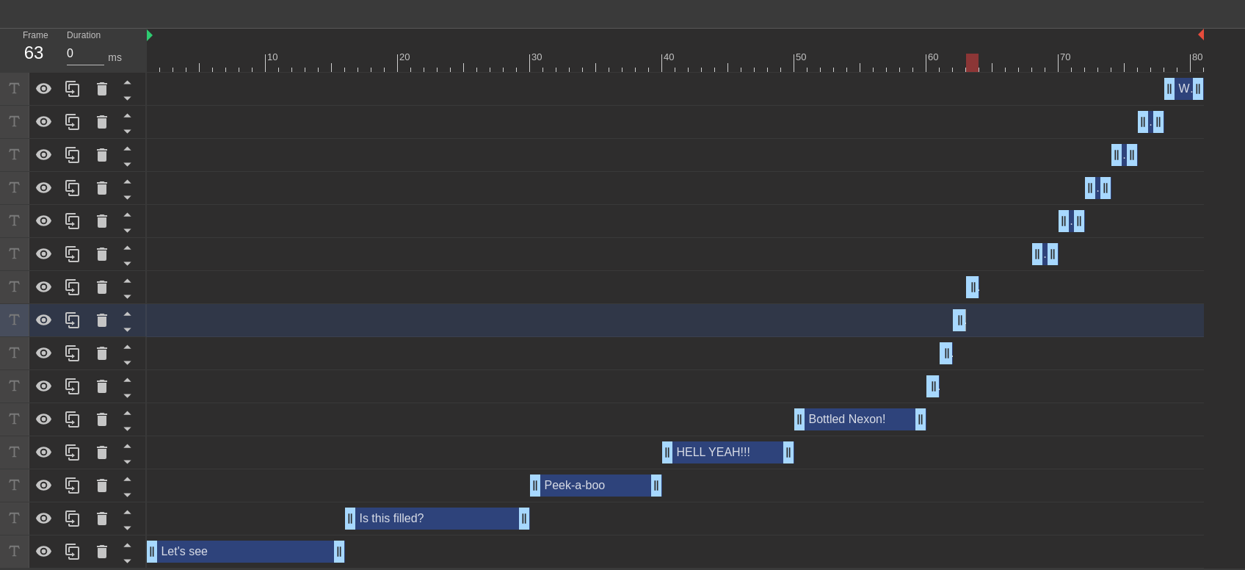
click at [972, 292] on div "WEEE drag_handle drag_handle" at bounding box center [972, 287] width 13 height 22
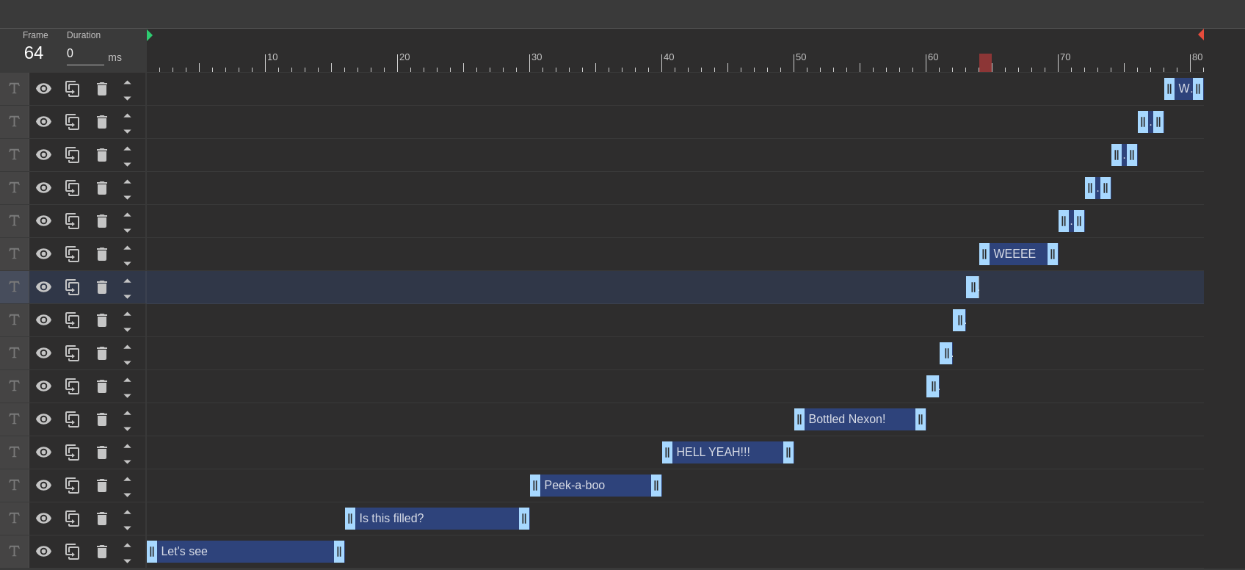
drag, startPoint x: 1034, startPoint y: 252, endPoint x: 982, endPoint y: 253, distance: 51.4
click at [982, 253] on div "WEEEE drag_handle drag_handle" at bounding box center [1018, 254] width 79 height 22
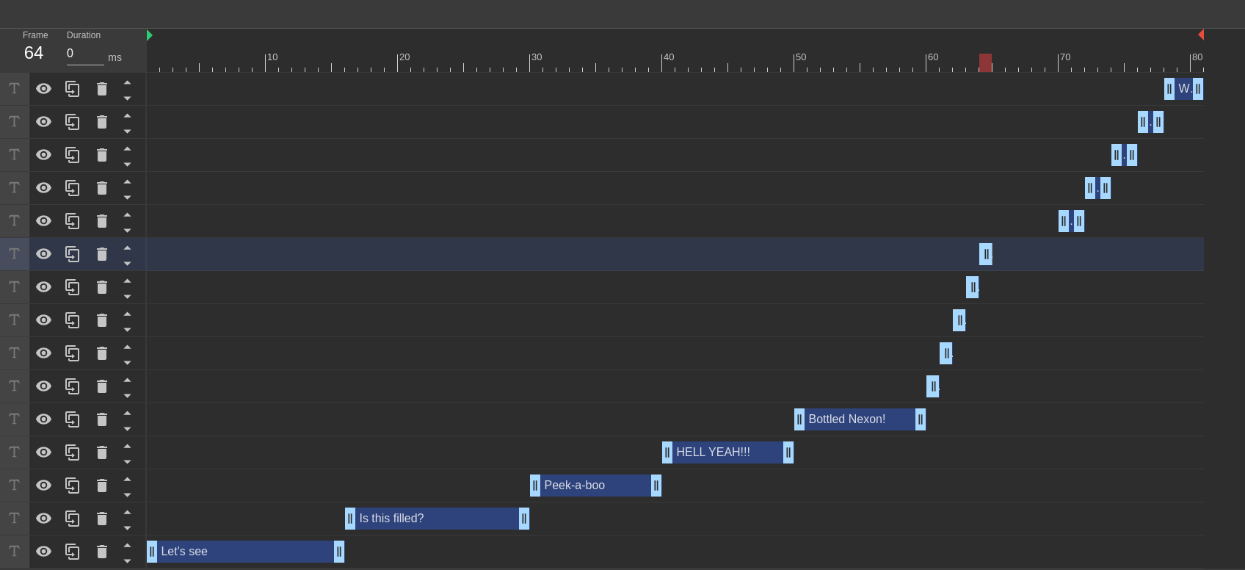
drag, startPoint x: 1050, startPoint y: 255, endPoint x: 987, endPoint y: 261, distance: 63.4
click at [987, 261] on div "WEEEE drag_handle drag_handle" at bounding box center [985, 254] width 13 height 22
drag, startPoint x: 1061, startPoint y: 220, endPoint x: 1001, endPoint y: 225, distance: 61.1
click at [1001, 225] on div "WEEEEE drag_handle drag_handle" at bounding box center [1038, 221] width 92 height 22
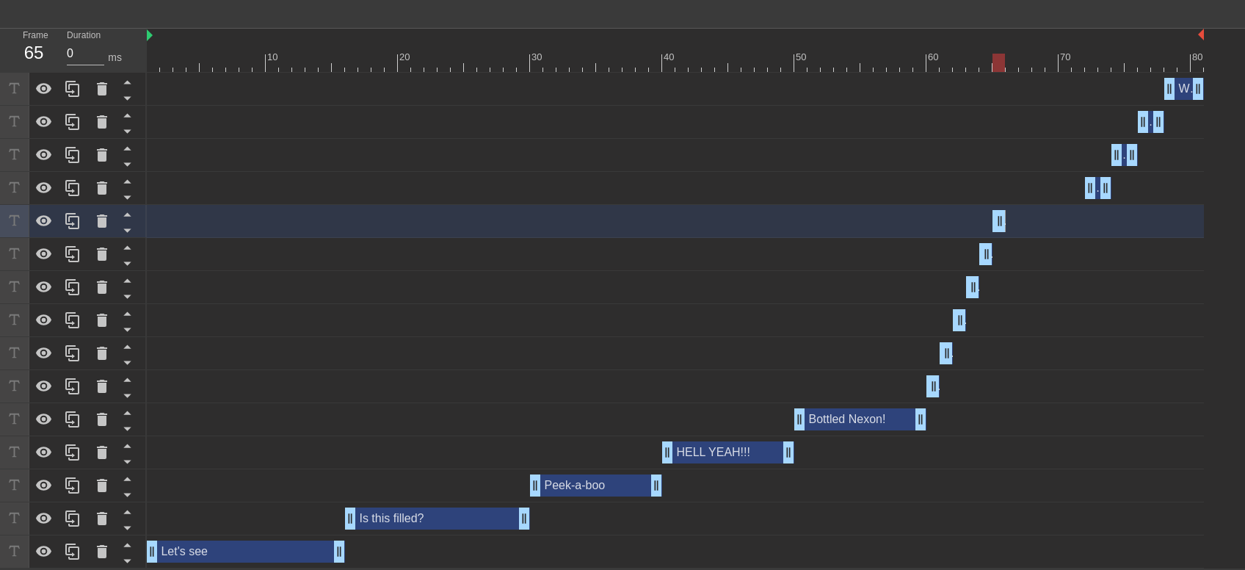
drag, startPoint x: 1076, startPoint y: 221, endPoint x: 1001, endPoint y: 225, distance: 75.0
click at [1001, 225] on div "WEEEEE drag_handle drag_handle" at bounding box center [998, 221] width 13 height 22
drag, startPoint x: 1089, startPoint y: 184, endPoint x: 1014, endPoint y: 189, distance: 75.0
click at [1014, 189] on div "WEEEEEE drag_handle drag_handle" at bounding box center [1059, 188] width 106 height 22
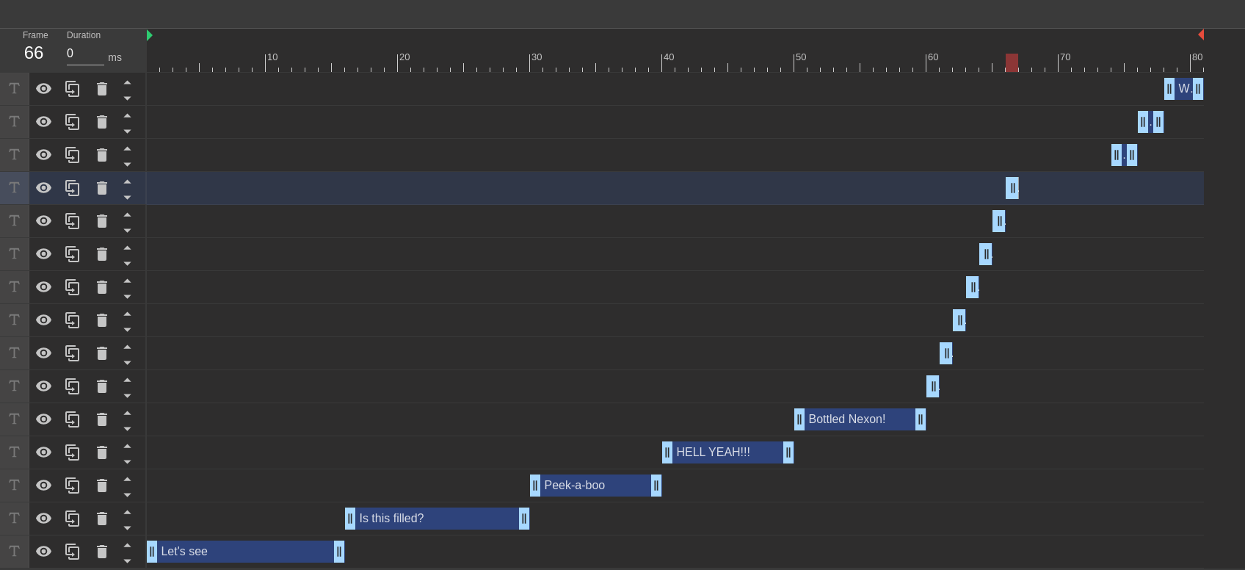
drag, startPoint x: 1108, startPoint y: 191, endPoint x: 1012, endPoint y: 195, distance: 96.3
click at [1012, 195] on div "WEEEEEE drag_handle drag_handle" at bounding box center [1012, 188] width 13 height 22
drag, startPoint x: 1117, startPoint y: 152, endPoint x: 1021, endPoint y: 153, distance: 96.2
click at [1021, 153] on div "WEEEEEEE drag_handle drag_handle" at bounding box center [1078, 155] width 119 height 22
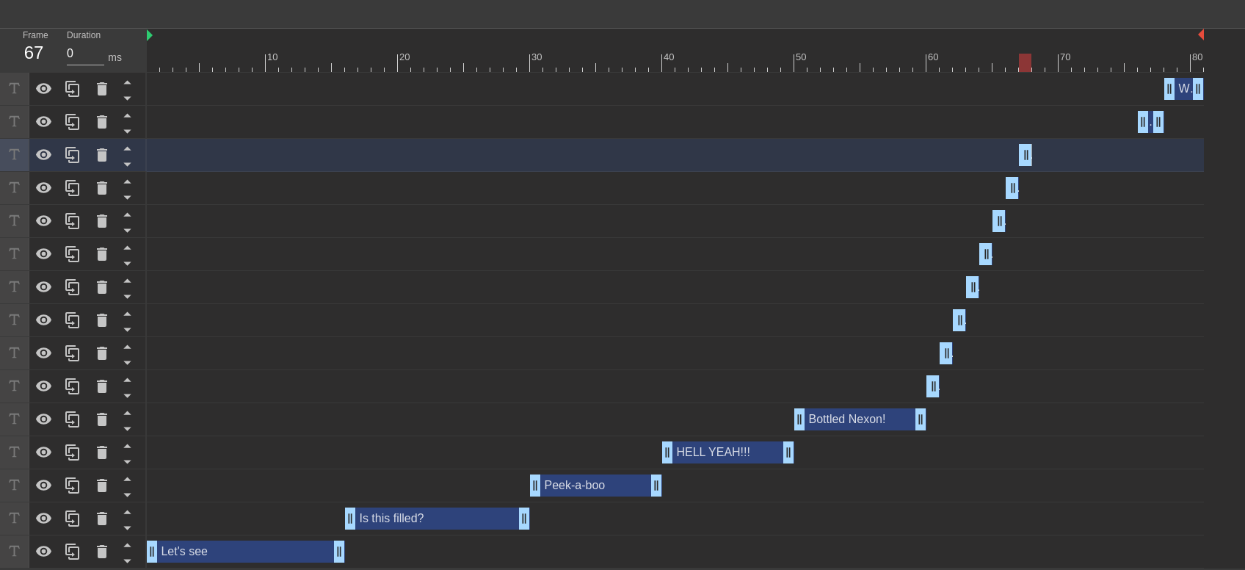
drag, startPoint x: 1131, startPoint y: 153, endPoint x: 1025, endPoint y: 161, distance: 106.1
click at [1025, 161] on div "WEEEEEEE drag_handle drag_handle" at bounding box center [1025, 155] width 13 height 22
drag, startPoint x: 1139, startPoint y: 121, endPoint x: 1029, endPoint y: 128, distance: 109.6
click at [1029, 128] on div "WEEEEEEEE drag_handle drag_handle" at bounding box center [675, 122] width 1057 height 22
drag, startPoint x: 1162, startPoint y: 117, endPoint x: 1040, endPoint y: 124, distance: 122.0
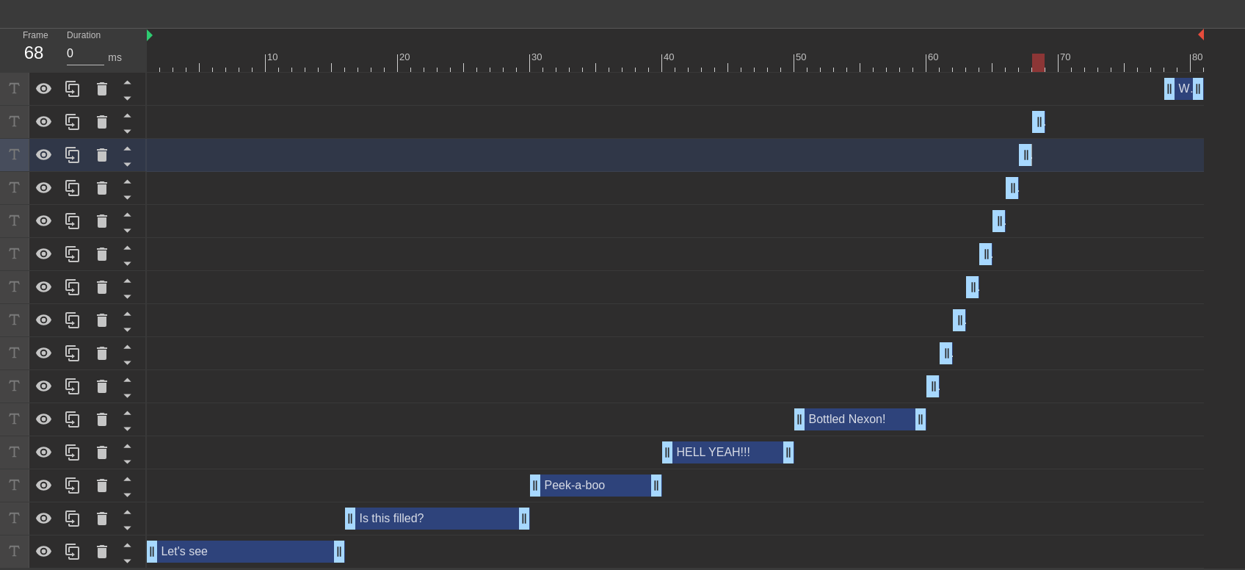
click at [1040, 124] on div "WEEEEEEEE drag_handle drag_handle" at bounding box center [1038, 122] width 13 height 22
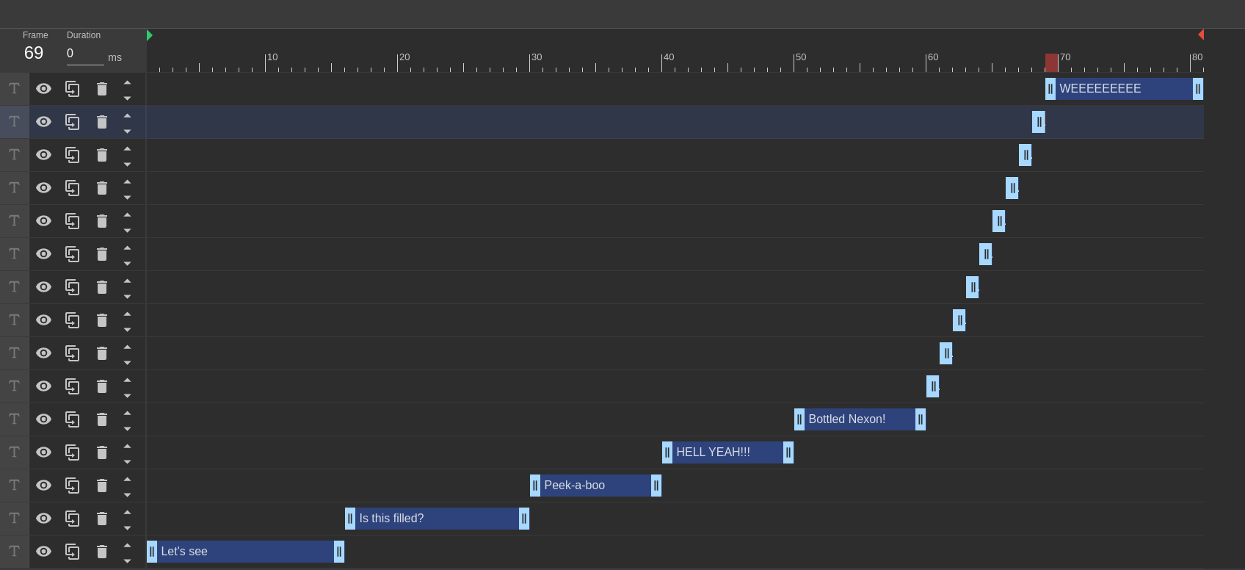
drag, startPoint x: 1165, startPoint y: 87, endPoint x: 1075, endPoint y: 92, distance: 90.4
click at [1053, 95] on div "WEEEEEEEEE drag_handle drag_handle" at bounding box center [675, 89] width 1057 height 22
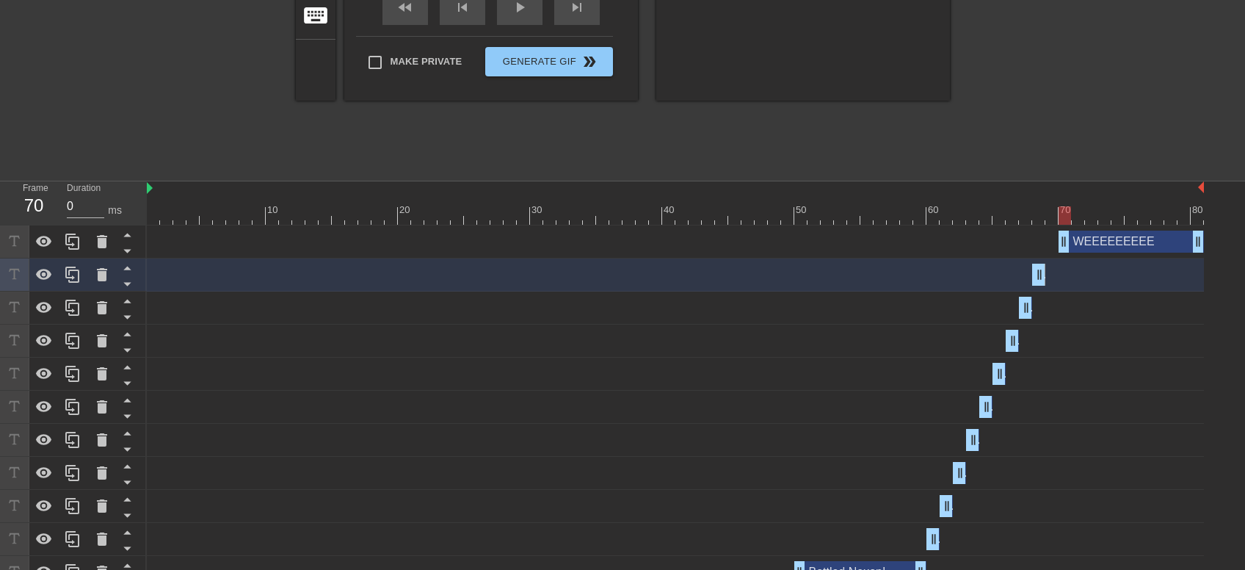
scroll to position [324, 0]
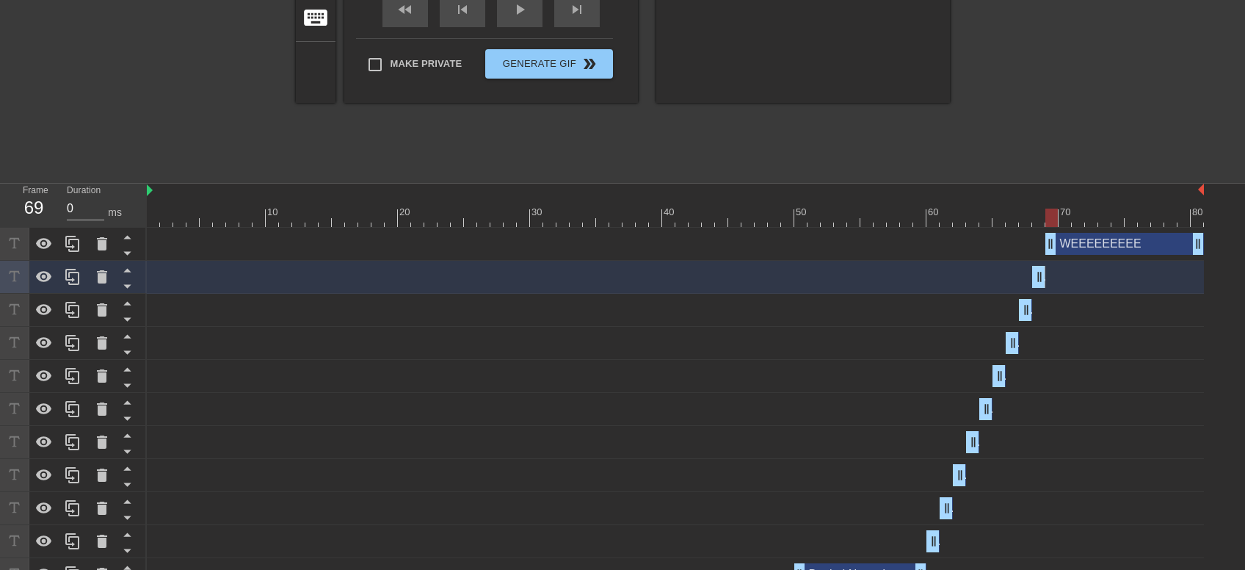
drag, startPoint x: 1066, startPoint y: 245, endPoint x: 1056, endPoint y: 245, distance: 9.5
click at [1056, 245] on div "WEEEEEEEEE drag_handle drag_handle" at bounding box center [1124, 244] width 159 height 22
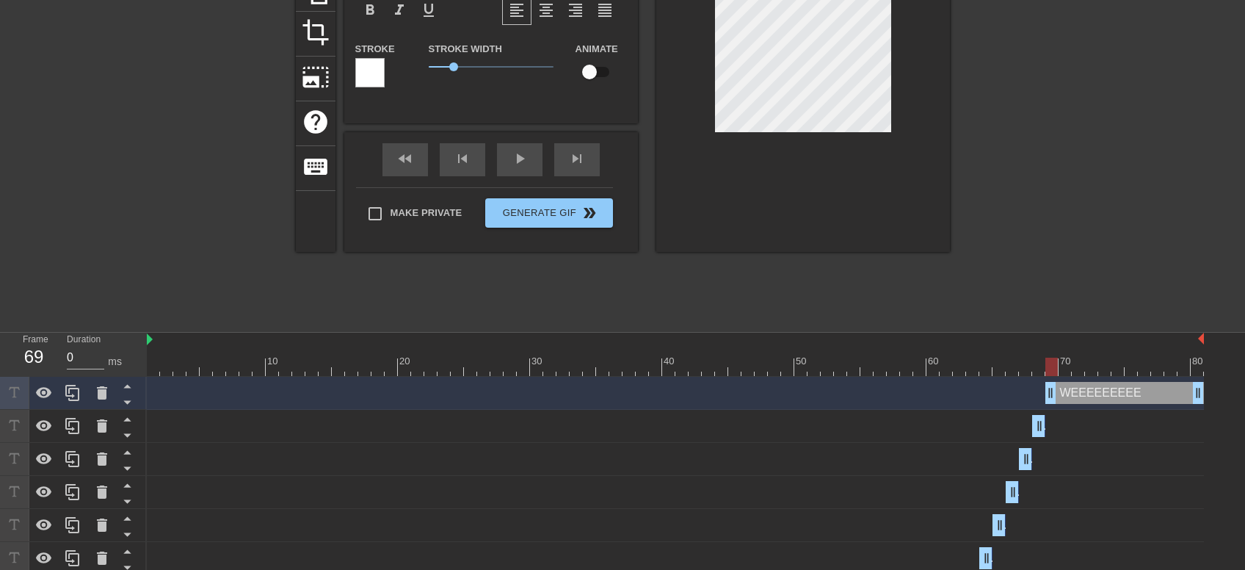
scroll to position [169, 0]
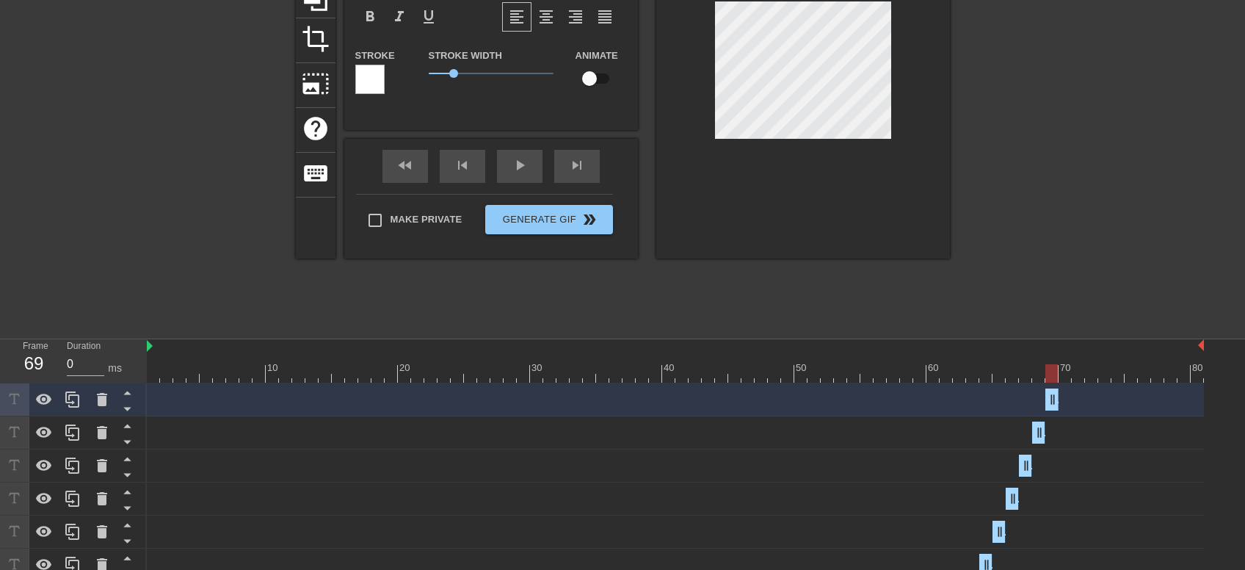
drag, startPoint x: 1198, startPoint y: 398, endPoint x: 1048, endPoint y: 397, distance: 149.7
click at [1048, 397] on div "WEEEEEEEEE drag_handle drag_handle" at bounding box center [1051, 399] width 13 height 22
click at [66, 395] on icon at bounding box center [72, 399] width 14 height 16
drag, startPoint x: 1050, startPoint y: 396, endPoint x: 1068, endPoint y: 396, distance: 17.6
click at [1068, 396] on div "WEEEEEEEEE drag_handle drag_handle" at bounding box center [1058, 399] width 26 height 22
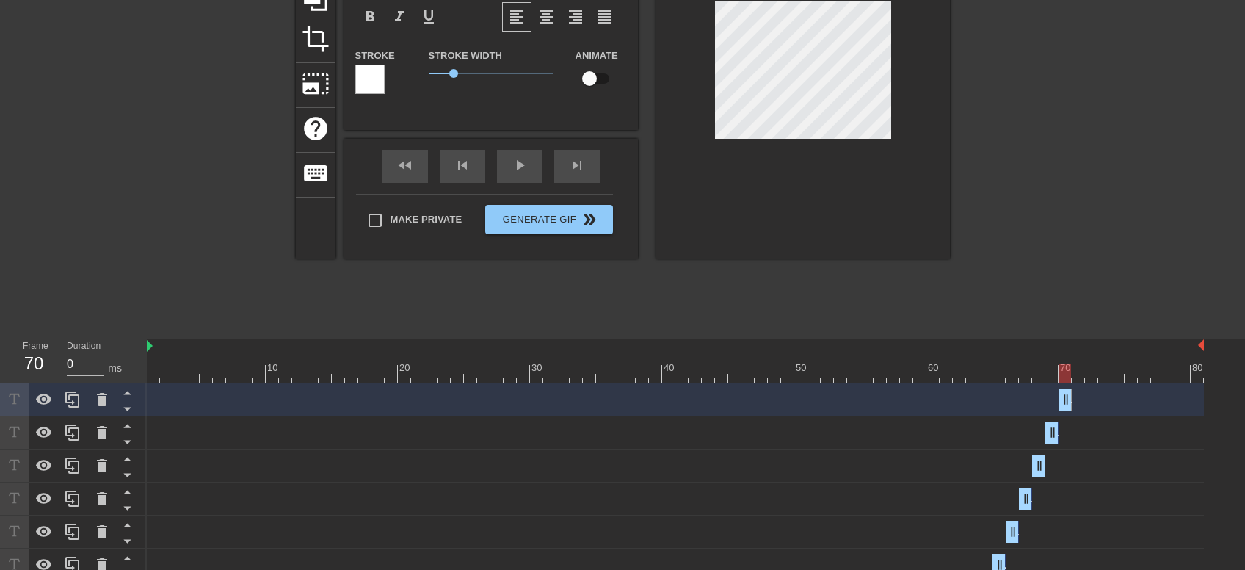
drag, startPoint x: 1049, startPoint y: 397, endPoint x: 1062, endPoint y: 397, distance: 13.2
click at [1062, 397] on div "WEEEEEEEEE drag_handle drag_handle" at bounding box center [1064, 399] width 13 height 22
click at [66, 401] on icon at bounding box center [72, 399] width 14 height 16
drag, startPoint x: 1064, startPoint y: 393, endPoint x: 1075, endPoint y: 392, distance: 11.8
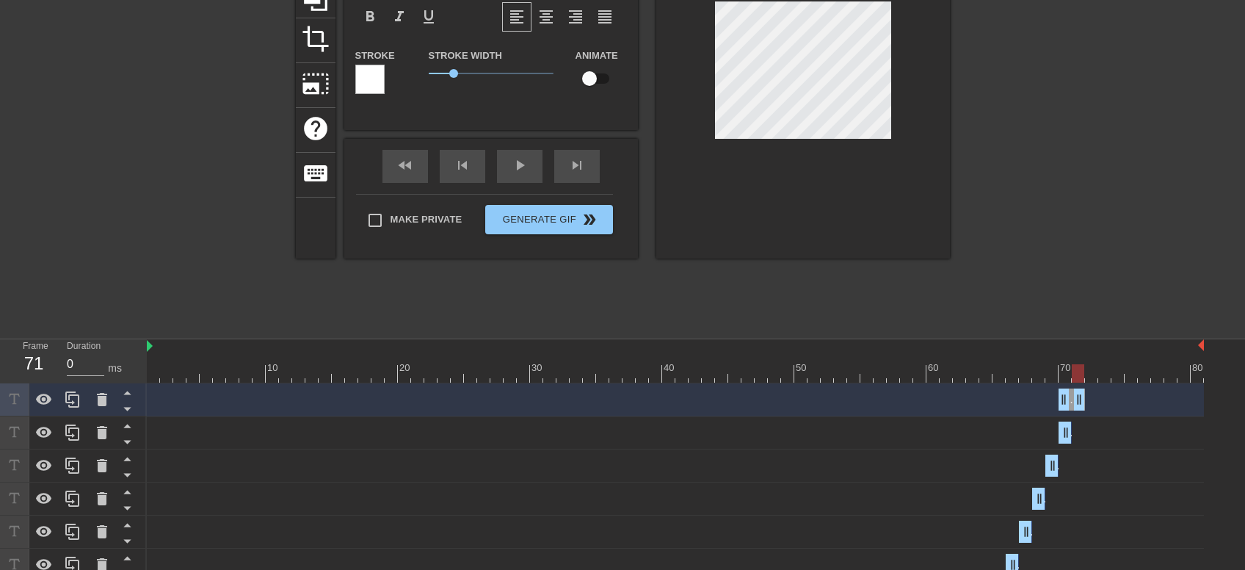
click at [1075, 392] on div "WEEEEEEEEEE drag_handle drag_handle" at bounding box center [1071, 399] width 26 height 22
drag, startPoint x: 1062, startPoint y: 399, endPoint x: 1075, endPoint y: 397, distance: 13.4
click at [1075, 397] on div "WEEEEEEEEEE drag_handle drag_handle" at bounding box center [1078, 399] width 13 height 22
drag, startPoint x: 1075, startPoint y: 393, endPoint x: 1221, endPoint y: 404, distance: 147.2
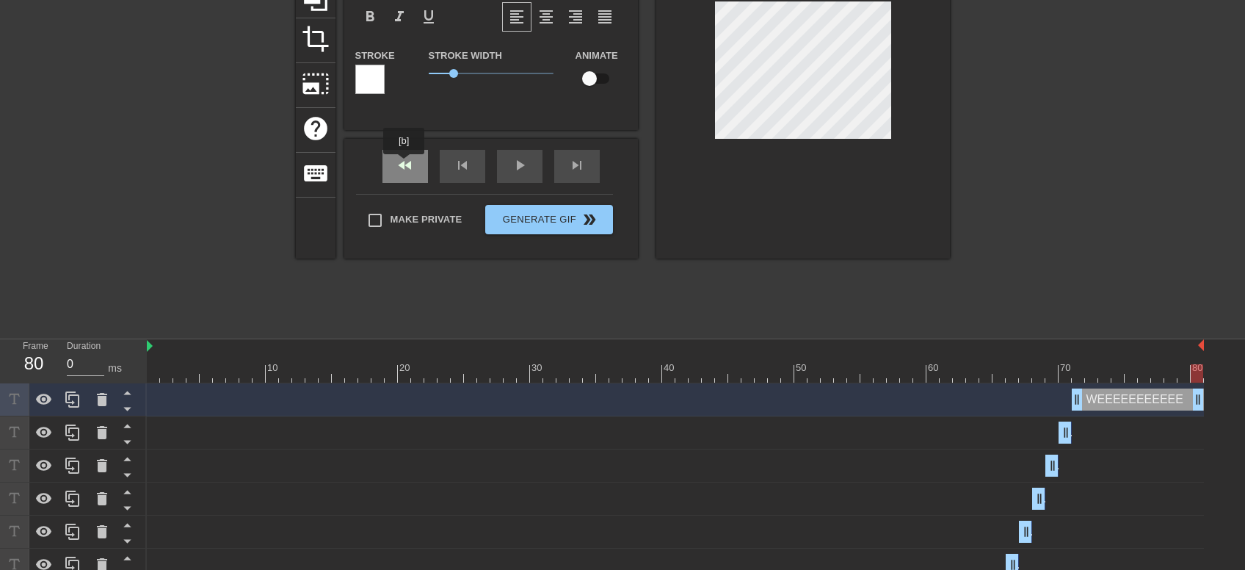
click at [396, 164] on div "fast_rewind skip_previous play_arrow skip_next" at bounding box center [490, 166] width 239 height 55
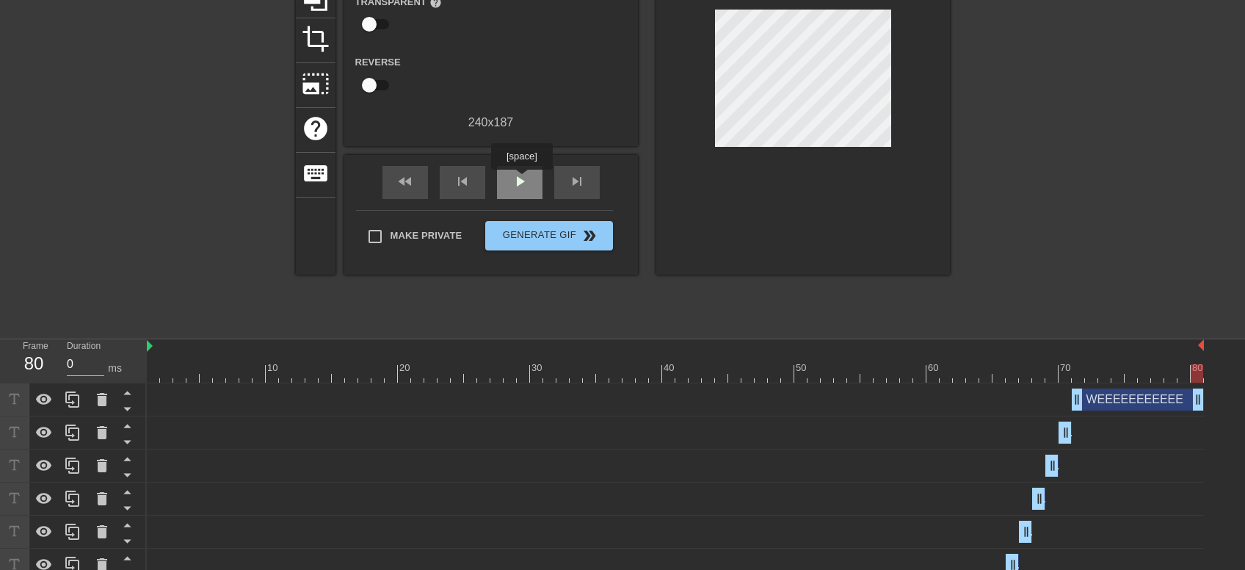
click at [523, 178] on span "play_arrow" at bounding box center [520, 182] width 18 height 18
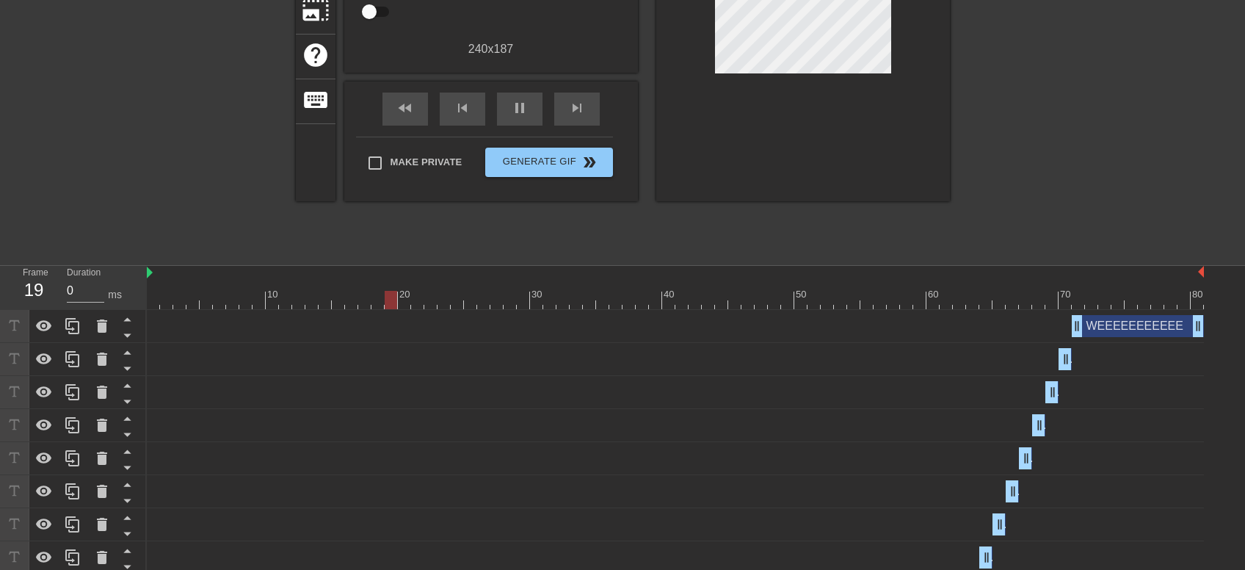
scroll to position [157, 0]
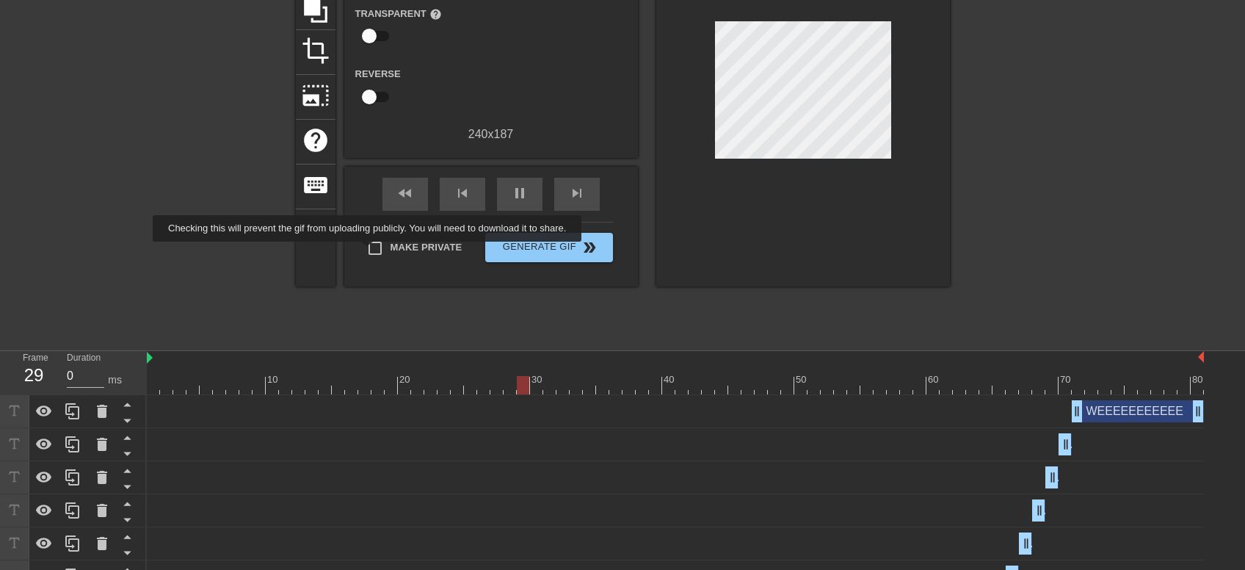
click at [368, 252] on input "Make Private" at bounding box center [375, 248] width 31 height 31
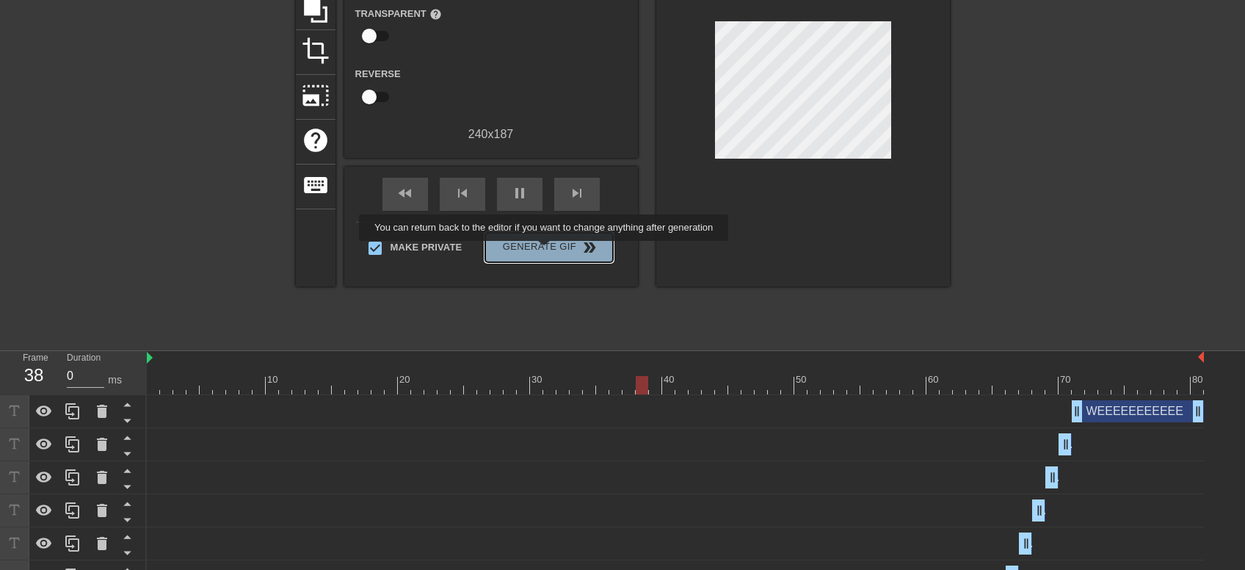
click at [545, 251] on span "Generate Gif double_arrow" at bounding box center [548, 248] width 115 height 18
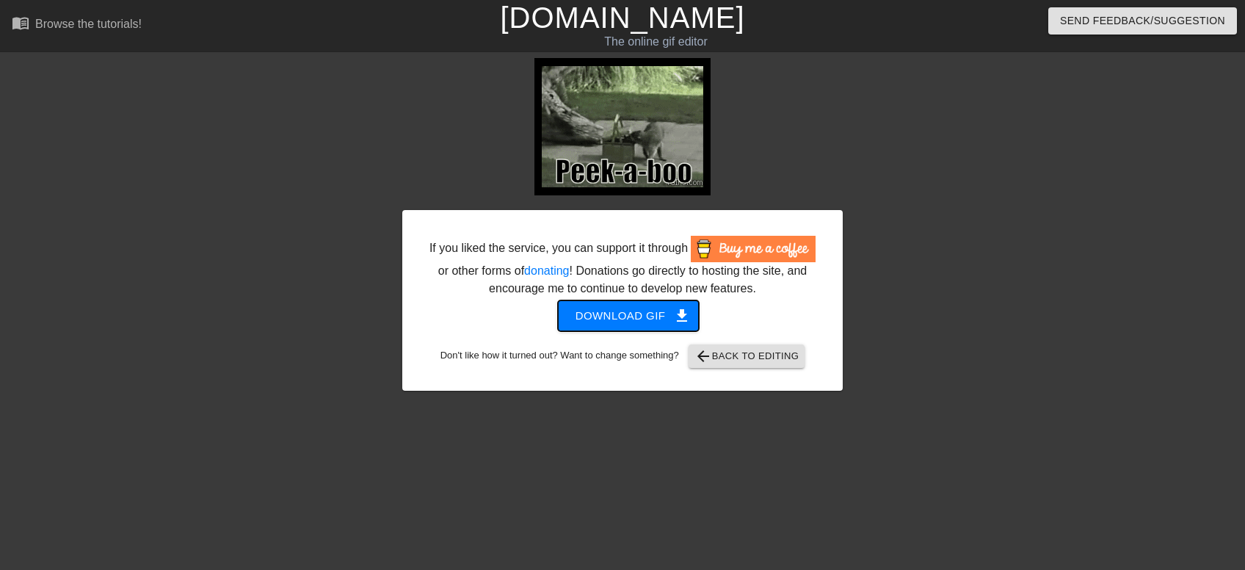
click at [614, 323] on span "Download gif get_app" at bounding box center [628, 315] width 106 height 19
click at [735, 357] on span "arrow_back Back to Editing" at bounding box center [746, 356] width 105 height 18
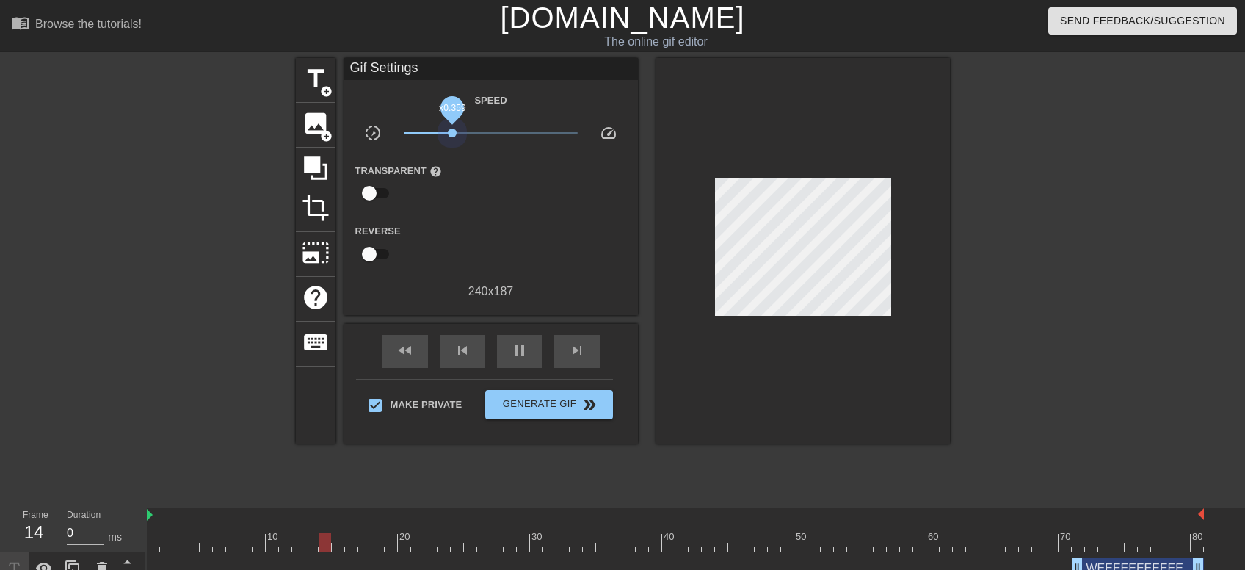
click at [452, 131] on span "x0.359" at bounding box center [491, 133] width 174 height 18
drag, startPoint x: 452, startPoint y: 131, endPoint x: 465, endPoint y: 133, distance: 12.7
click at [465, 133] on span "x0.501" at bounding box center [464, 132] width 9 height 9
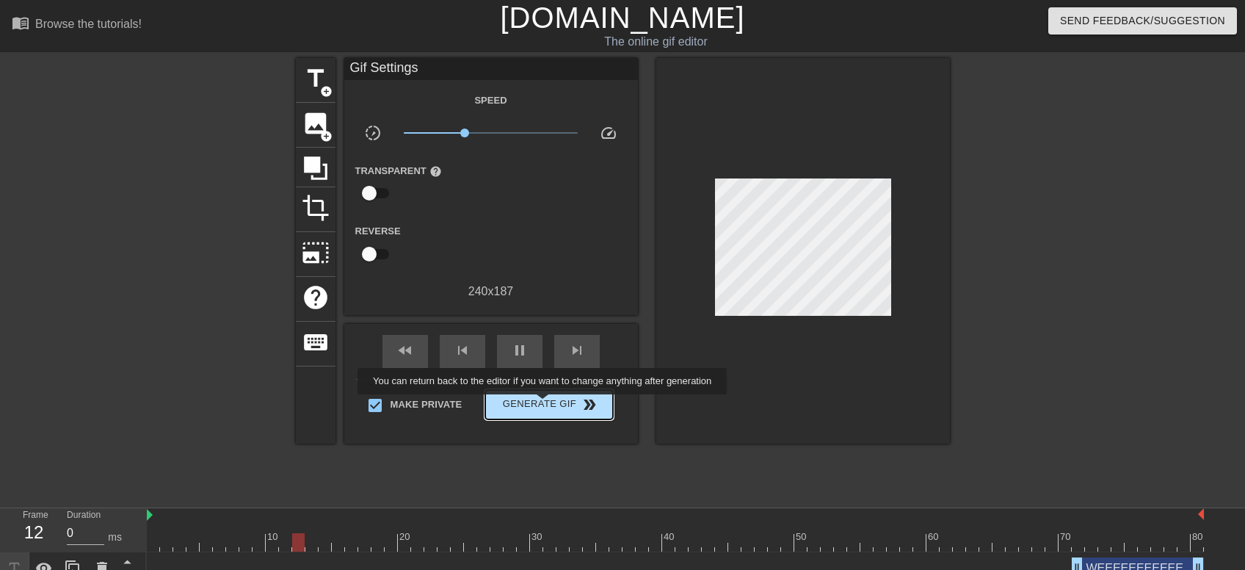
click at [544, 404] on span "Generate Gif double_arrow" at bounding box center [548, 405] width 115 height 18
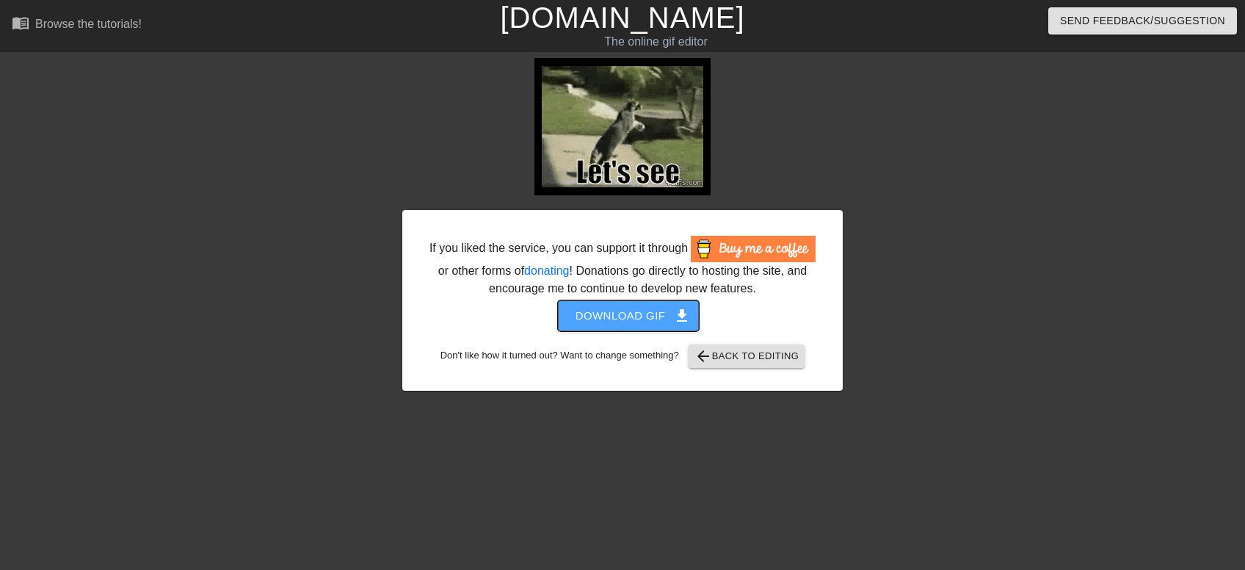
click at [631, 322] on span "Download gif get_app" at bounding box center [628, 315] width 106 height 19
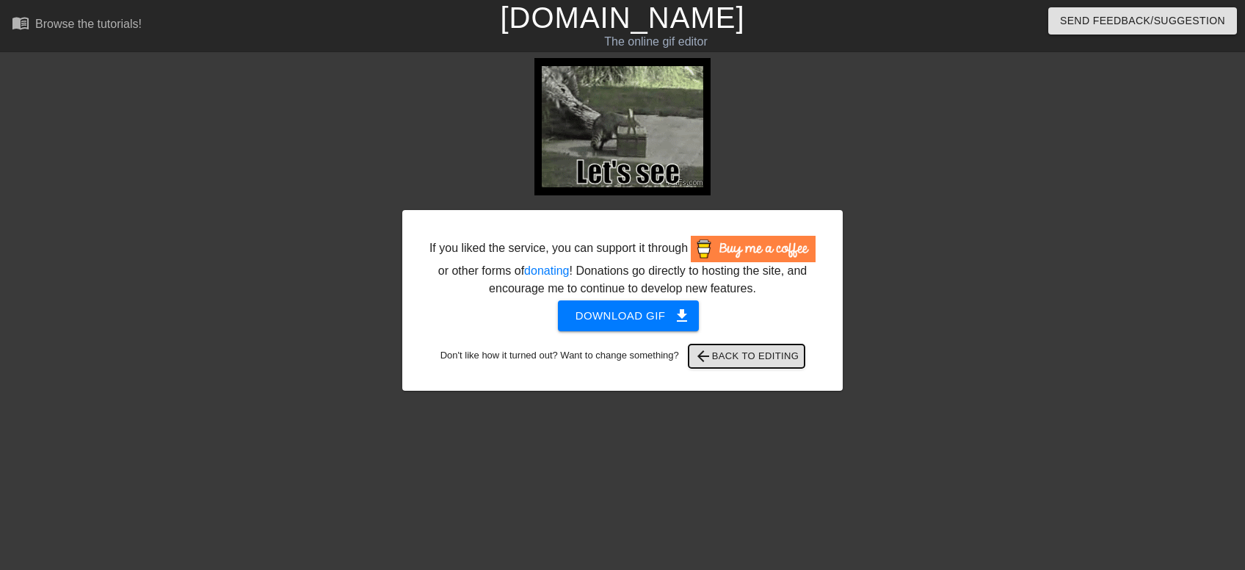
click at [758, 352] on span "arrow_back Back to Editing" at bounding box center [746, 356] width 105 height 18
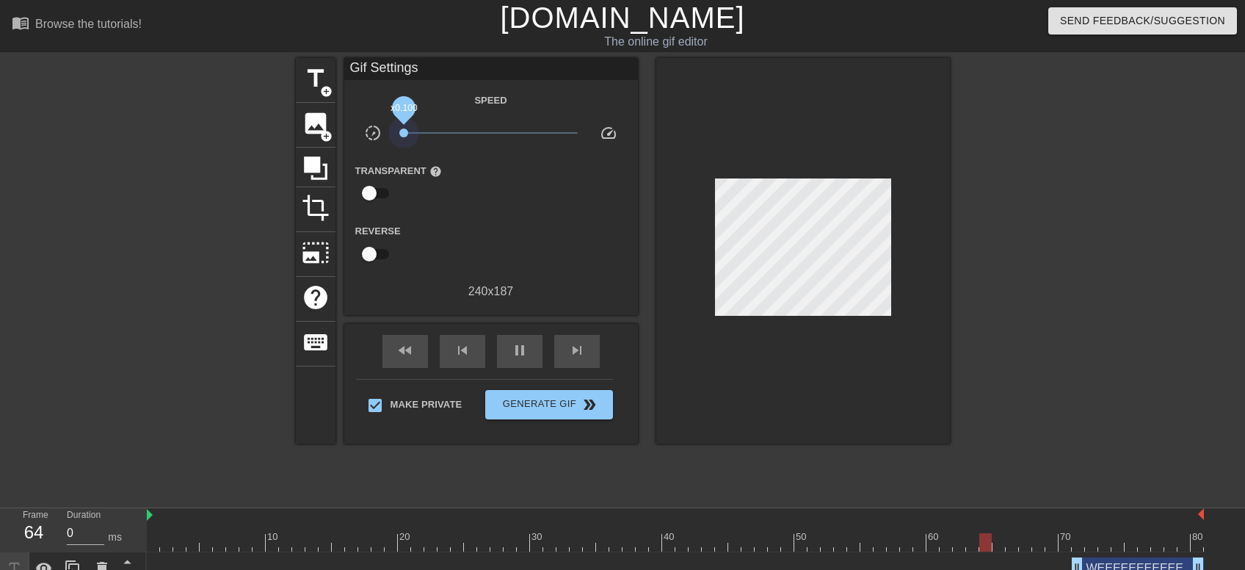
drag, startPoint x: 465, startPoint y: 132, endPoint x: 387, endPoint y: 131, distance: 77.8
click at [387, 131] on div "slow_motion_video x0.100 speed" at bounding box center [491, 135] width 294 height 23
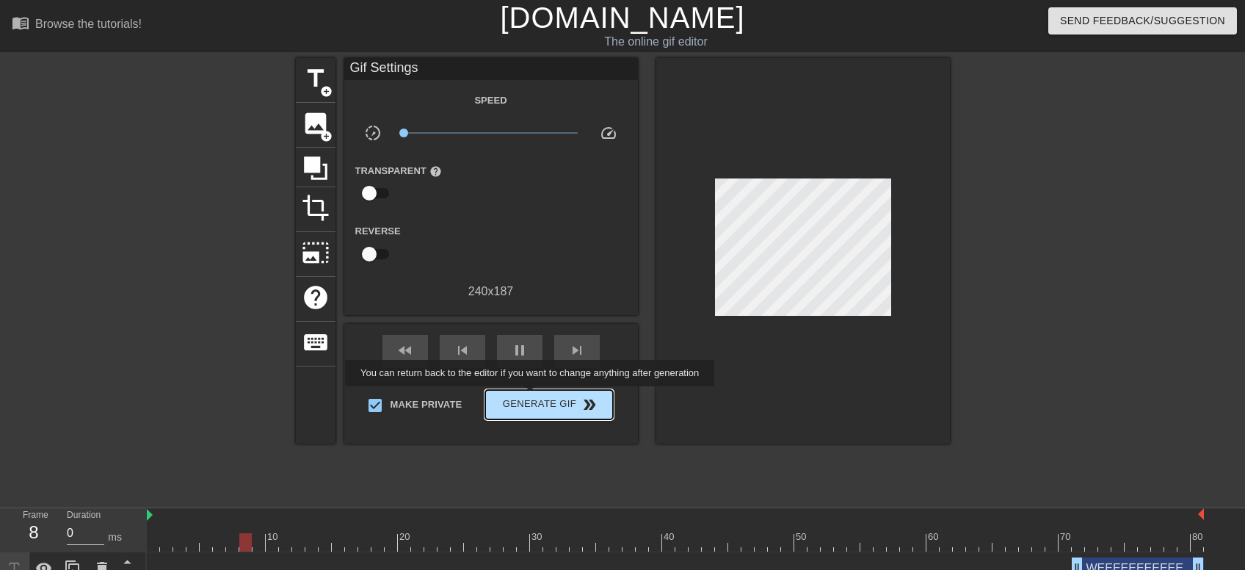
click at [531, 396] on span "Generate Gif double_arrow" at bounding box center [548, 405] width 115 height 18
